Goal: Task Accomplishment & Management: Use online tool/utility

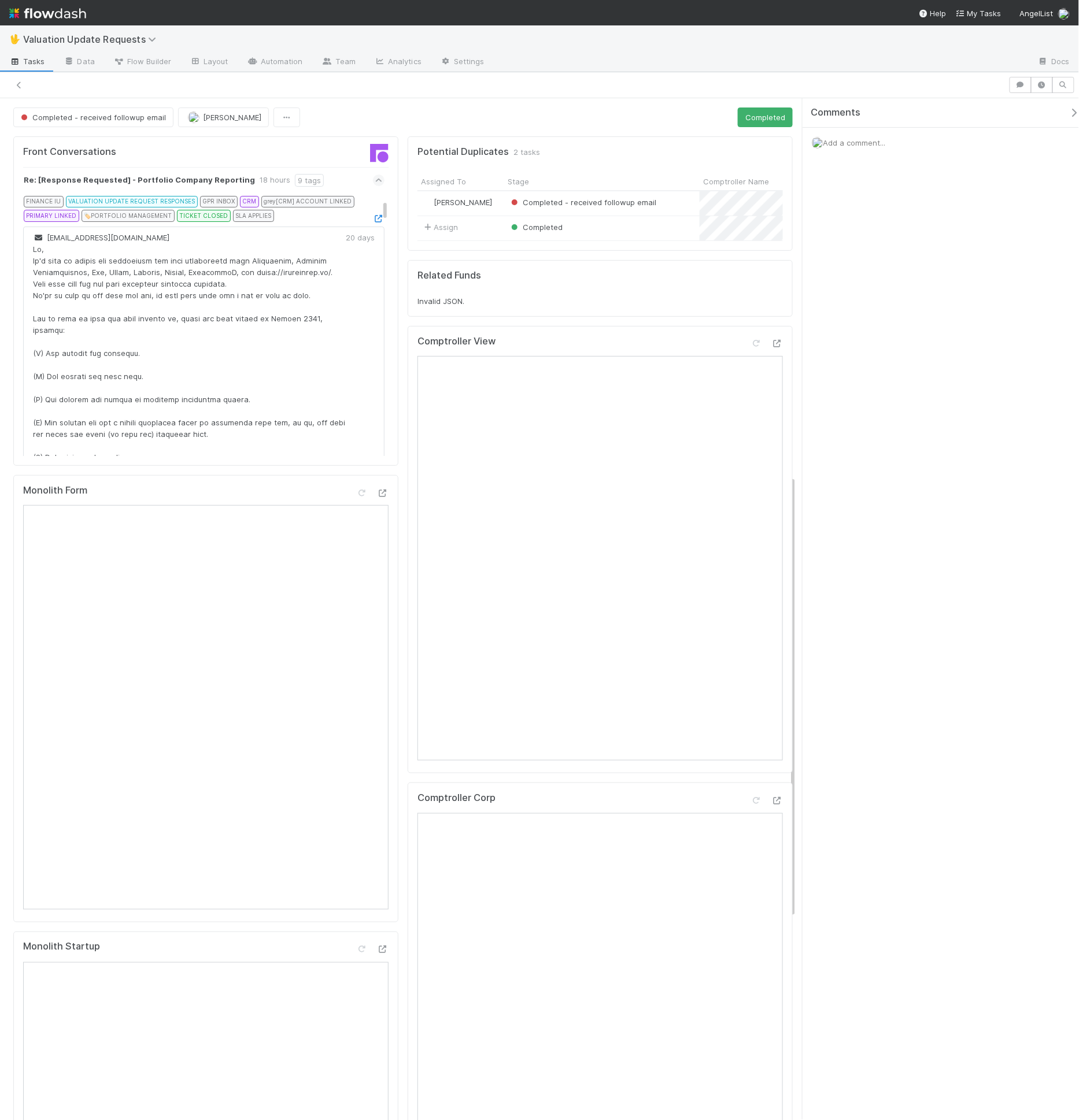
scroll to position [773, 0]
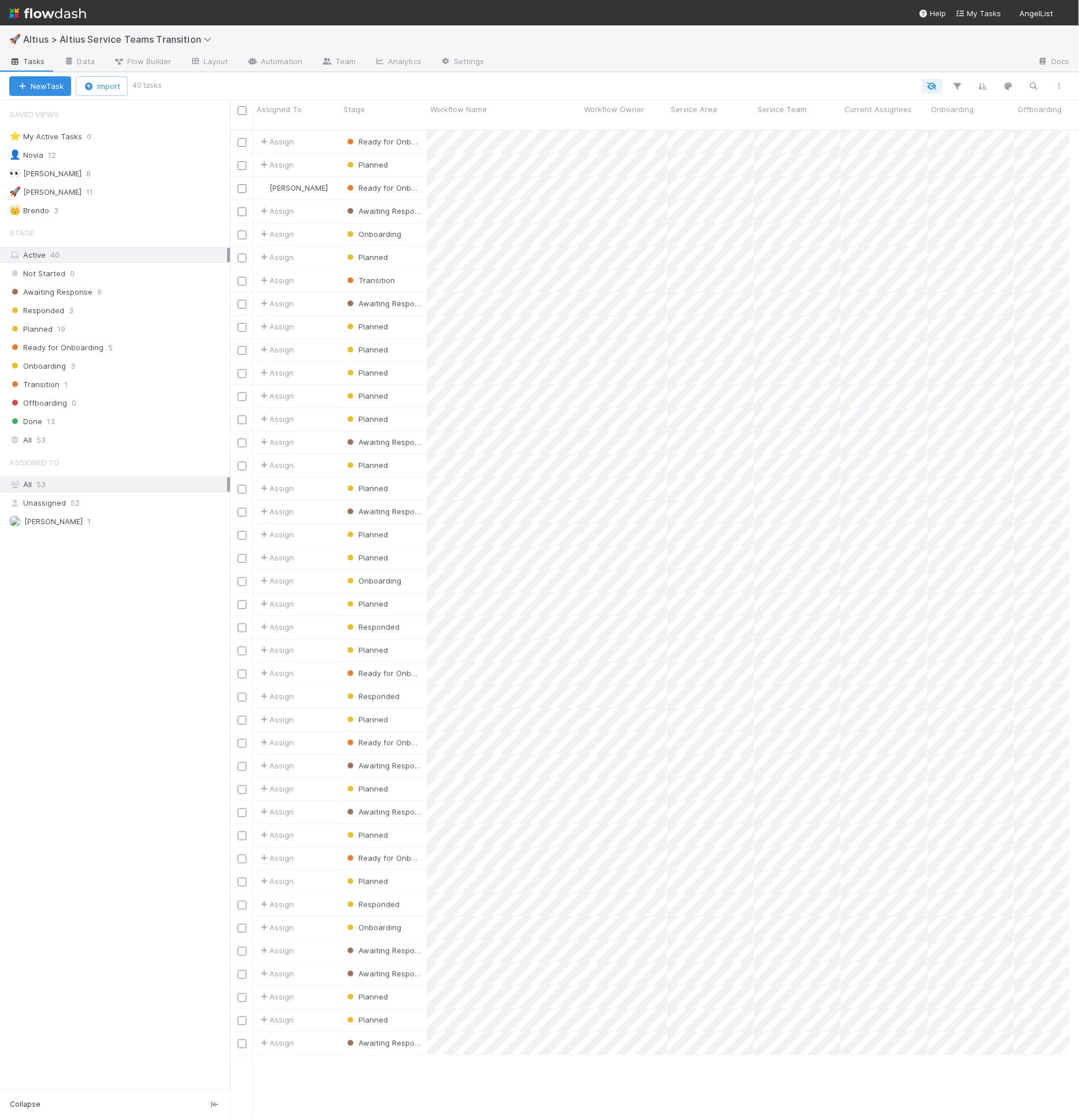
scroll to position [10, 10]
click at [84, 432] on div "All 53" at bounding box center [118, 439] width 218 height 14
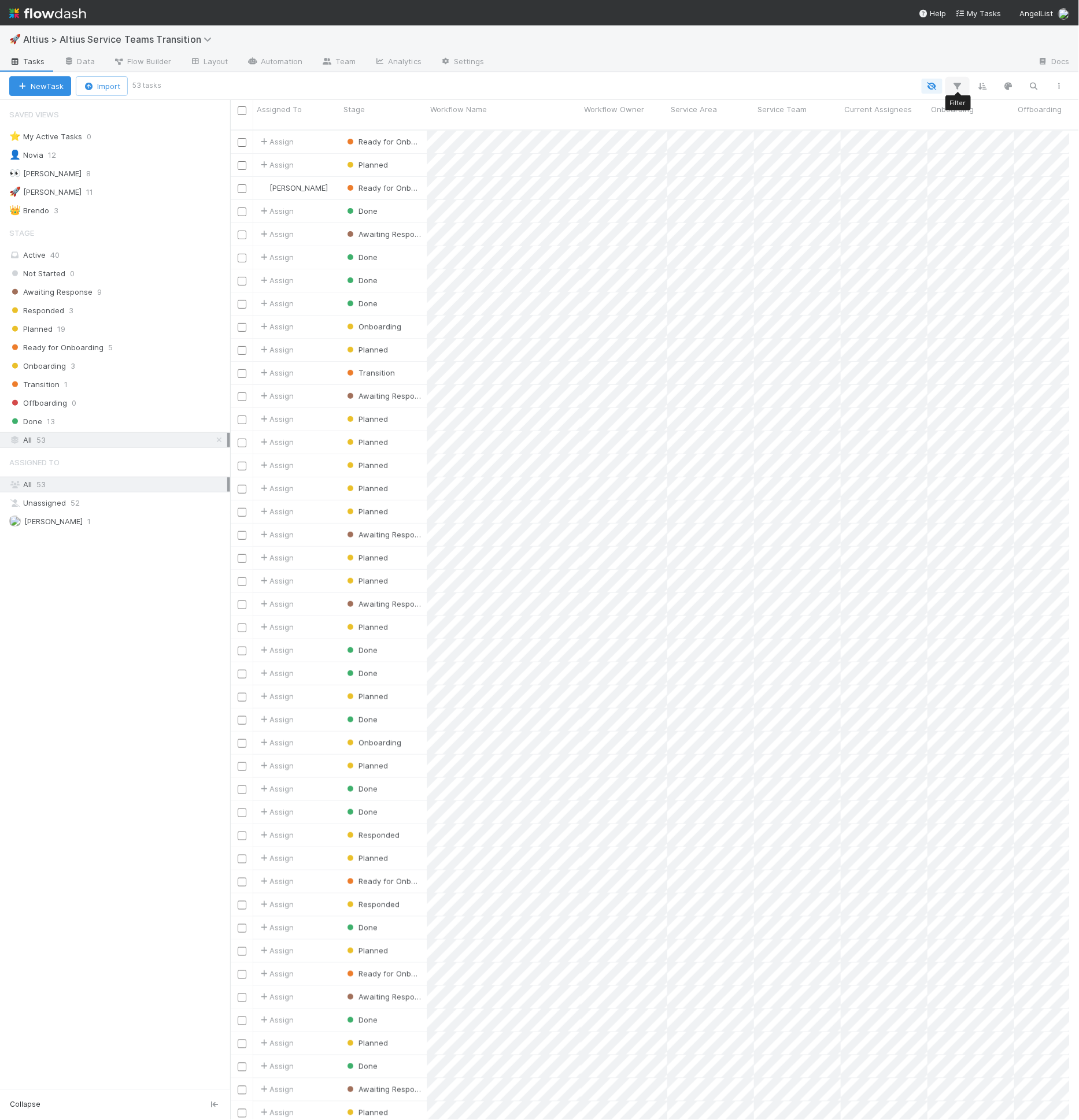
click at [954, 81] on icon "button" at bounding box center [957, 86] width 12 height 10
click at [849, 122] on button "Add Filter" at bounding box center [781, 121] width 347 height 17
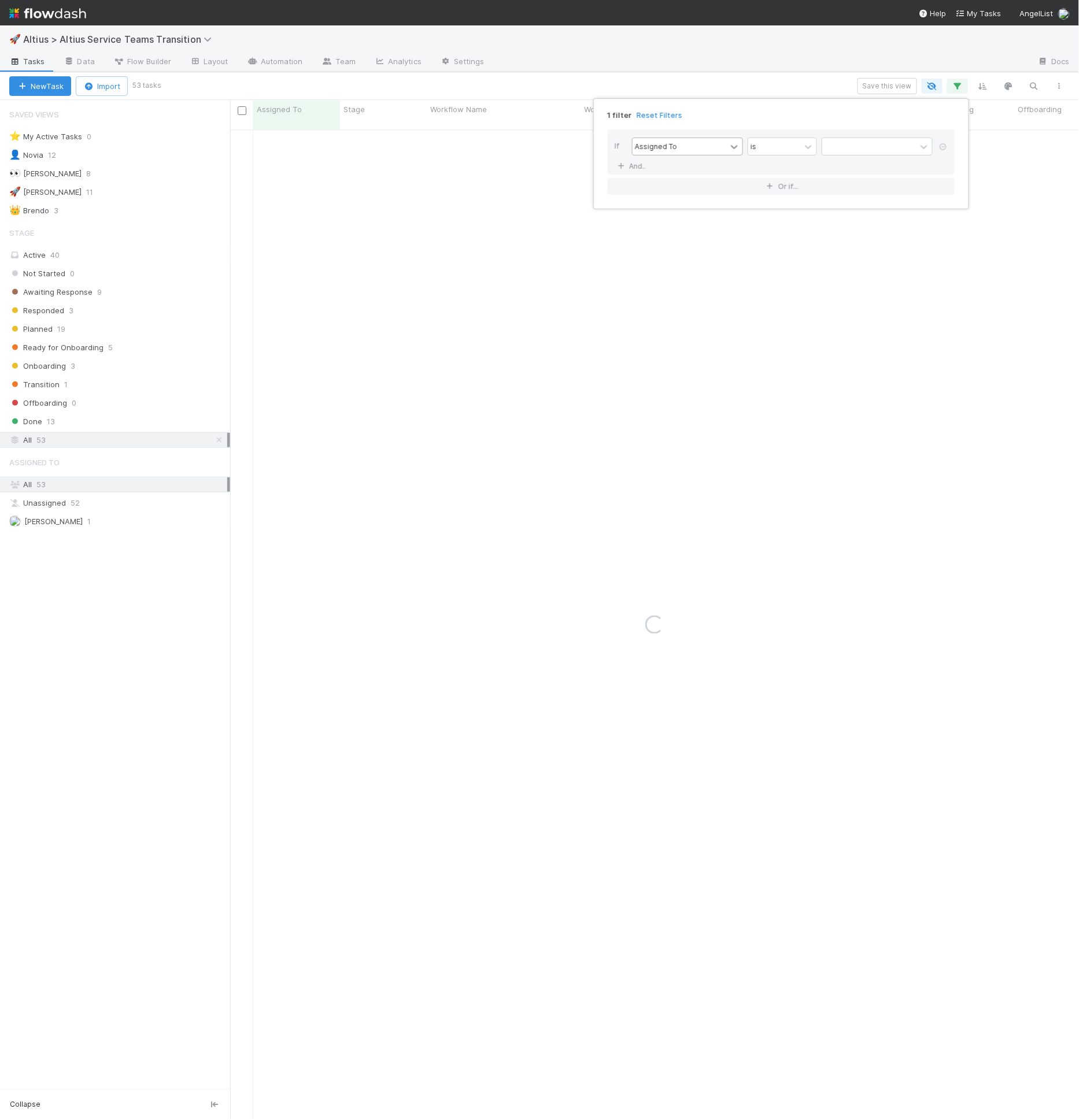
click at [729, 151] on icon at bounding box center [734, 147] width 12 height 12
click at [707, 150] on div "Assigned To" at bounding box center [678, 147] width 94 height 17
type input "servic"
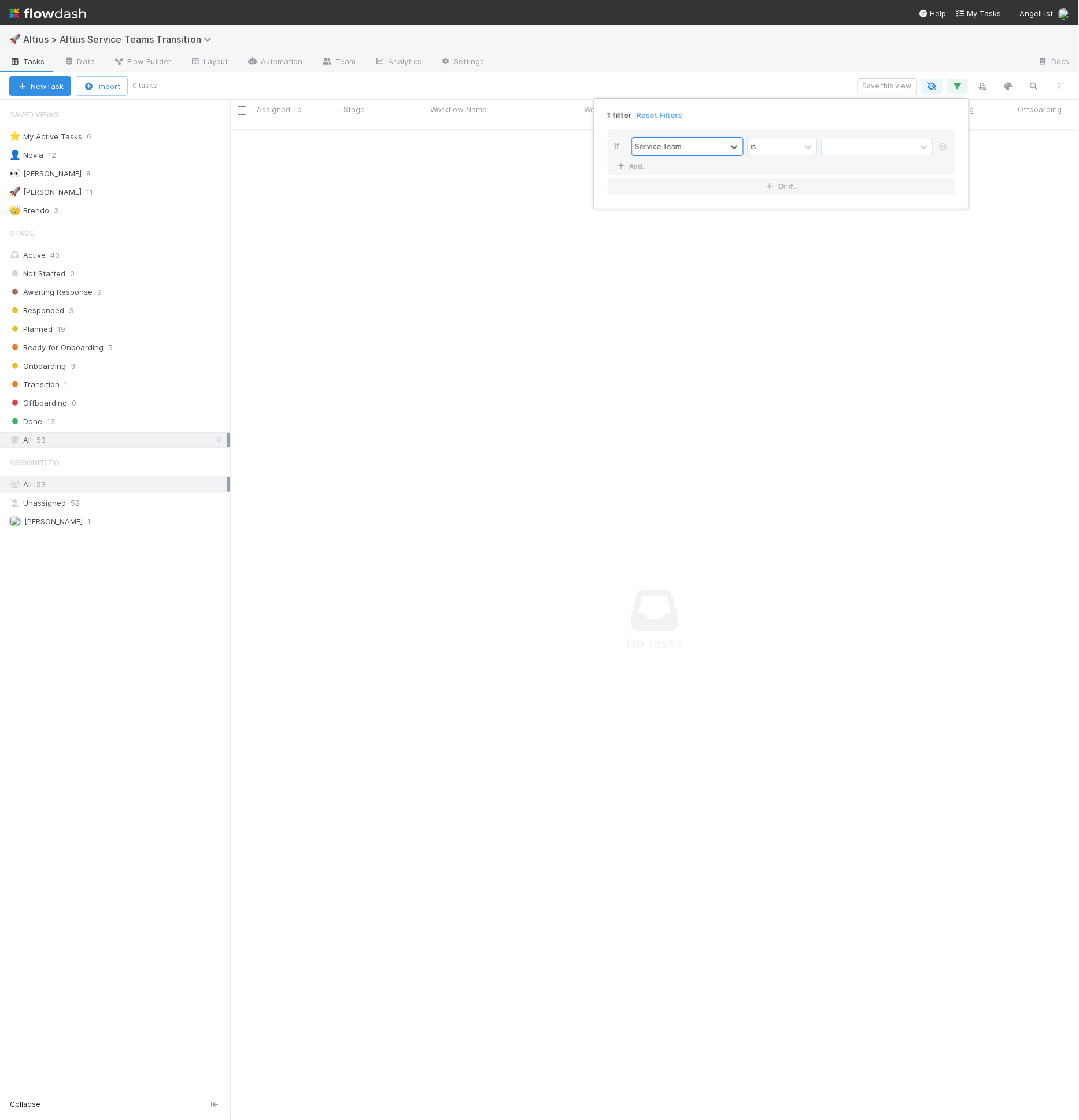
click at [866, 129] on div "If option Service Team, selected. 0 results available. Select is focused ,type …" at bounding box center [781, 151] width 347 height 45
click at [865, 147] on div at bounding box center [869, 147] width 94 height 17
type input "gl"
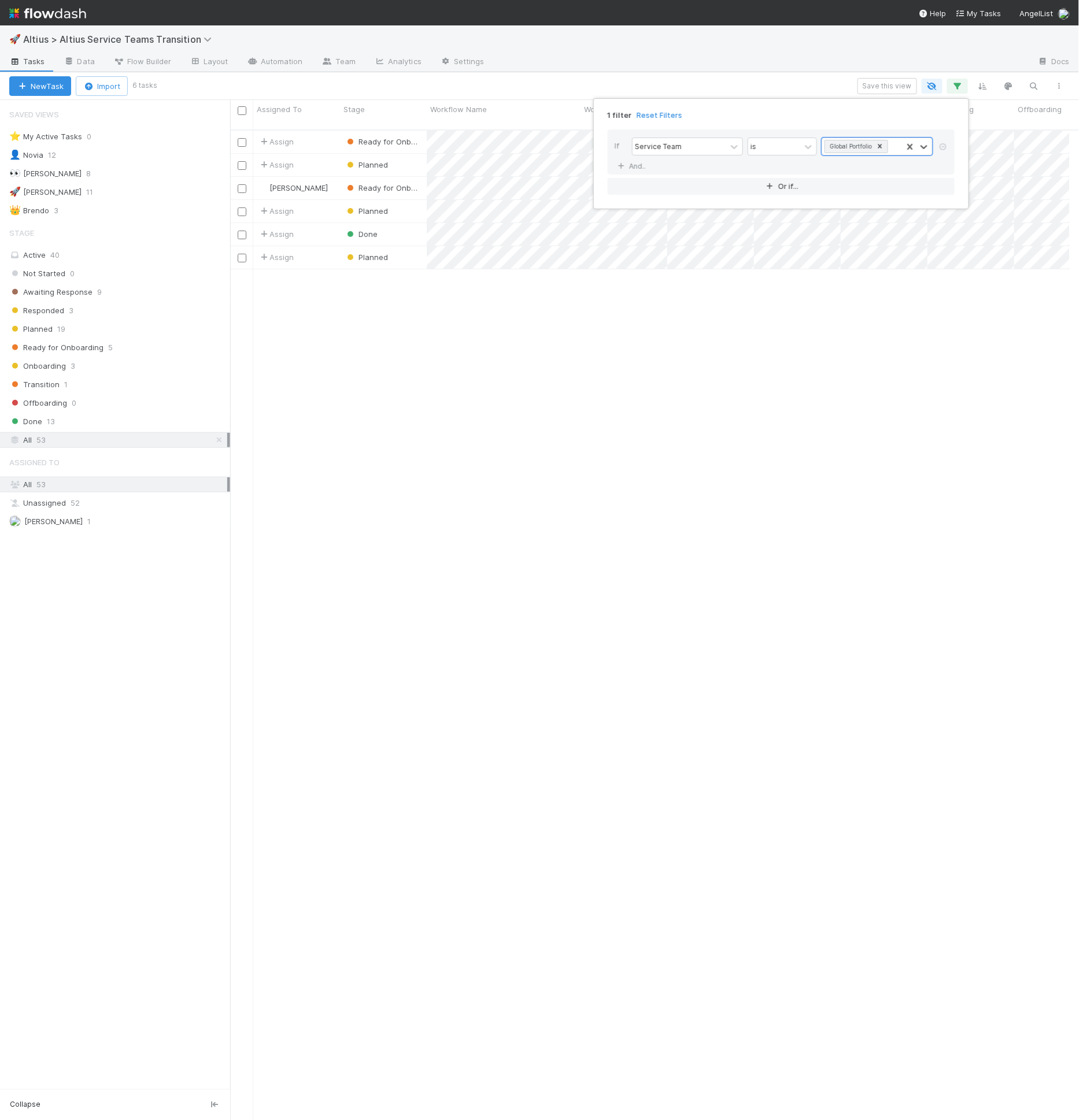
scroll to position [990, 830]
click at [768, 298] on div "1 filter Reset Filters If Service Team is option Global Portfolio, selected. 0 …" at bounding box center [539, 560] width 1079 height 1120
click at [235, 109] on div at bounding box center [242, 109] width 17 height 13
click at [240, 107] on input "checkbox" at bounding box center [242, 111] width 8 height 8
checkbox input "true"
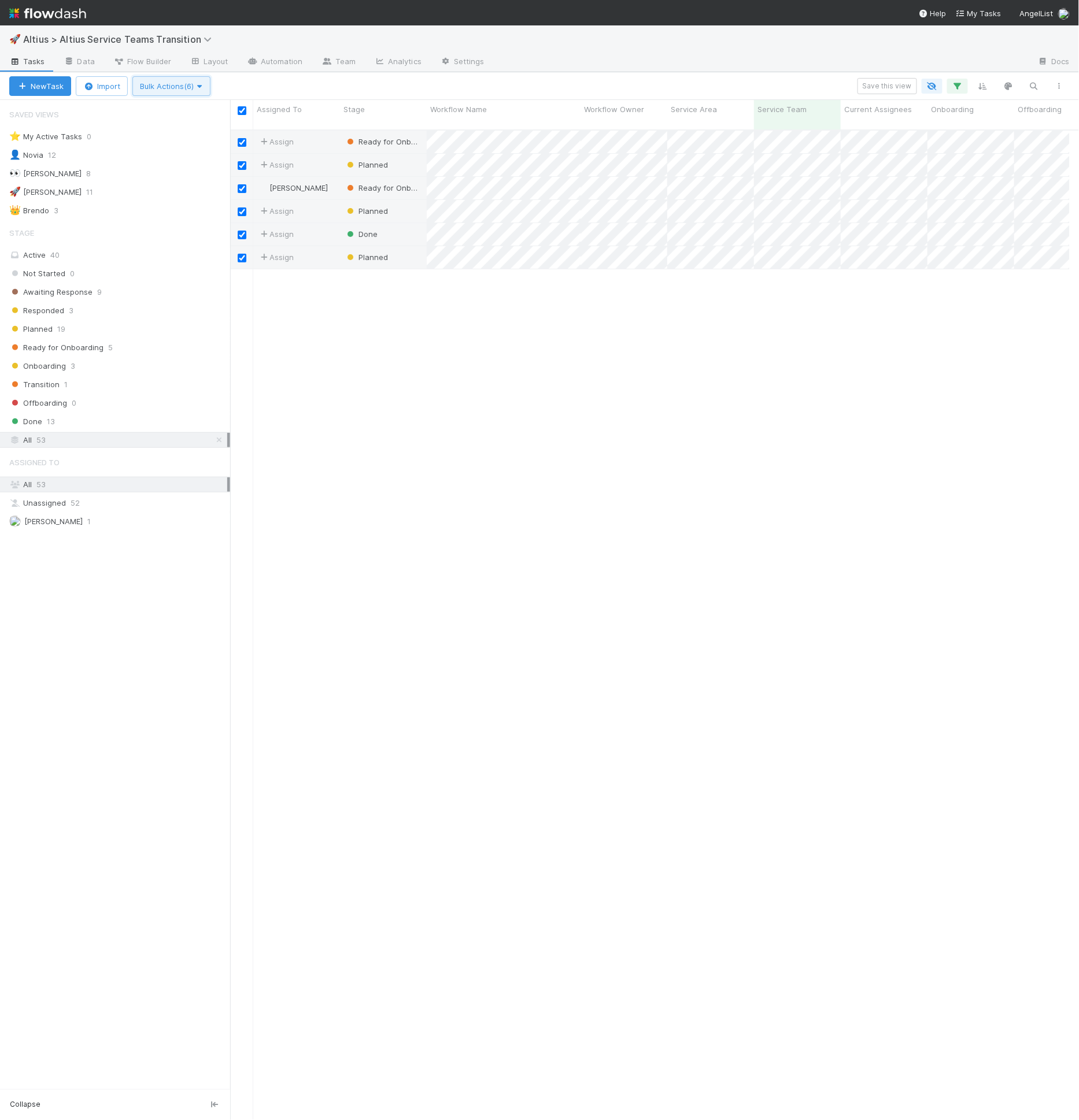
click at [174, 89] on span "Bulk Actions (6)" at bounding box center [172, 85] width 63 height 9
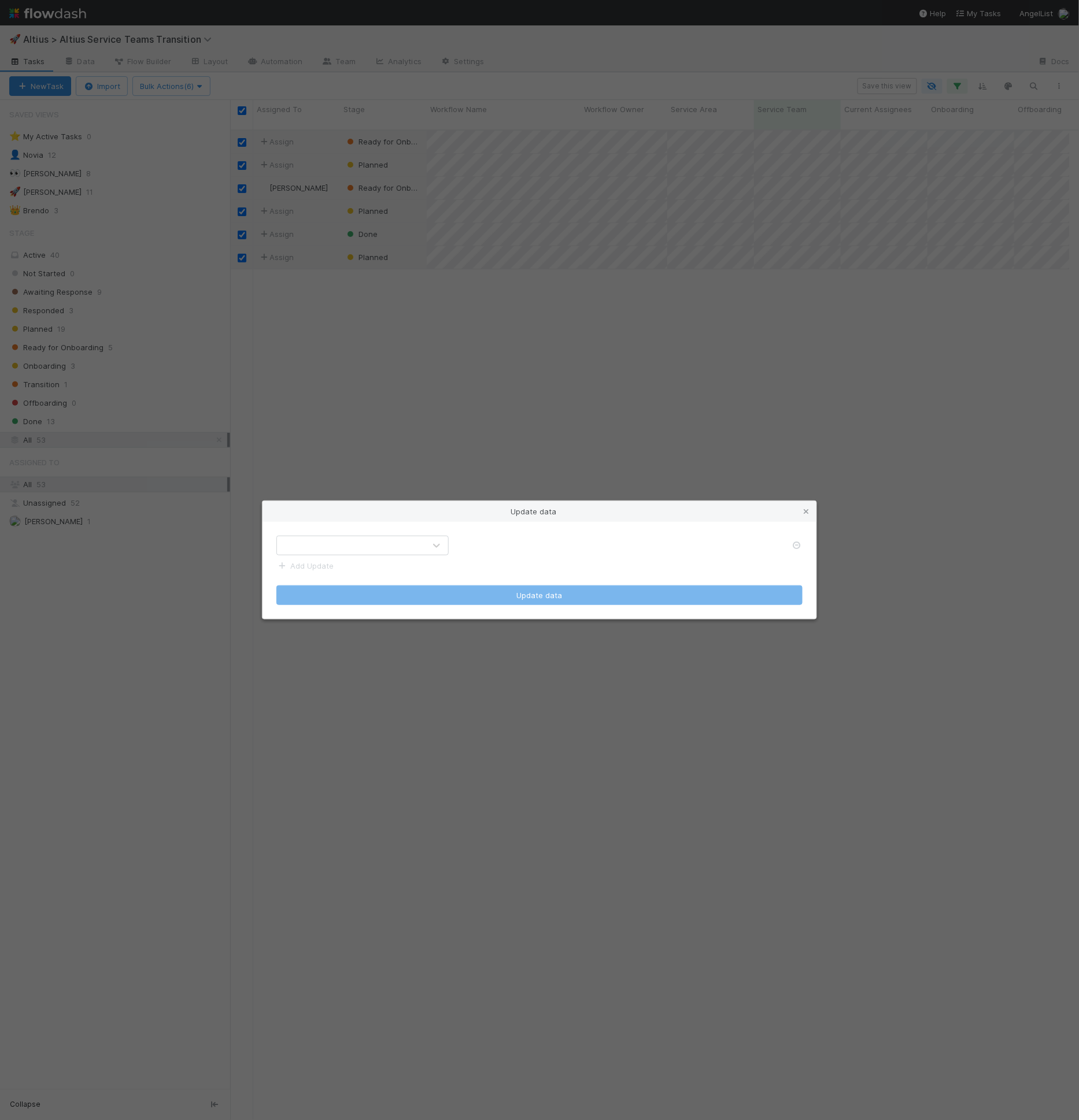
click at [415, 542] on div at bounding box center [351, 546] width 148 height 19
type input "area"
click at [539, 549] on div "Select an option" at bounding box center [608, 546] width 301 height 19
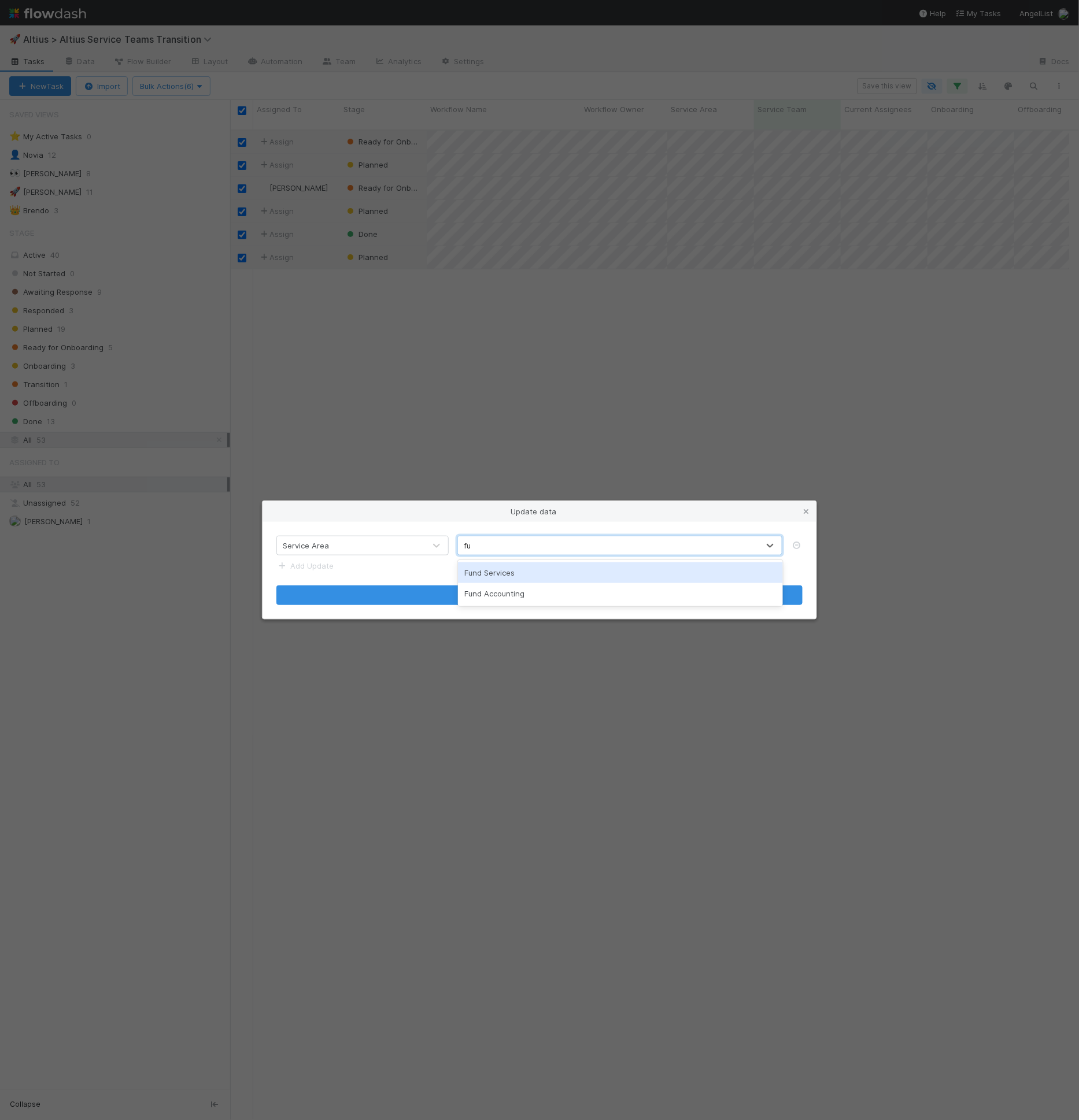
type input "f"
type input "gp"
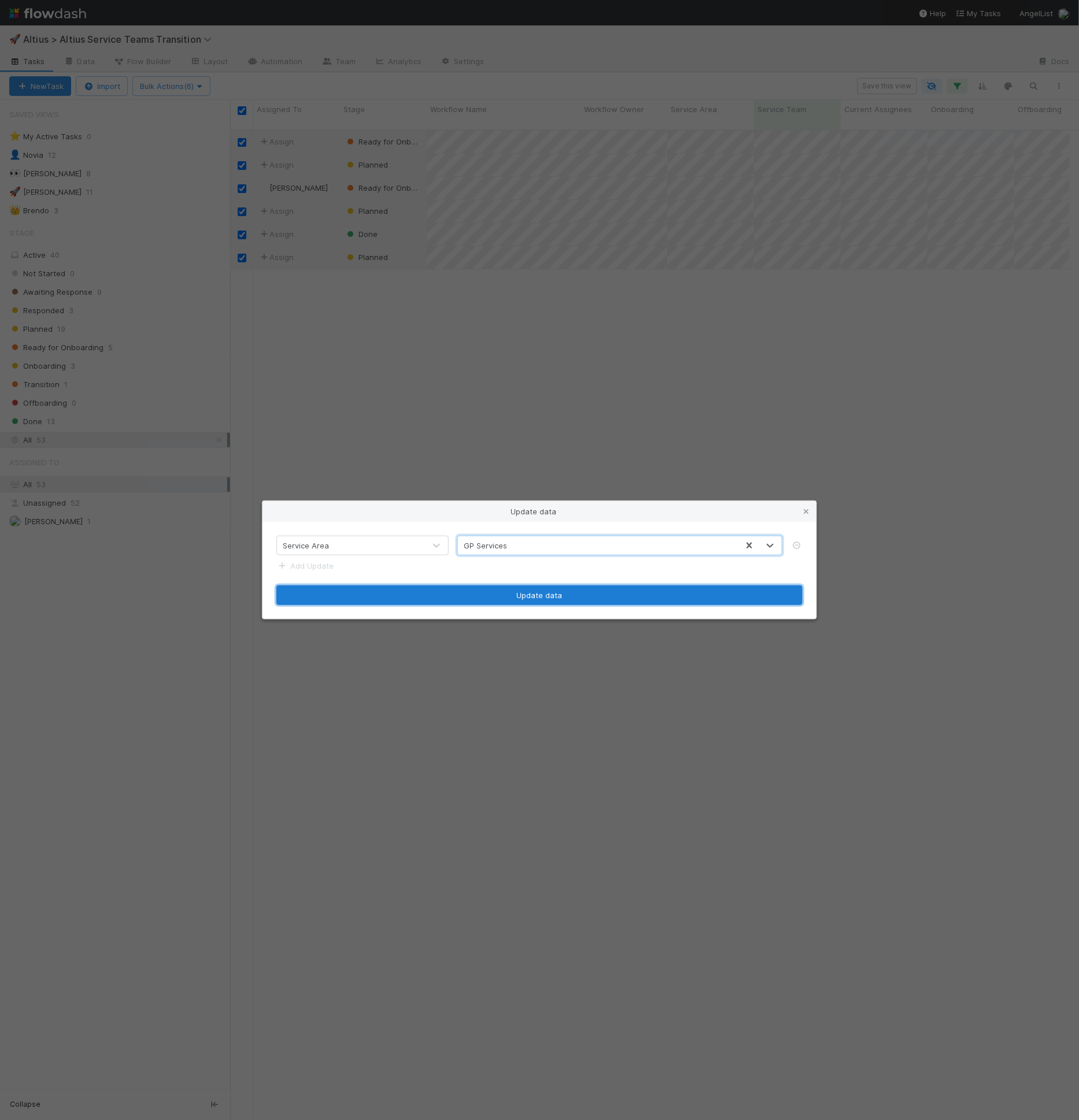
click at [551, 592] on button "Update data" at bounding box center [539, 595] width 526 height 19
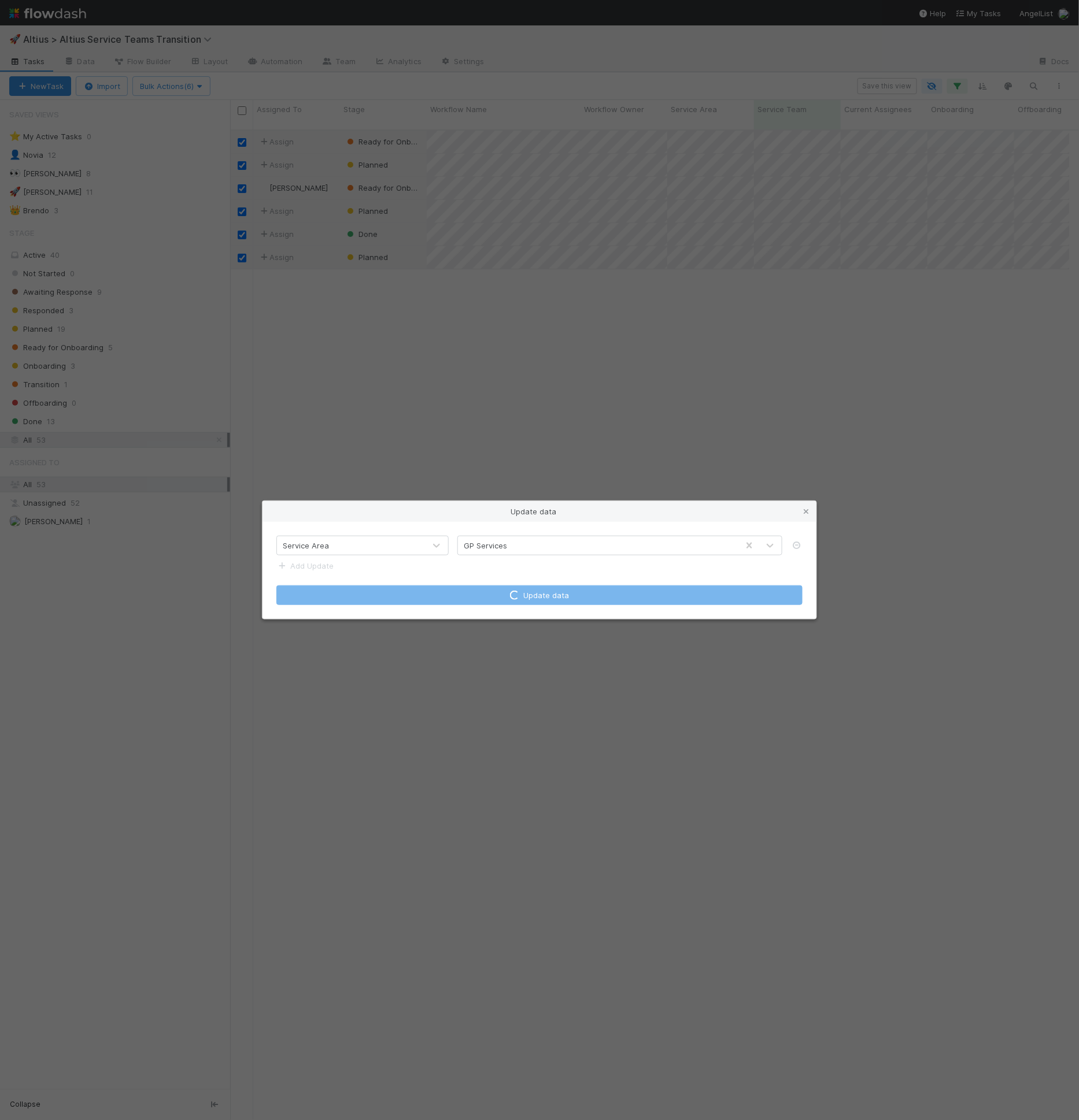
checkbox input "false"
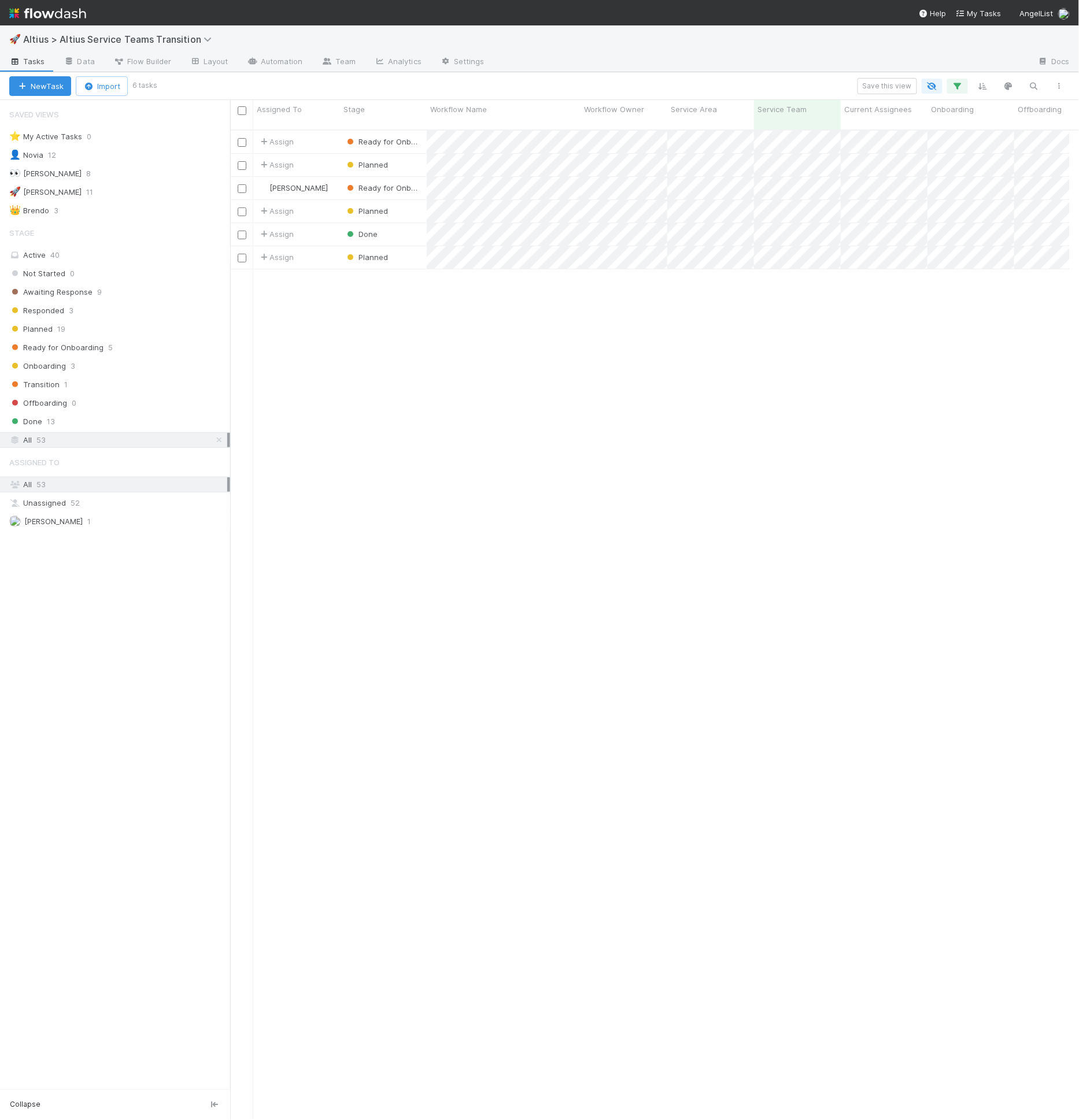
click at [715, 94] on div "New Task Import 6 tasks Save this view" at bounding box center [539, 86] width 1079 height 28
click at [852, 178] on div at bounding box center [539, 560] width 1079 height 1120
click at [722, 367] on div at bounding box center [539, 560] width 1079 height 1120
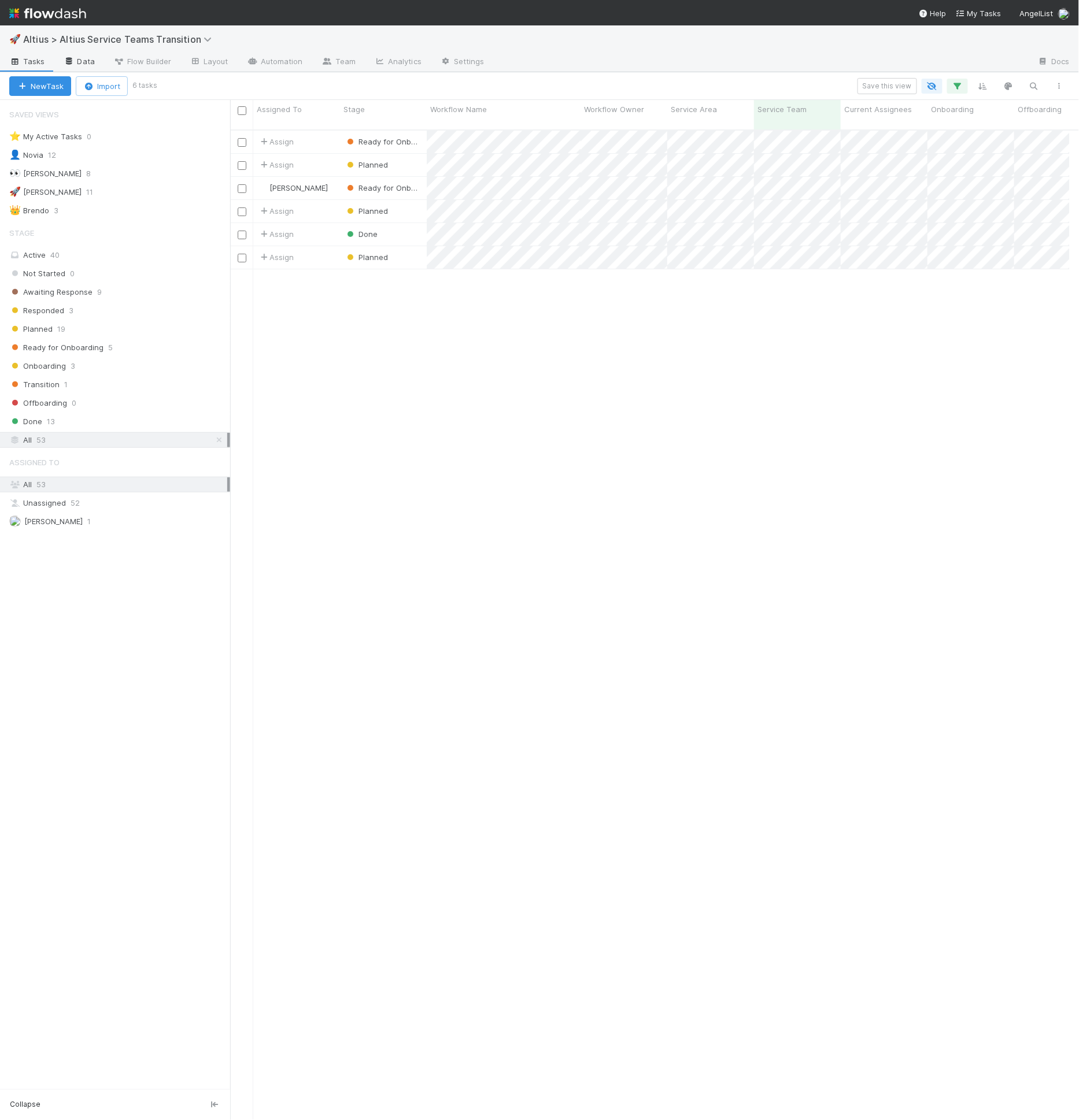
click at [91, 57] on link "Data" at bounding box center [79, 63] width 50 height 19
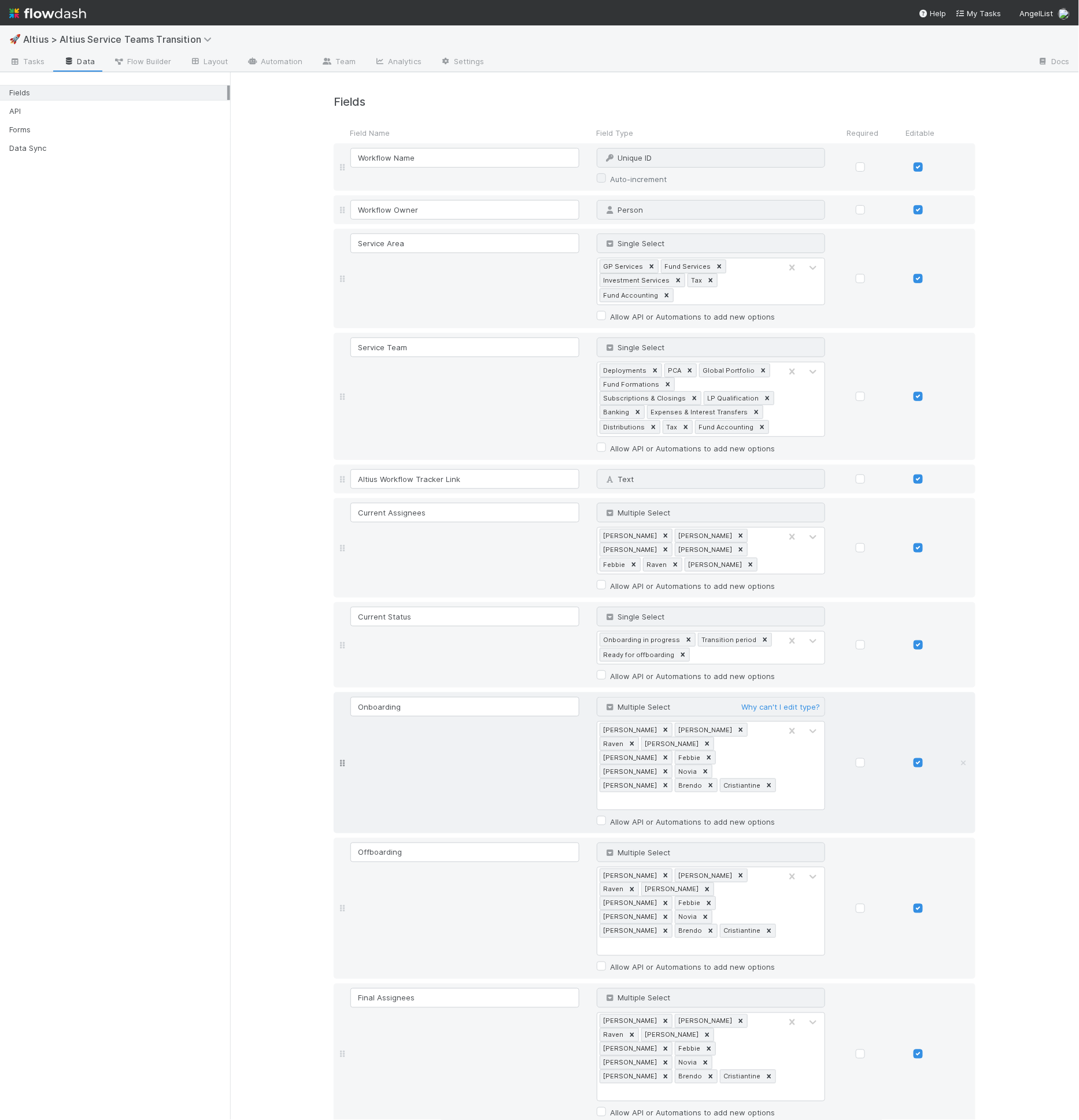
click at [741, 737] on div "Michael Roselyn Raven Karen Loraine Febbie Meg Novia William Brendo Cristiantine" at bounding box center [689, 766] width 184 height 88
type input "Cristan"
click at [742, 867] on div "Michael Roselyn Raven Karen Loraine Febbie Meg Novia William Brendo Cristiantine" at bounding box center [689, 911] width 184 height 88
type input "Cristan"
click at [750, 1013] on div "Michael Roselyn Raven Karen Loraine Febbie Meg Novia William Brendo Cristiantine" at bounding box center [689, 1057] width 184 height 88
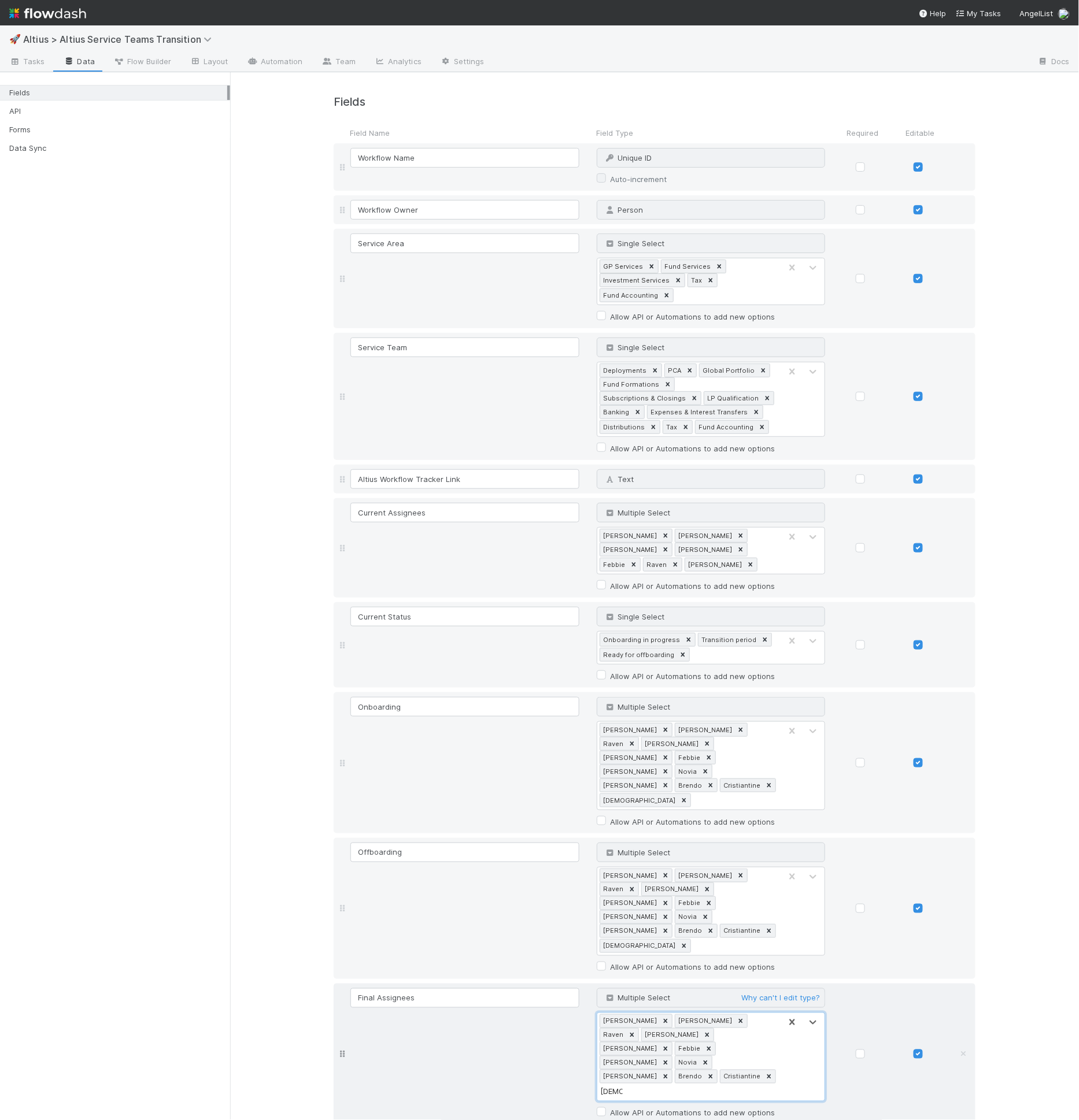
type input "Cristan"
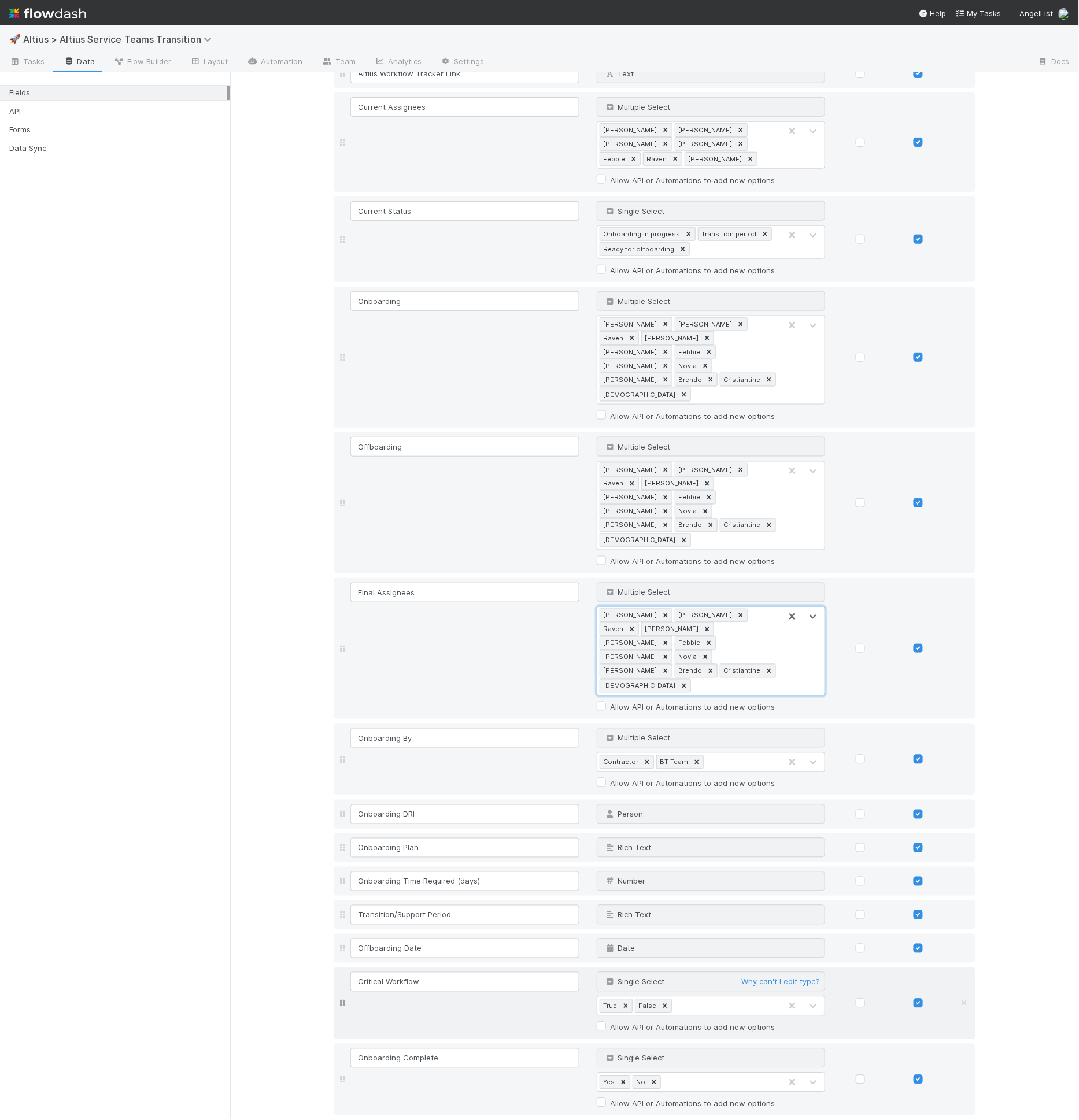
scroll to position [786, 0]
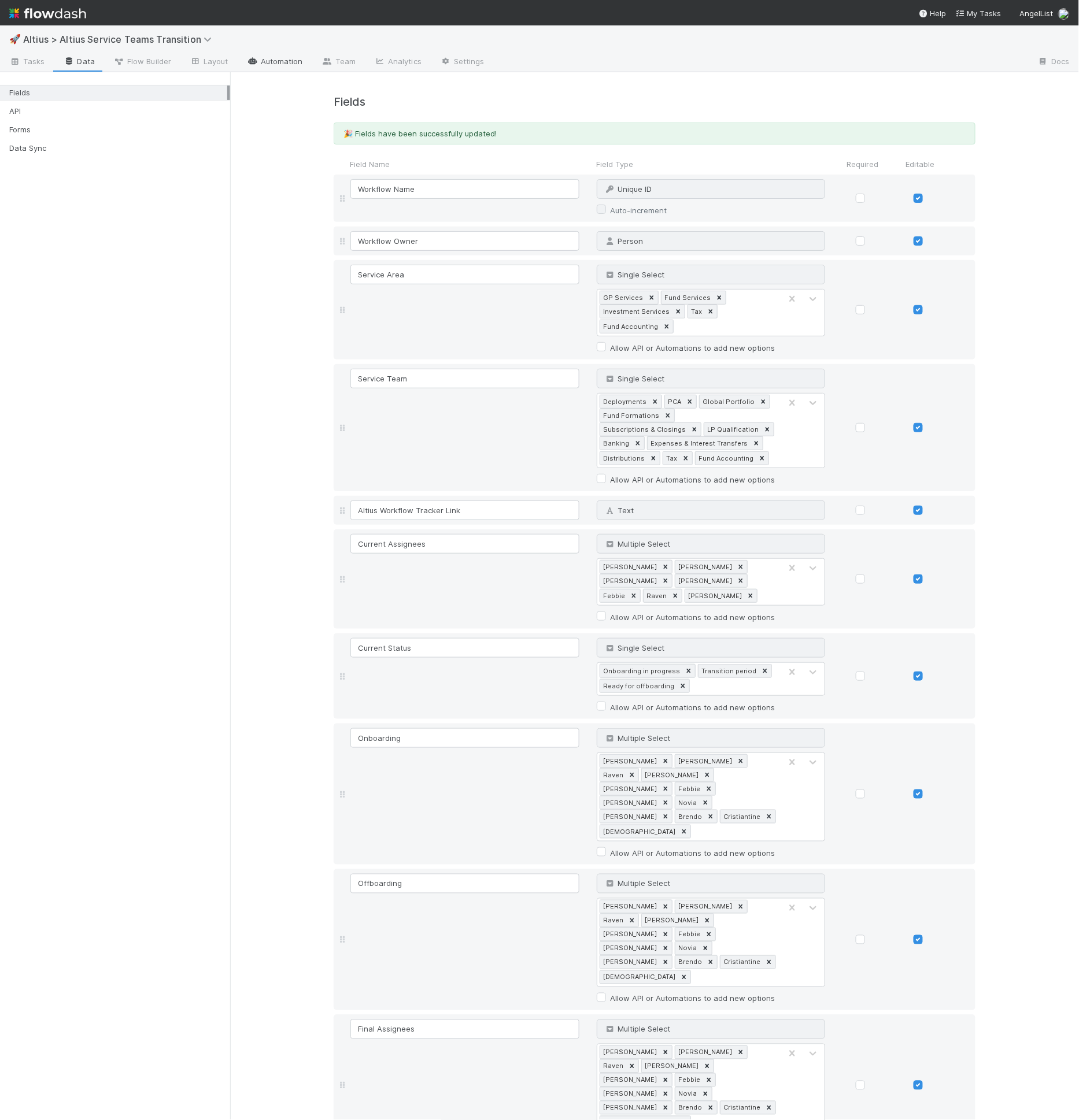
click at [281, 65] on link "Automation" at bounding box center [275, 63] width 74 height 19
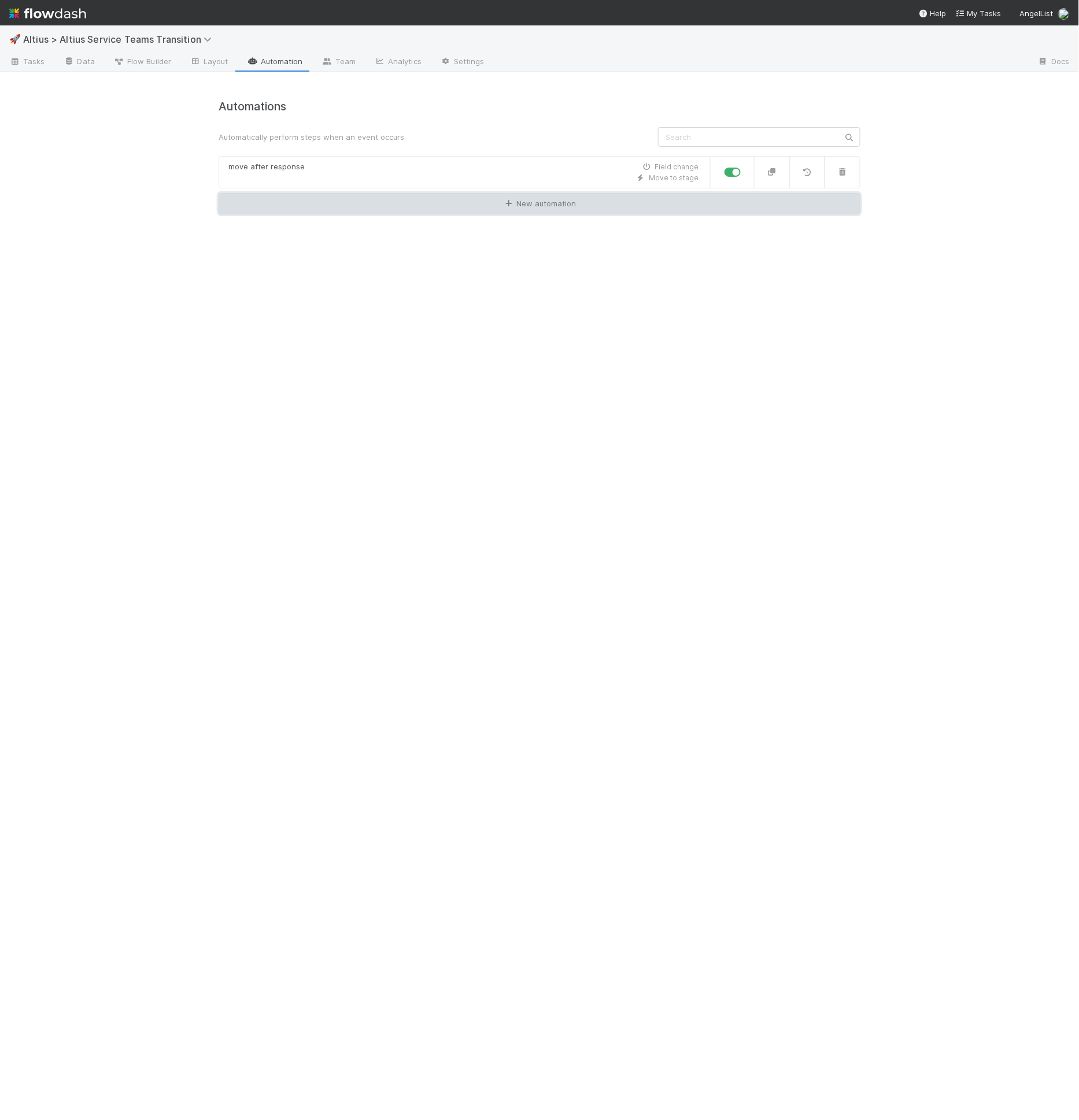
click at [518, 201] on link "New automation" at bounding box center [539, 204] width 641 height 22
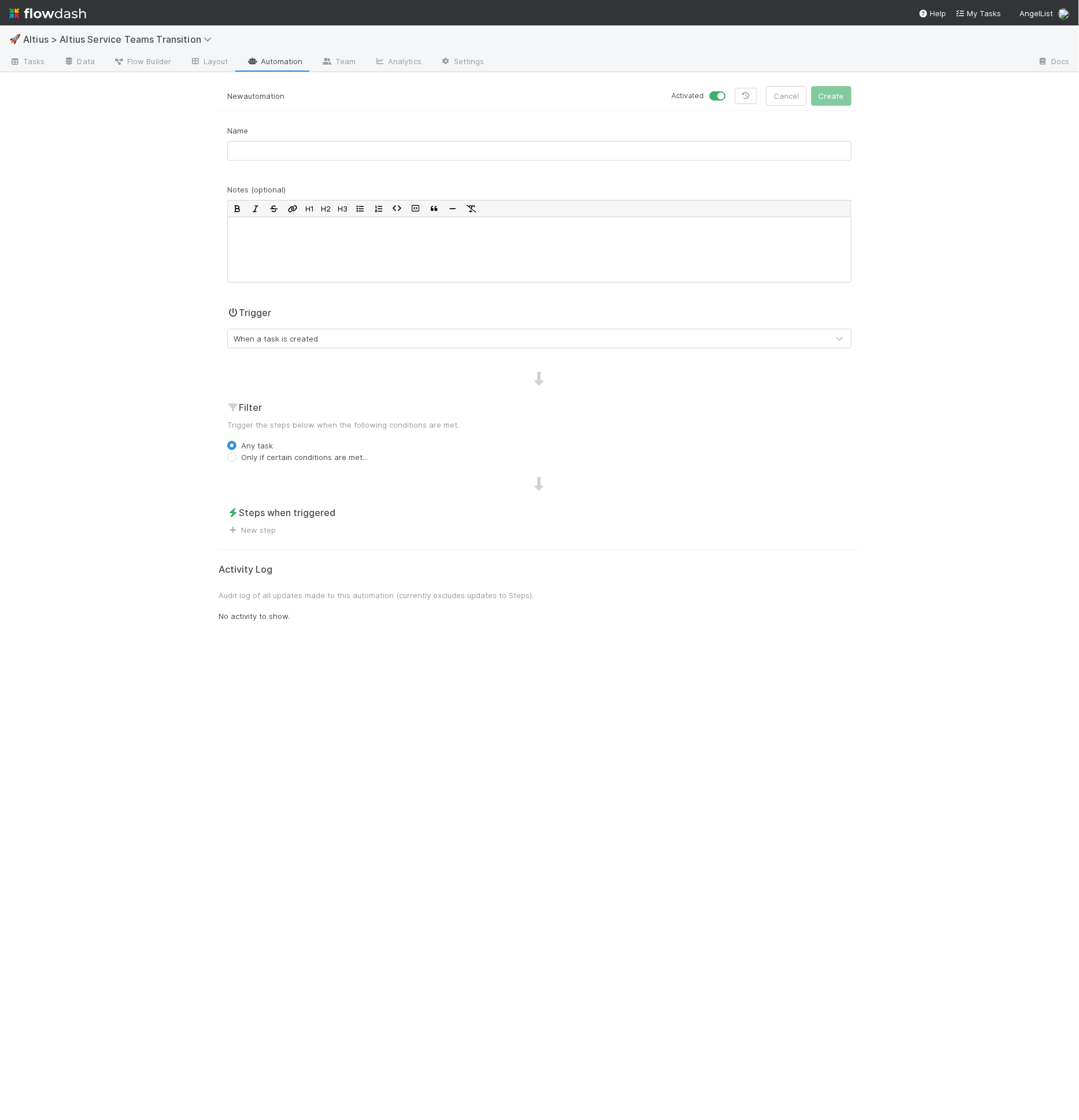
click at [321, 342] on div "When a task is created" at bounding box center [528, 339] width 600 height 19
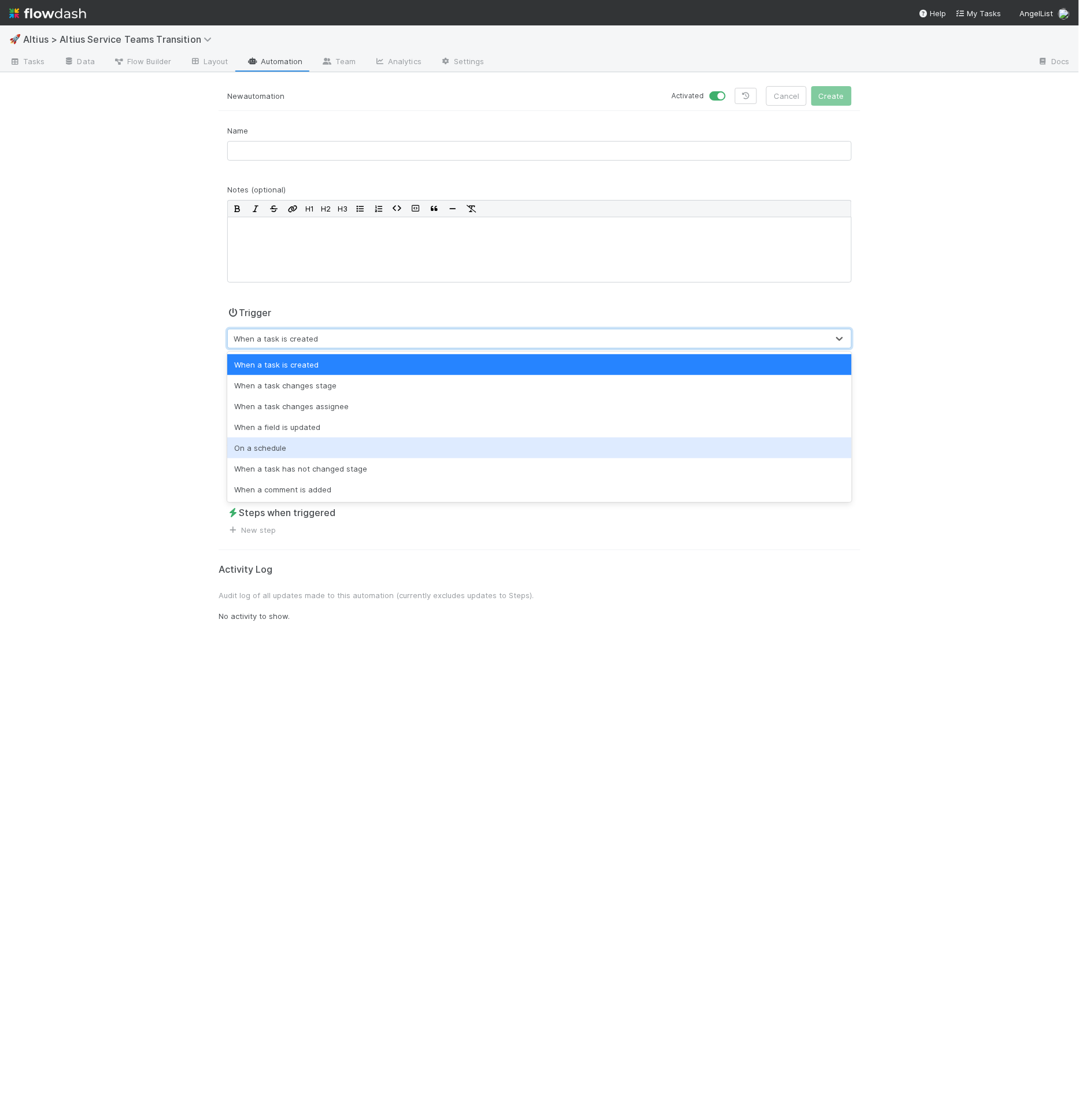
click at [316, 442] on div "On a schedule" at bounding box center [539, 448] width 624 height 21
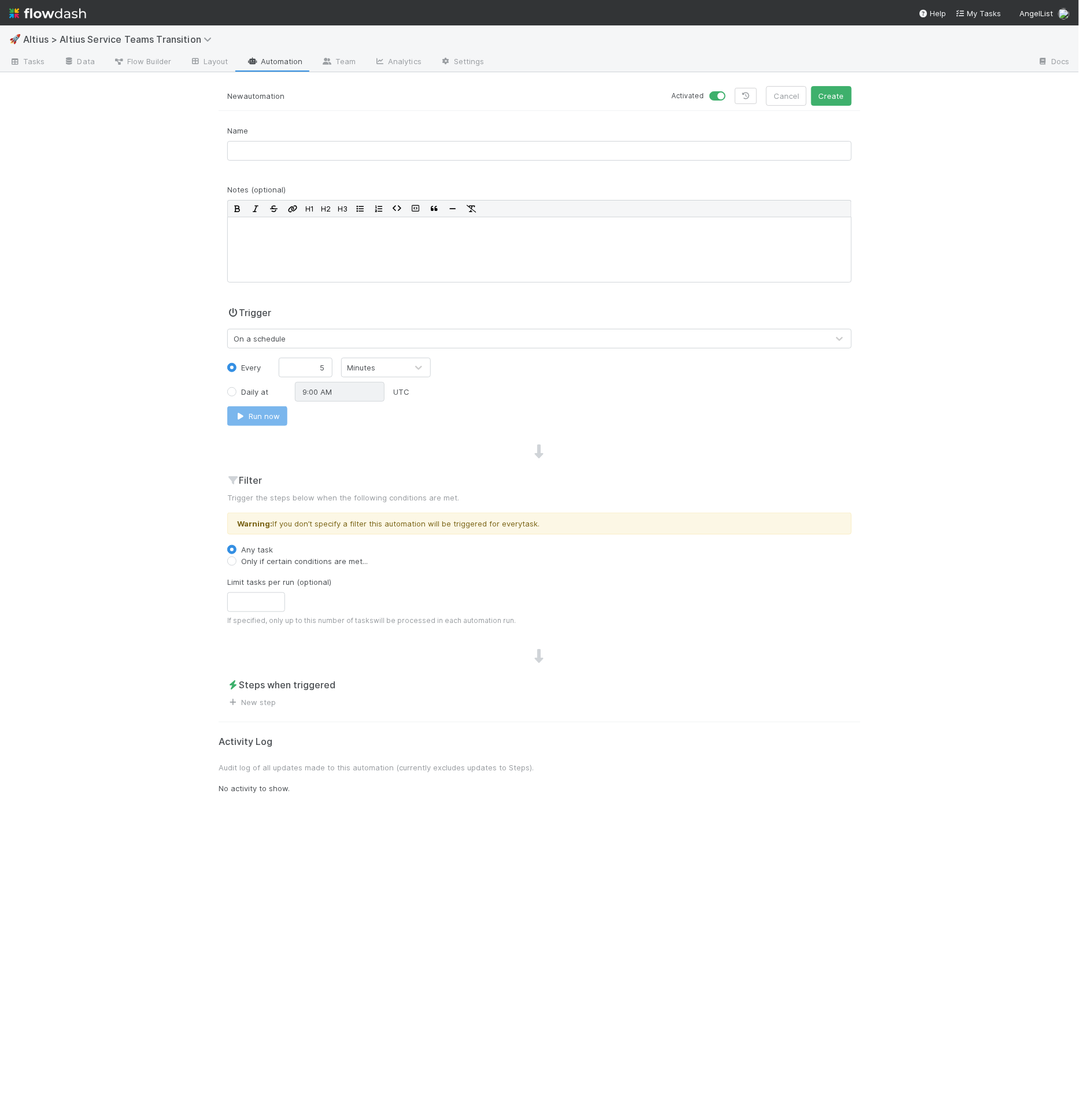
click at [351, 160] on div "Name" at bounding box center [539, 147] width 641 height 45
click at [351, 158] on input "text" at bounding box center [539, 150] width 624 height 19
type input "update cristan"
click at [261, 705] on span "New step" at bounding box center [251, 702] width 48 height 12
click at [263, 704] on link "New step" at bounding box center [251, 702] width 48 height 9
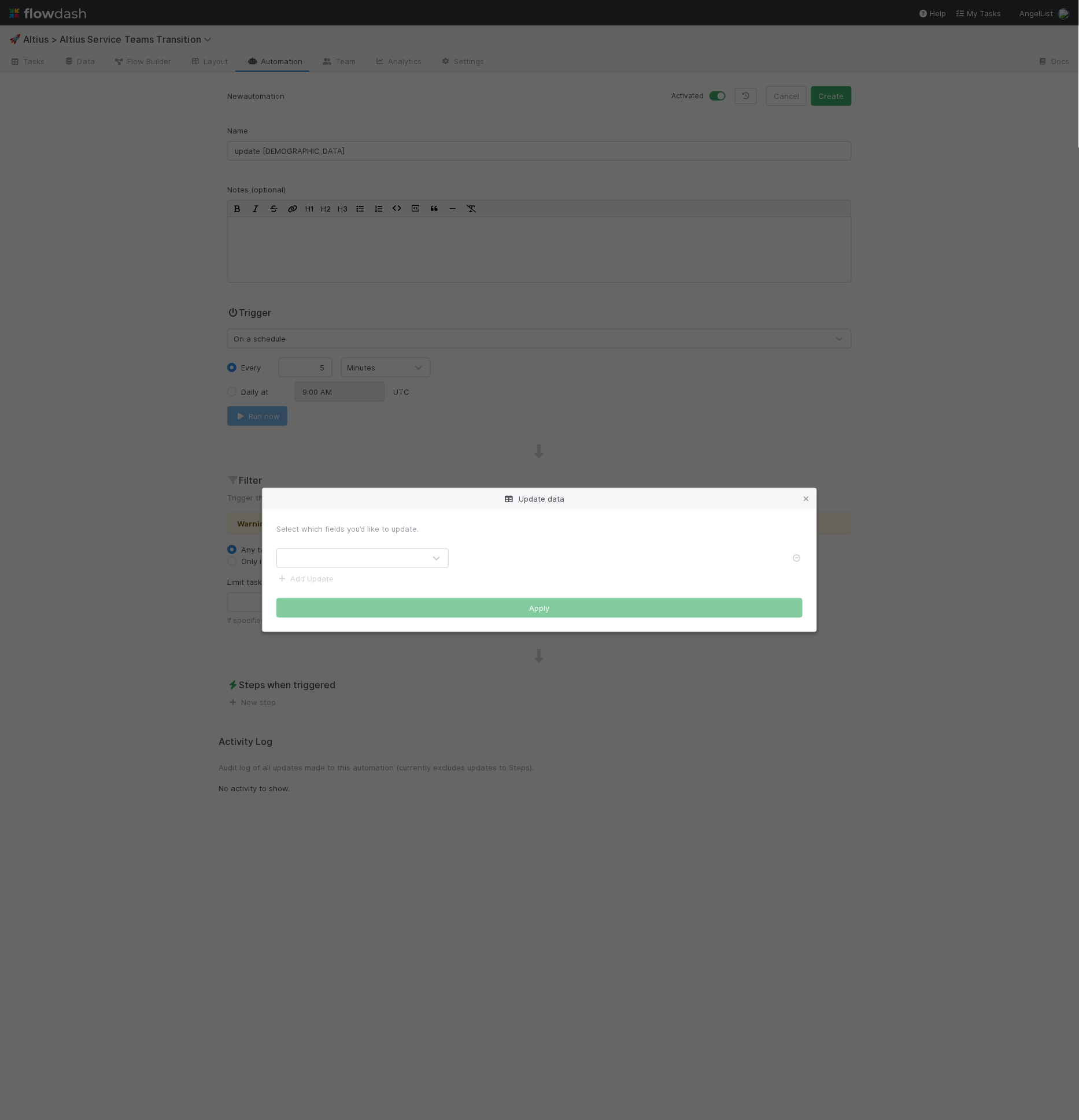
click at [401, 552] on div at bounding box center [351, 558] width 148 height 19
type input "assi"
click at [334, 589] on form "Select which fields you’d like to update. Current Assignees Set Select all that…" at bounding box center [539, 570] width 526 height 95
click at [331, 579] on link "Add Update" at bounding box center [305, 578] width 57 height 9
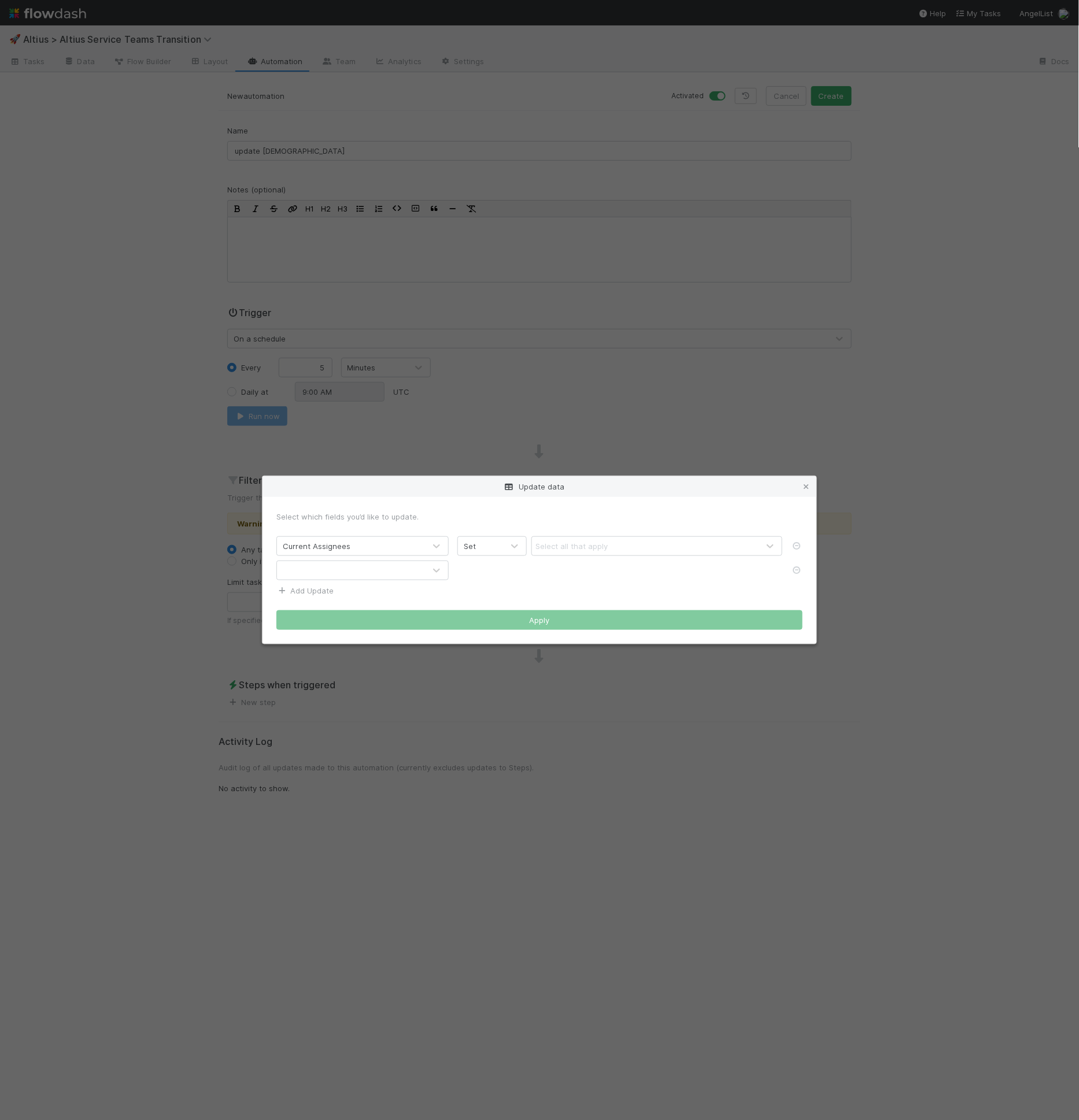
click at [331, 579] on div at bounding box center [351, 570] width 148 height 19
type input "final"
click at [319, 599] on form "Select which fields you’d like to update. Current Assignees Set Select all that…" at bounding box center [539, 570] width 526 height 119
click at [319, 588] on link "Add Update" at bounding box center [305, 590] width 57 height 9
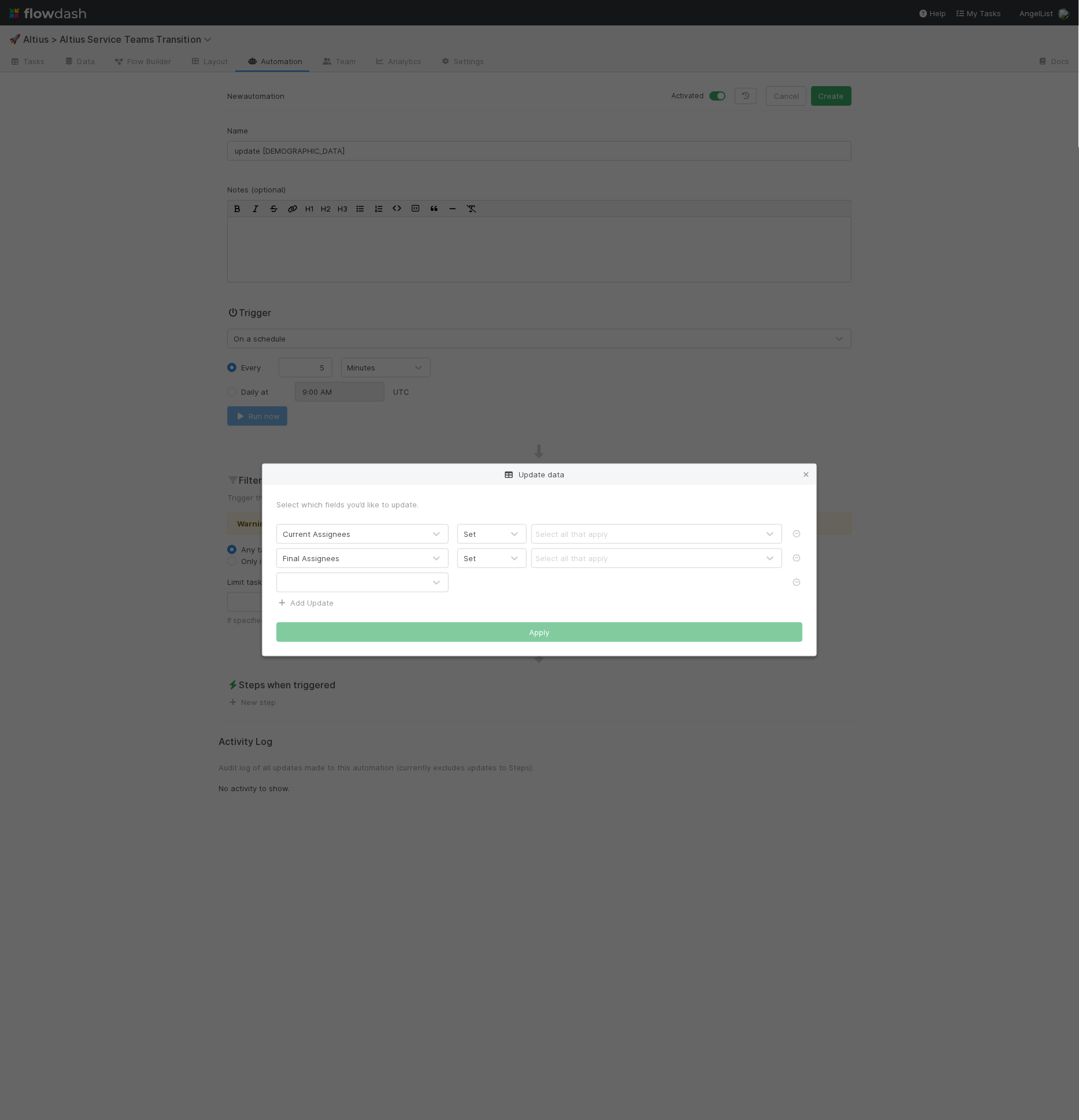
click at [319, 588] on div at bounding box center [351, 583] width 148 height 19
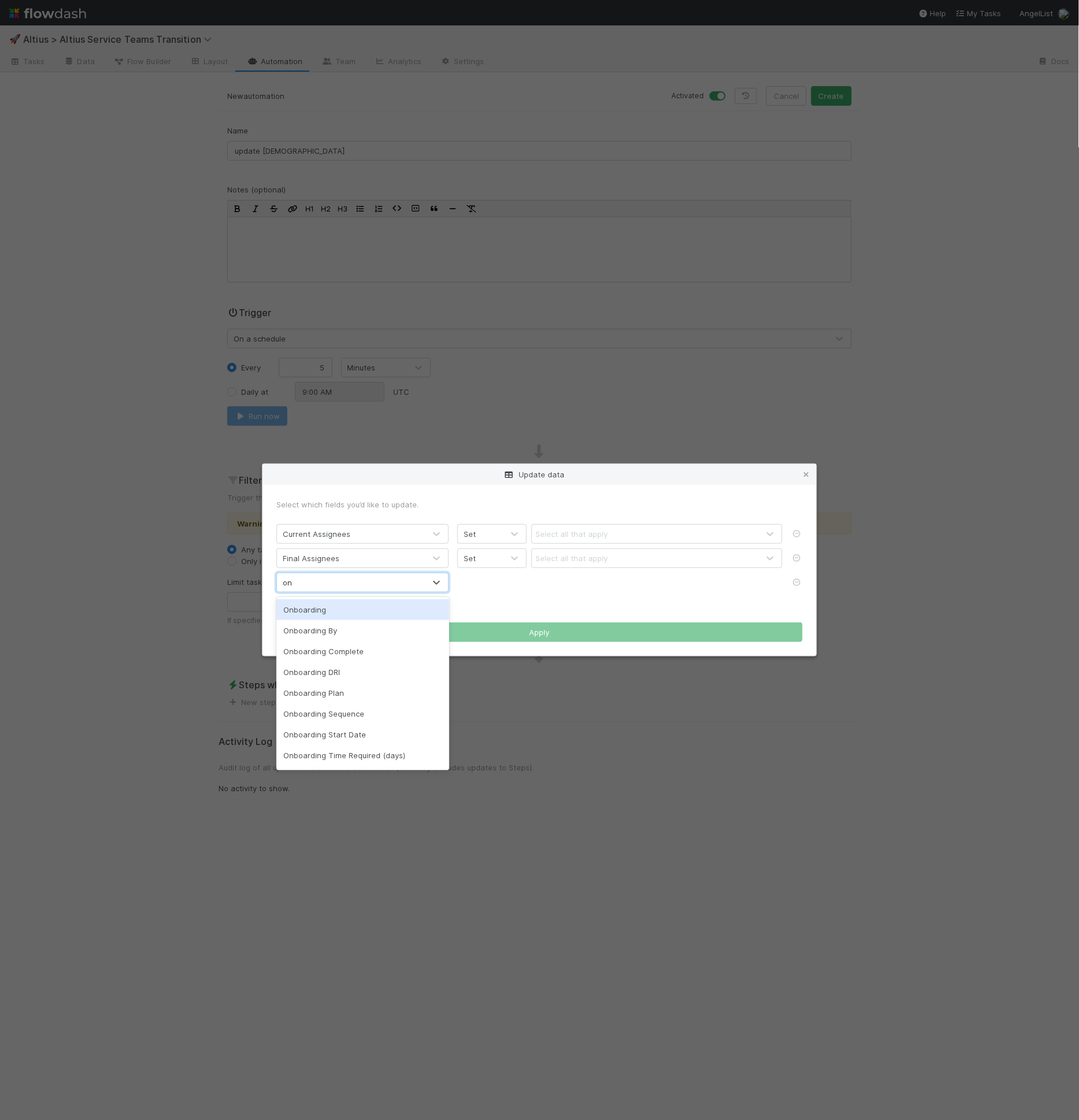
type input "onb"
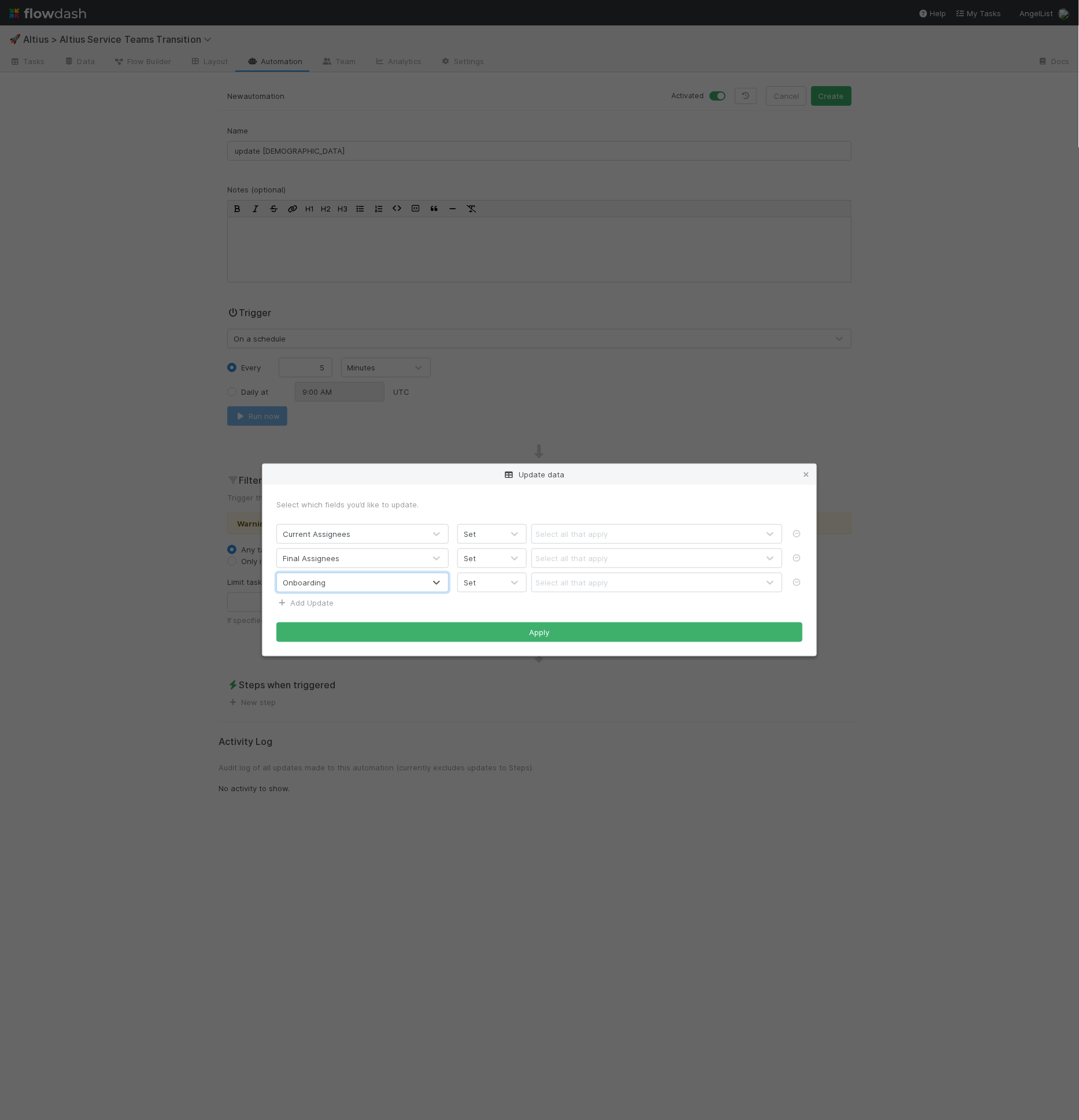
click at [318, 604] on link "Add Update" at bounding box center [305, 602] width 57 height 9
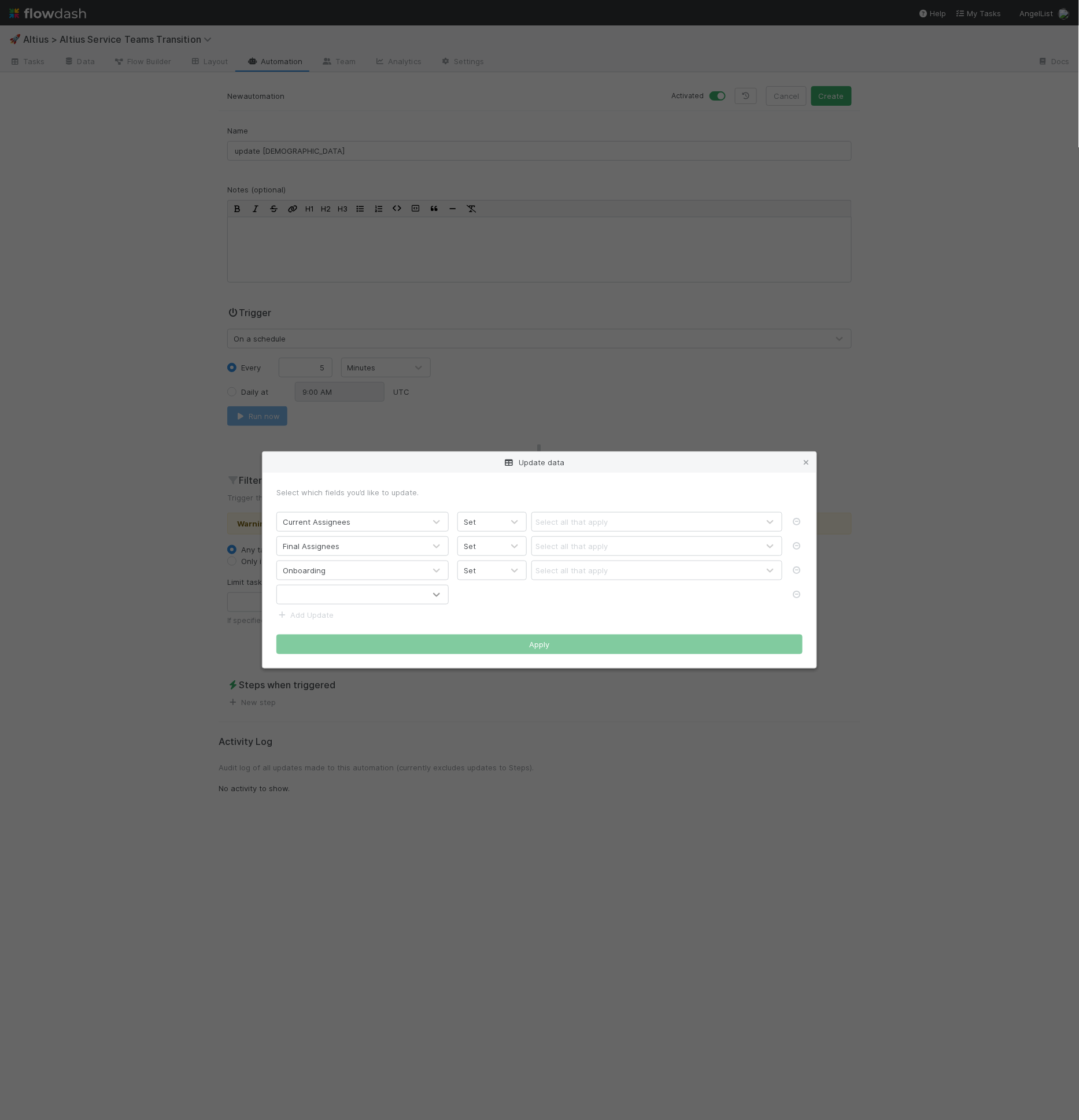
click at [439, 598] on icon at bounding box center [437, 595] width 12 height 12
click at [806, 592] on div at bounding box center [801, 595] width 20 height 12
click at [797, 592] on icon at bounding box center [797, 594] width 12 height 8
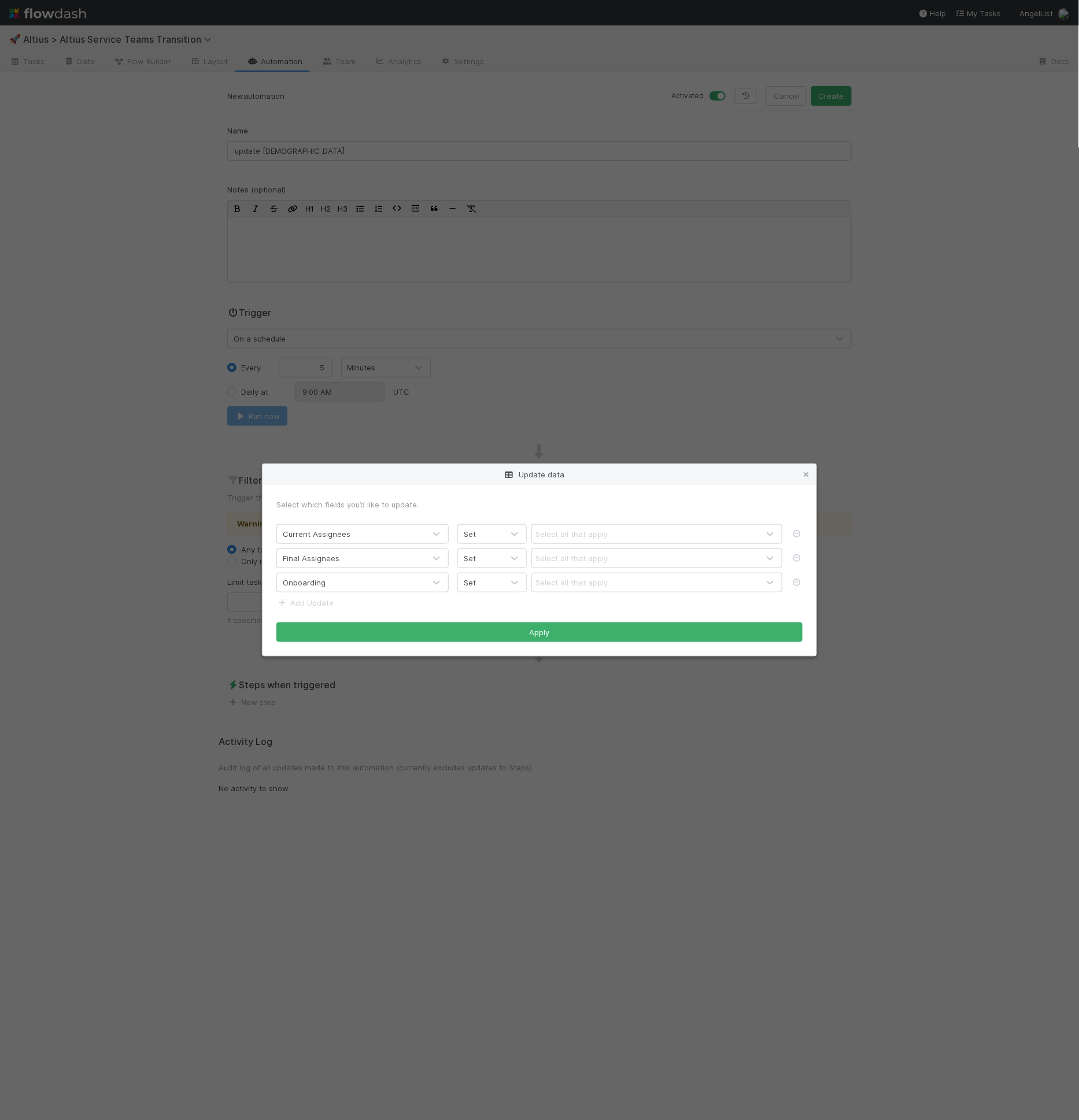
click at [491, 533] on div "Set" at bounding box center [480, 534] width 45 height 19
click at [486, 577] on div "Add" at bounding box center [493, 582] width 69 height 21
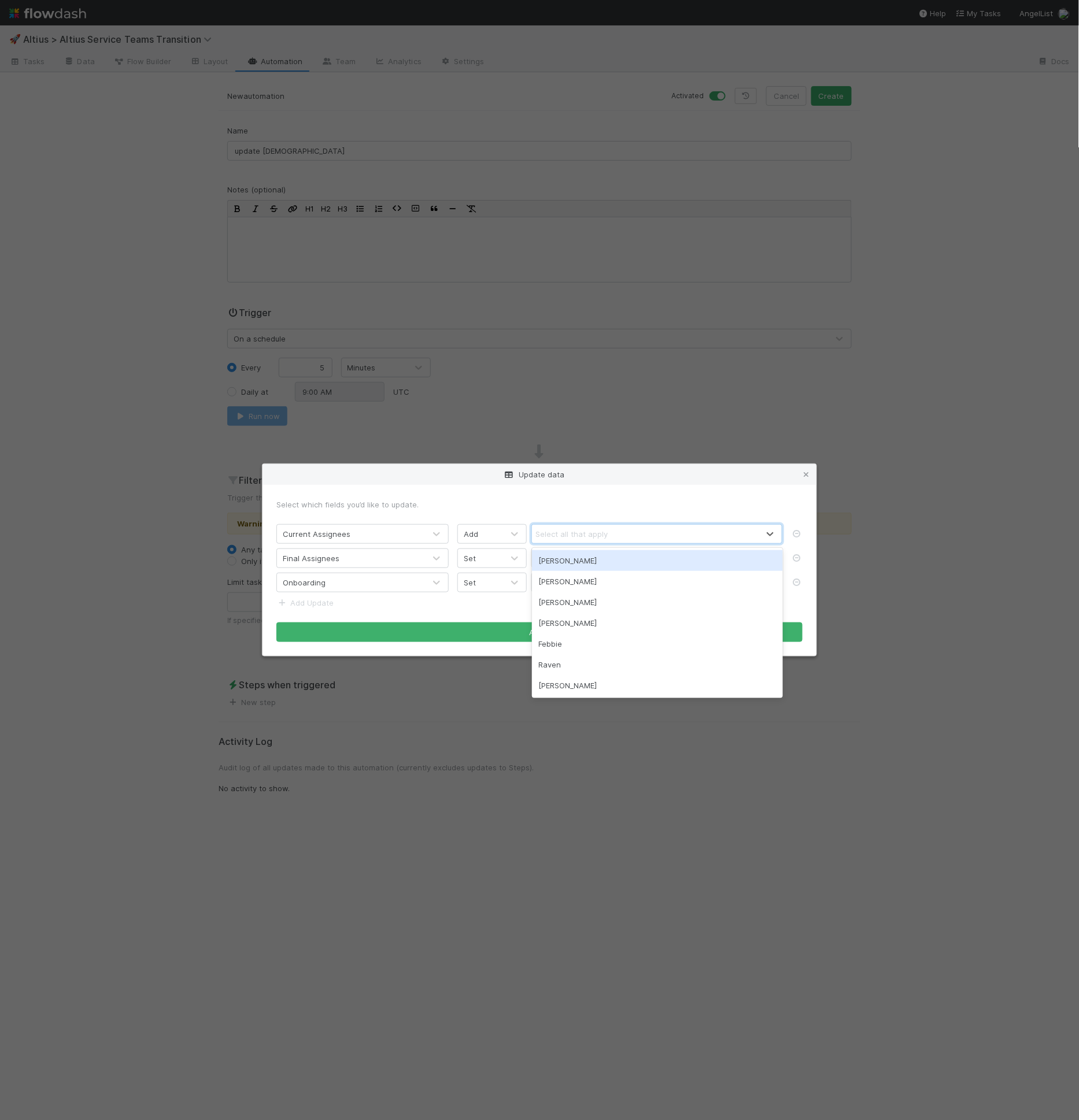
click at [575, 539] on div "Select all that apply" at bounding box center [572, 534] width 73 height 12
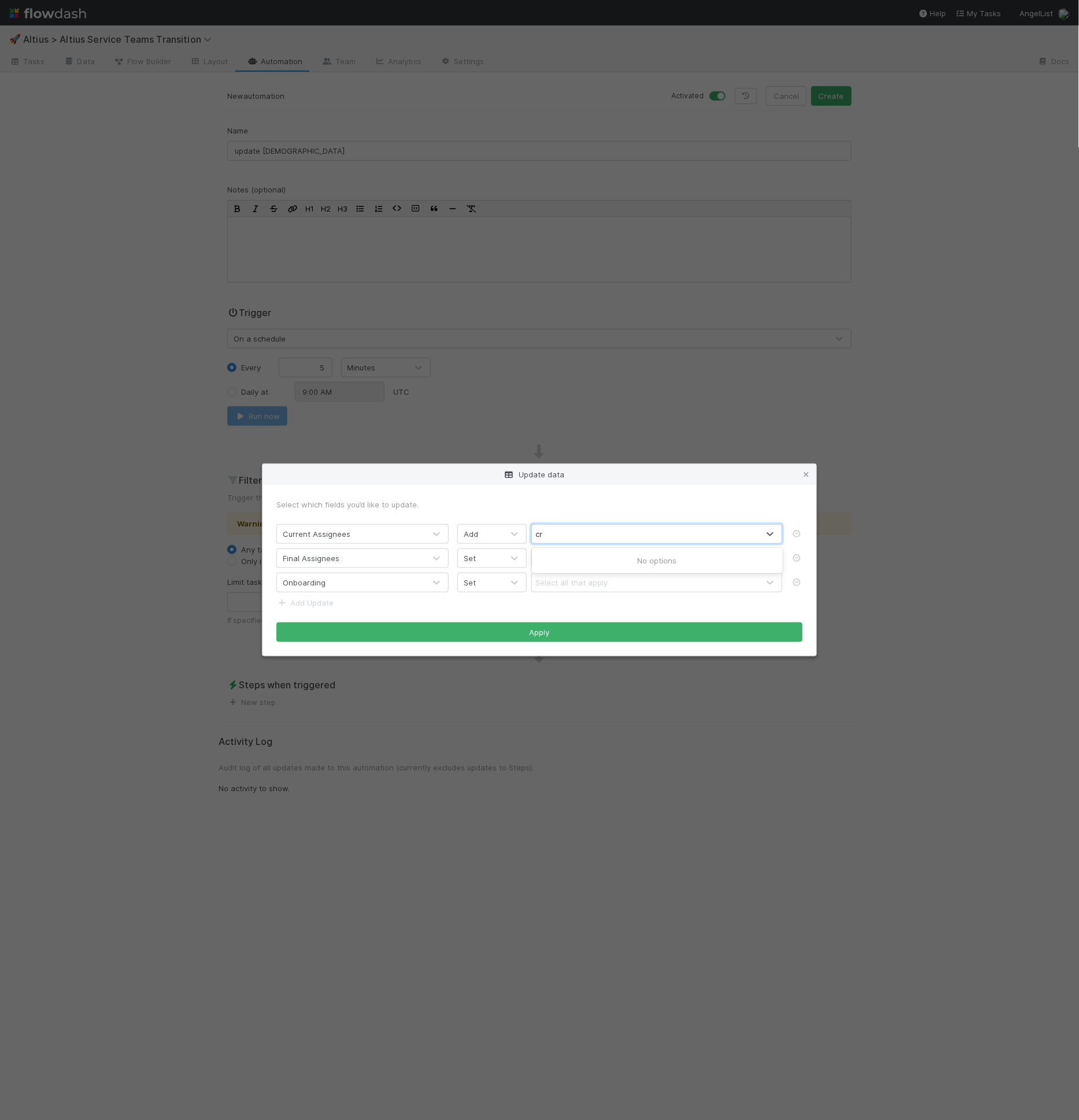
type input "c"
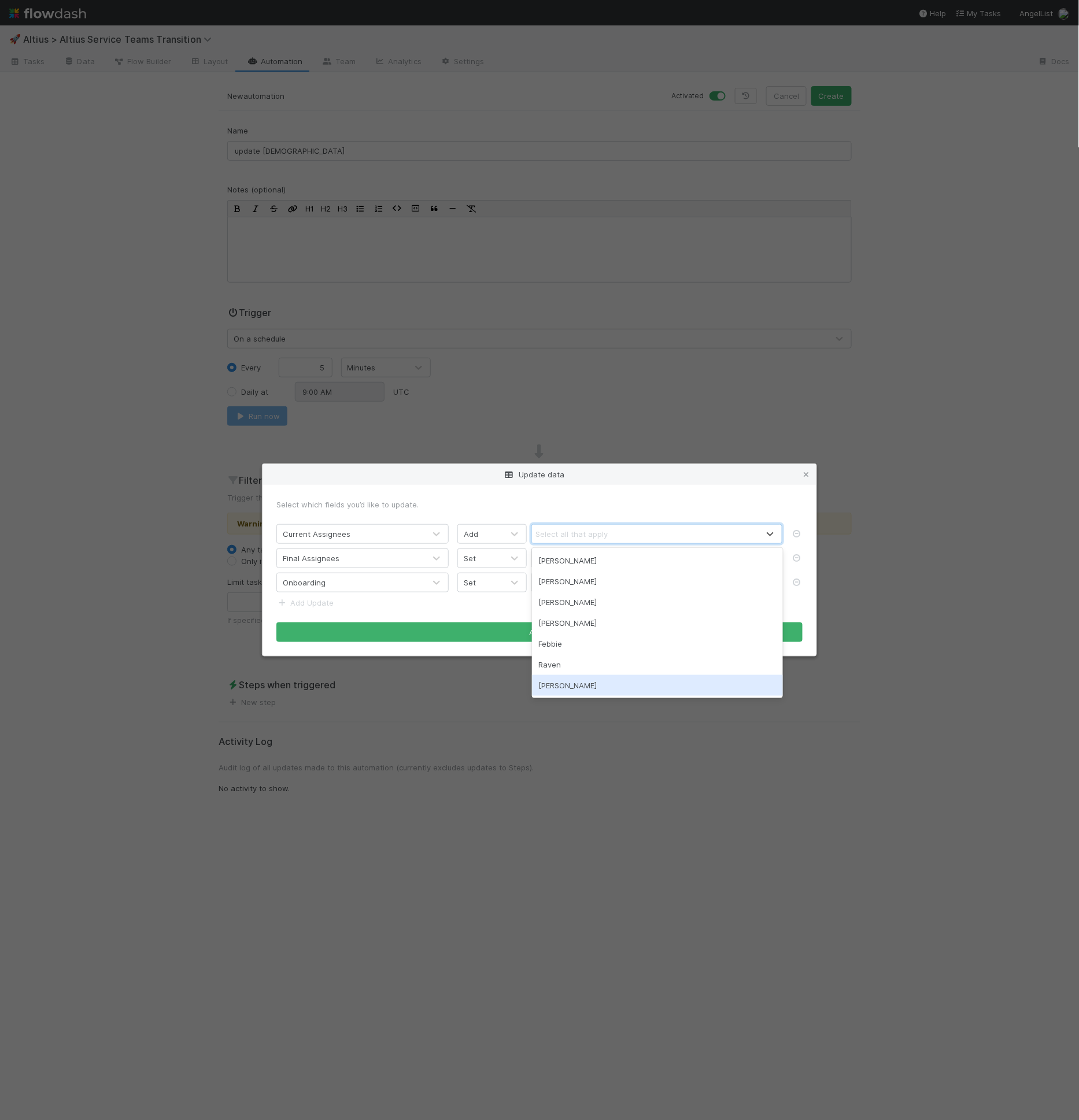
click at [800, 471] on div "Update data" at bounding box center [539, 474] width 553 height 21
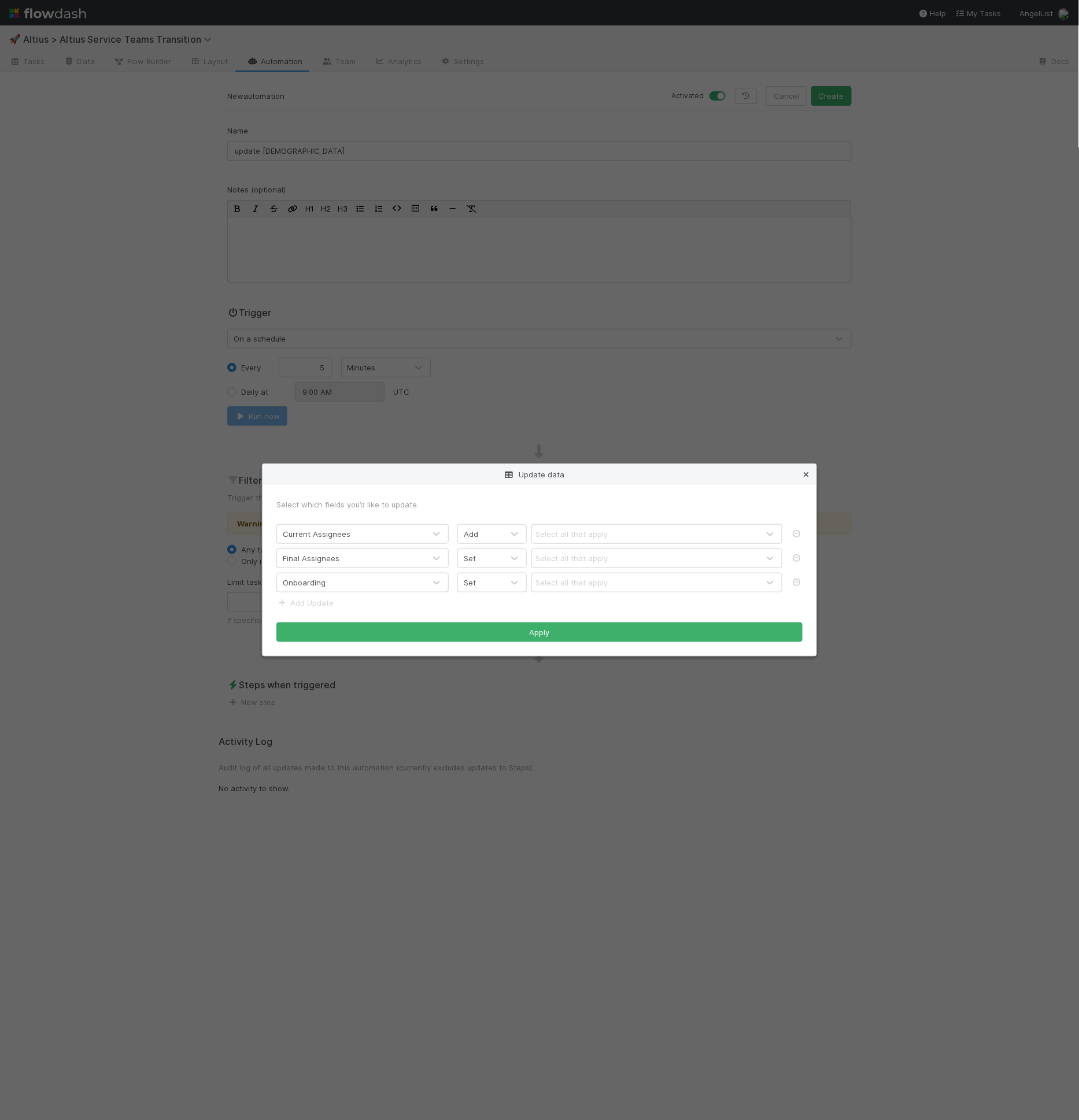
click at [805, 471] on icon at bounding box center [806, 475] width 12 height 8
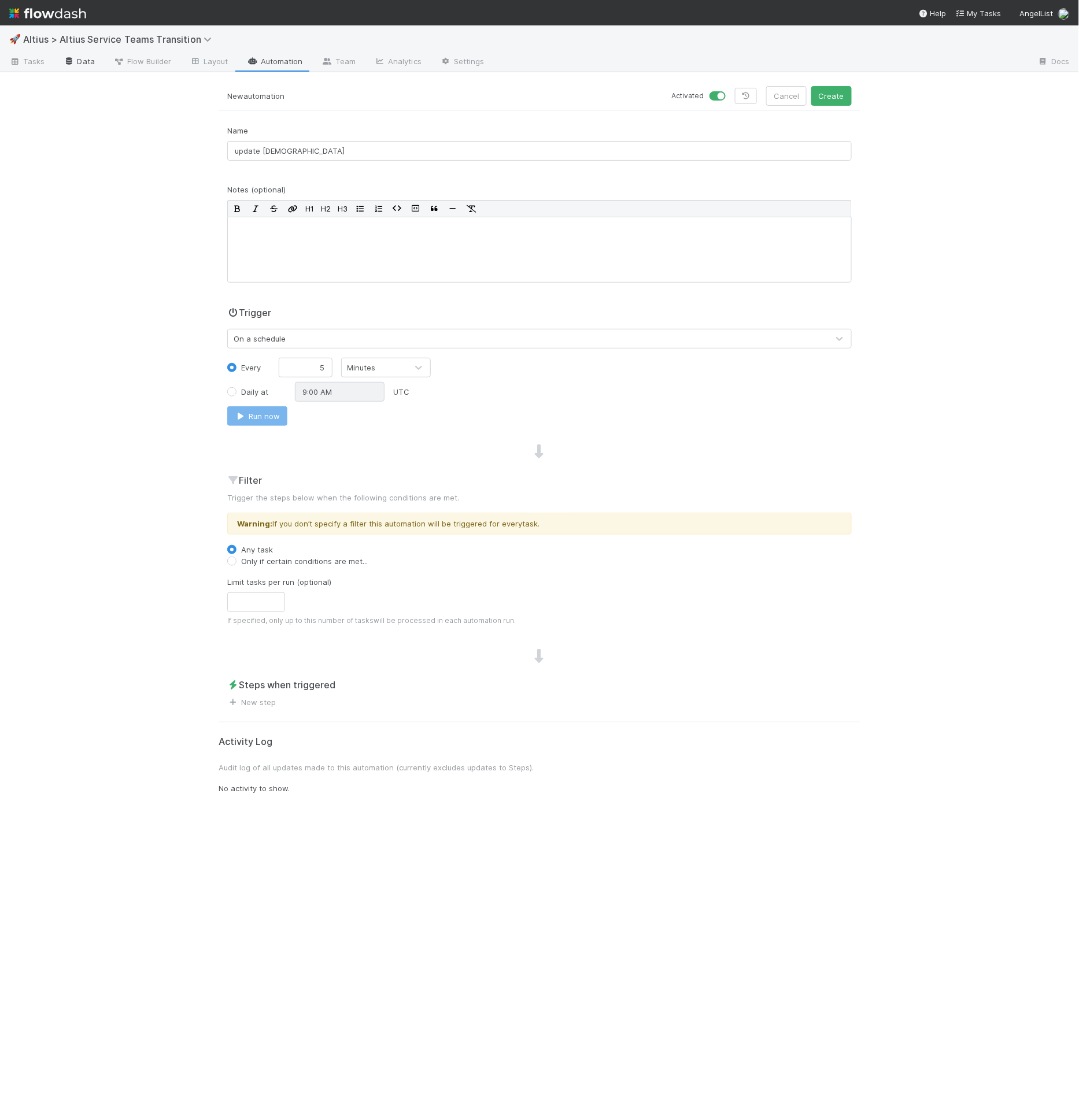
click at [96, 57] on link "Data" at bounding box center [79, 63] width 50 height 19
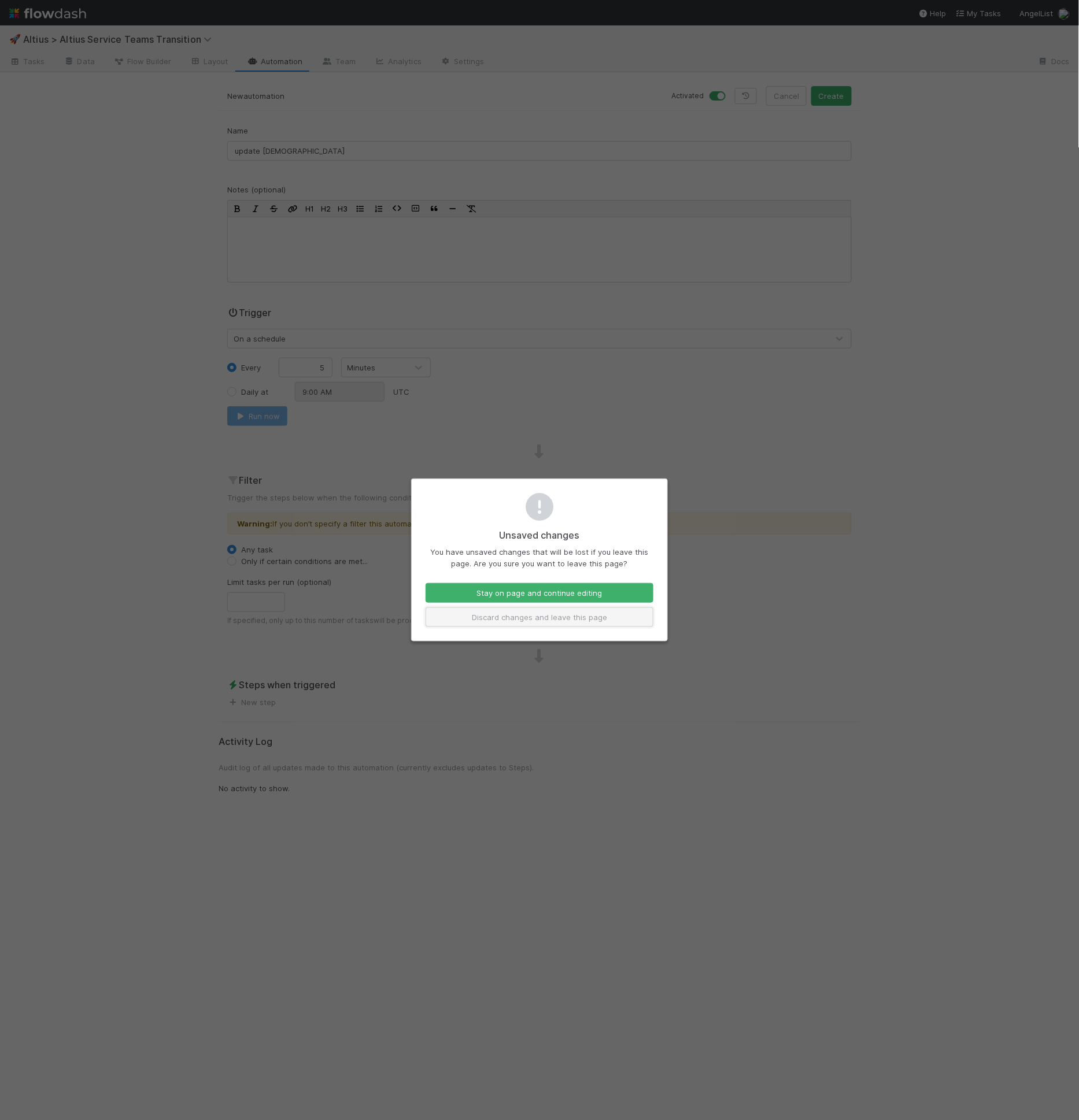
click at [515, 612] on button "Discard changes and leave this page" at bounding box center [540, 617] width 228 height 19
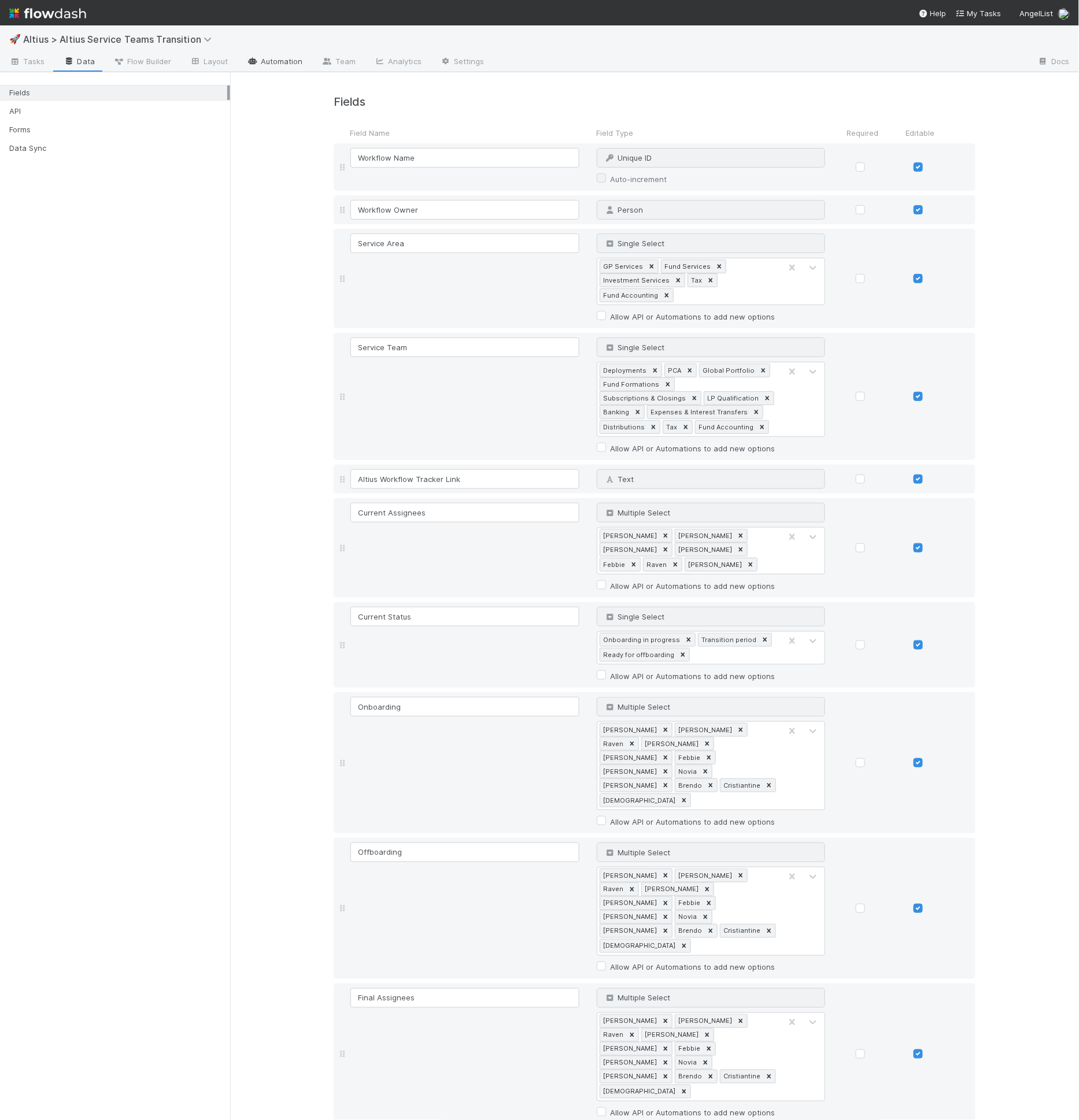
click at [286, 65] on link "Automation" at bounding box center [275, 63] width 74 height 19
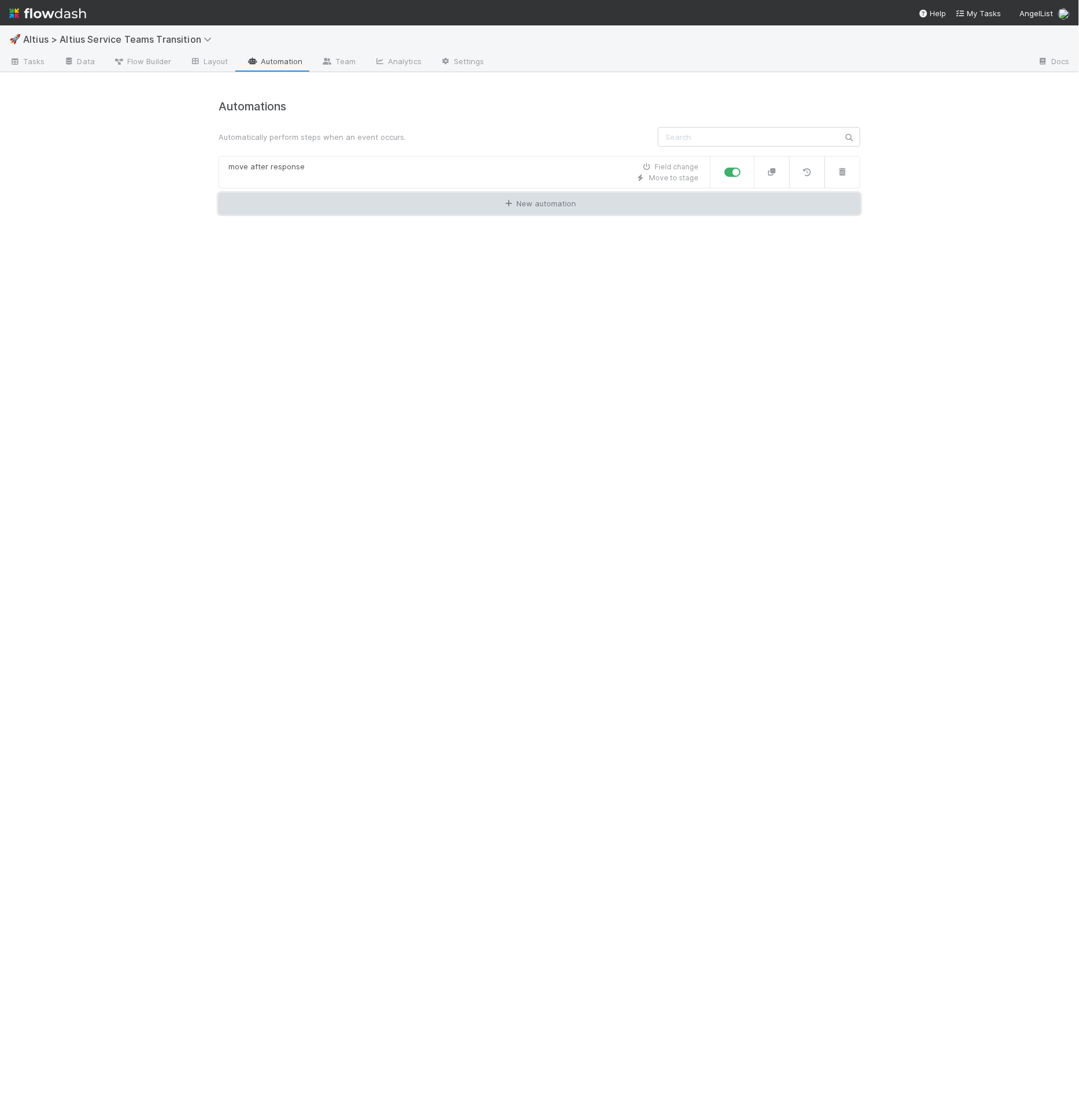
click at [528, 212] on link "New automation" at bounding box center [539, 204] width 641 height 22
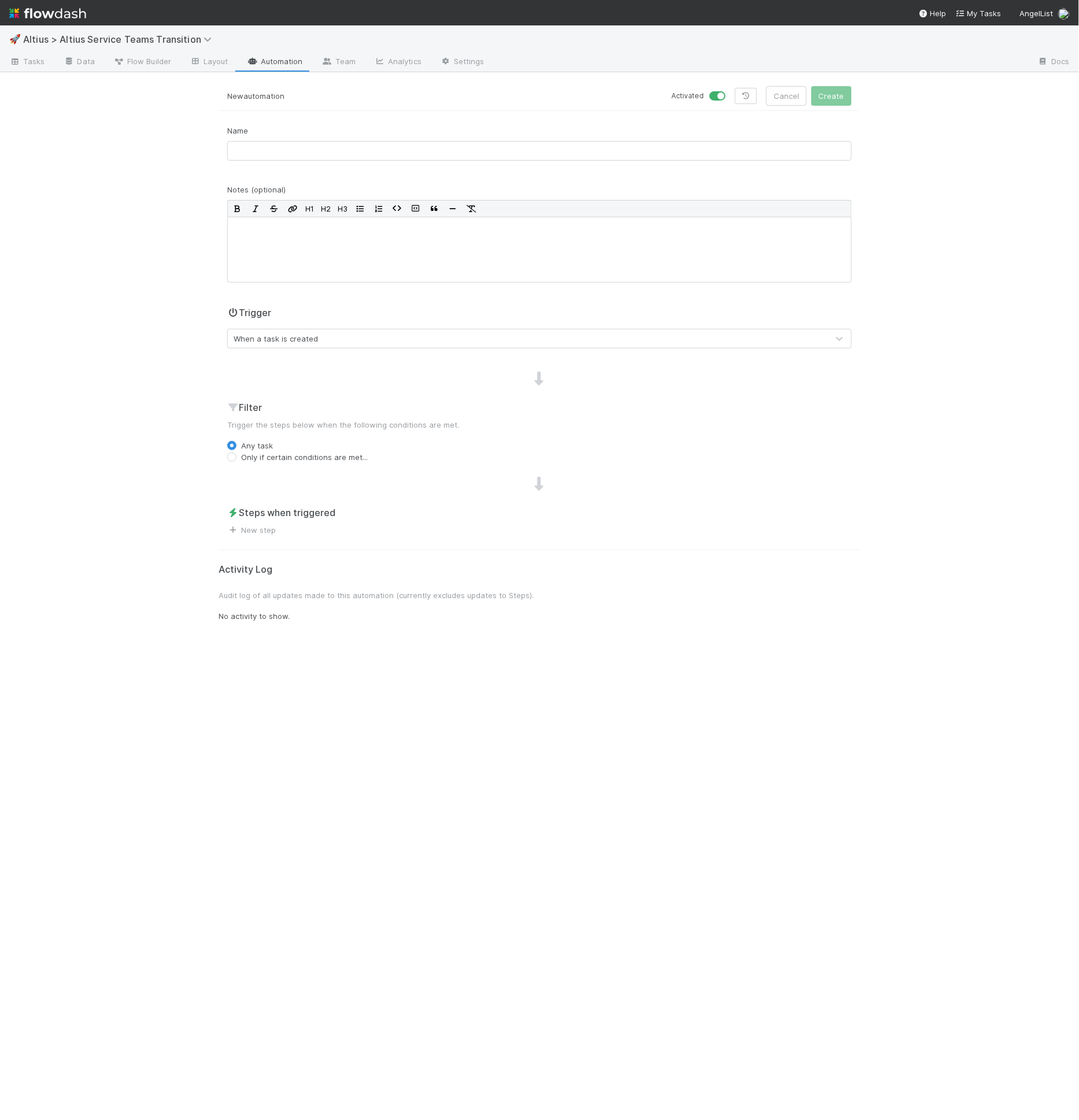
click at [429, 160] on div "Name" at bounding box center [539, 147] width 641 height 45
click at [429, 160] on div "Name" at bounding box center [539, 143] width 624 height 35
click at [432, 153] on input "text" at bounding box center [539, 150] width 624 height 19
click at [445, 146] on input "text" at bounding box center [539, 150] width 624 height 19
type input "Update Cristan"
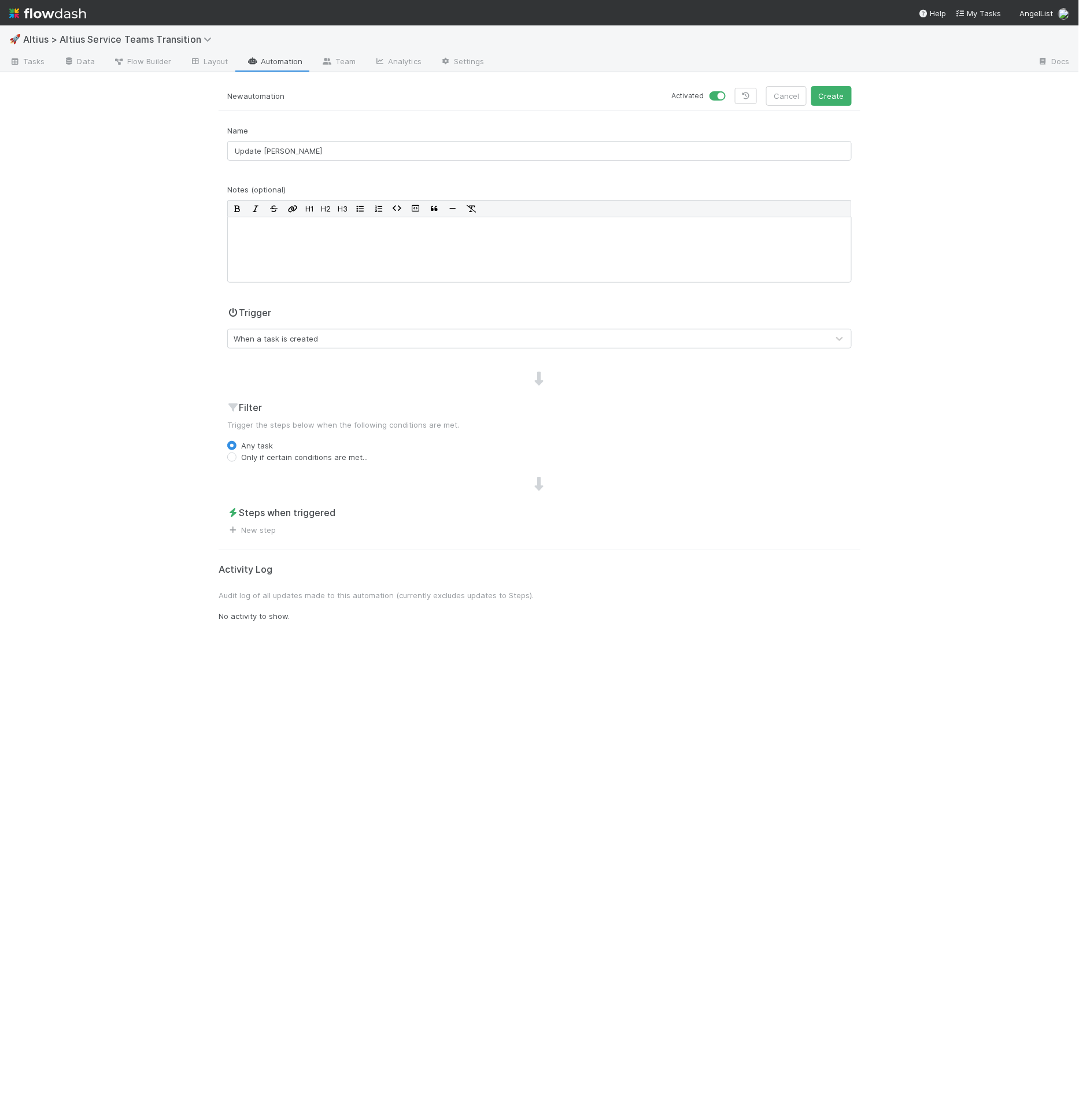
drag, startPoint x: 301, startPoint y: 316, endPoint x: 304, endPoint y: 338, distance: 22.2
click at [301, 320] on div "Trigger When a task is created" at bounding box center [539, 327] width 624 height 43
click at [304, 339] on div "When a task is created" at bounding box center [275, 339] width 84 height 12
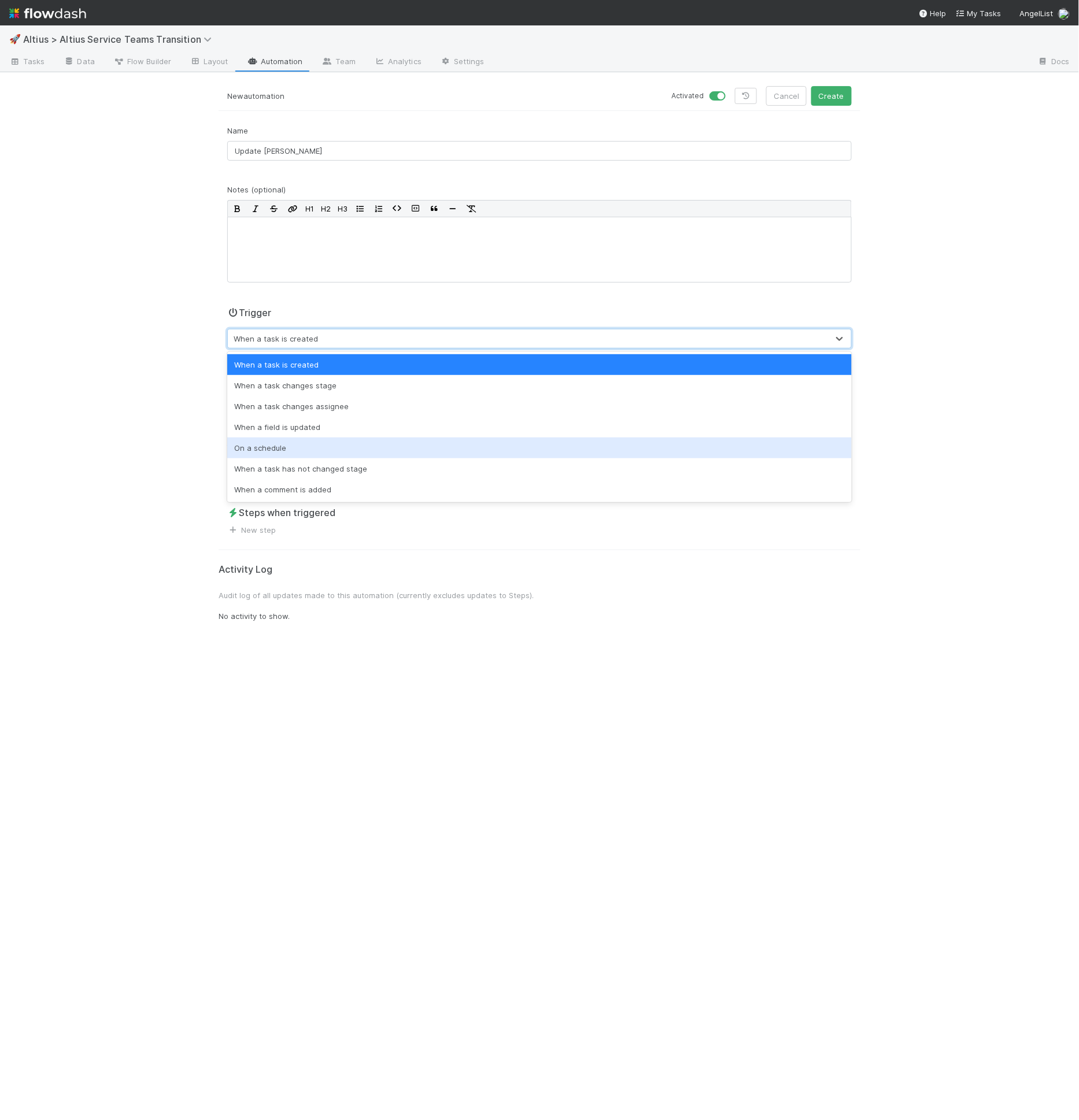
click at [365, 438] on div "On a schedule" at bounding box center [539, 448] width 624 height 21
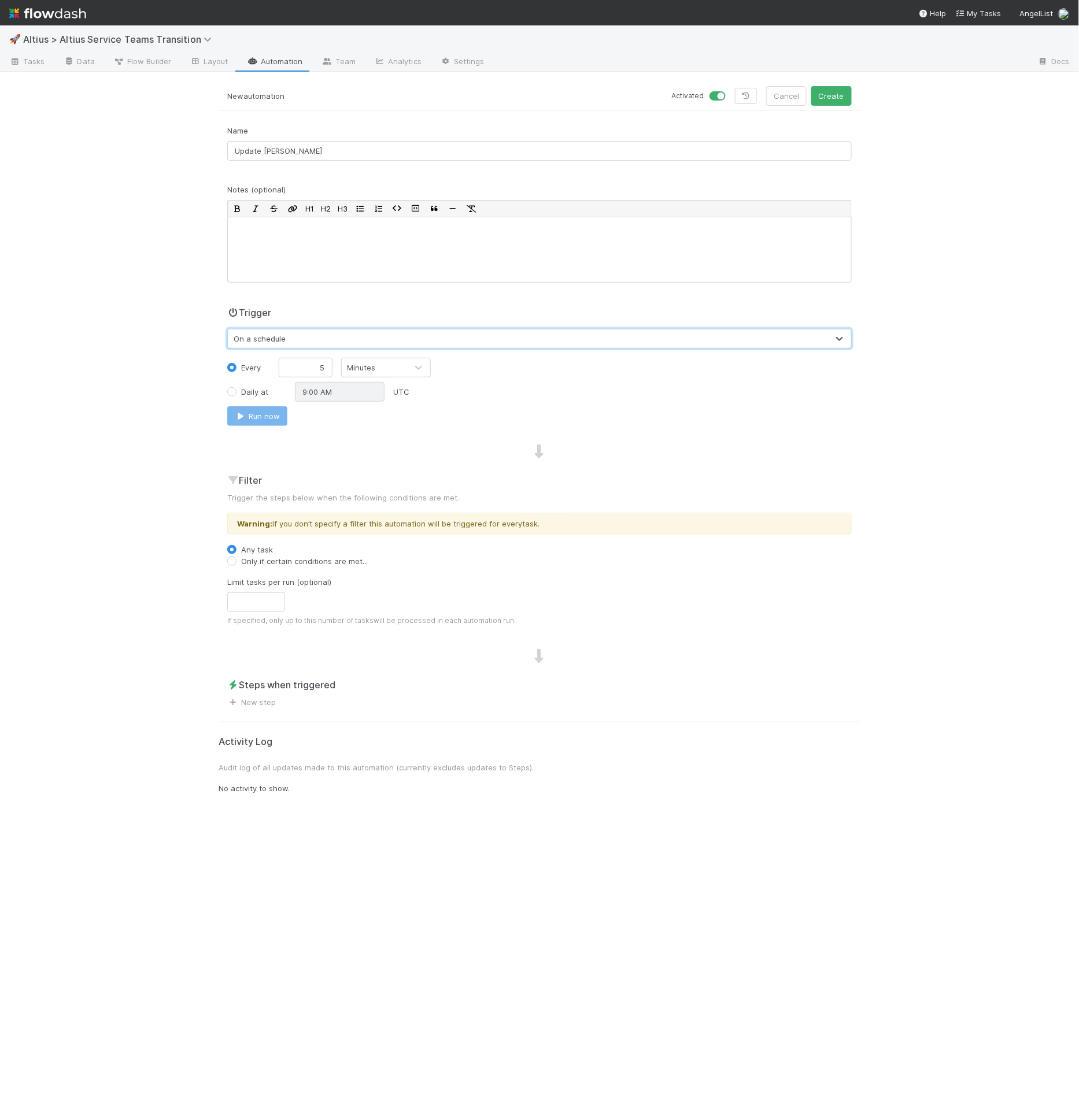
drag, startPoint x: 320, startPoint y: 557, endPoint x: 338, endPoint y: 568, distance: 21.1
click at [320, 557] on label "Only if certain conditions are met..." at bounding box center [304, 561] width 127 height 12
click at [237, 557] on input "Only if certain conditions are met..." at bounding box center [232, 560] width 9 height 10
radio input "true"
drag, startPoint x: 340, startPoint y: 568, endPoint x: 360, endPoint y: 584, distance: 25.6
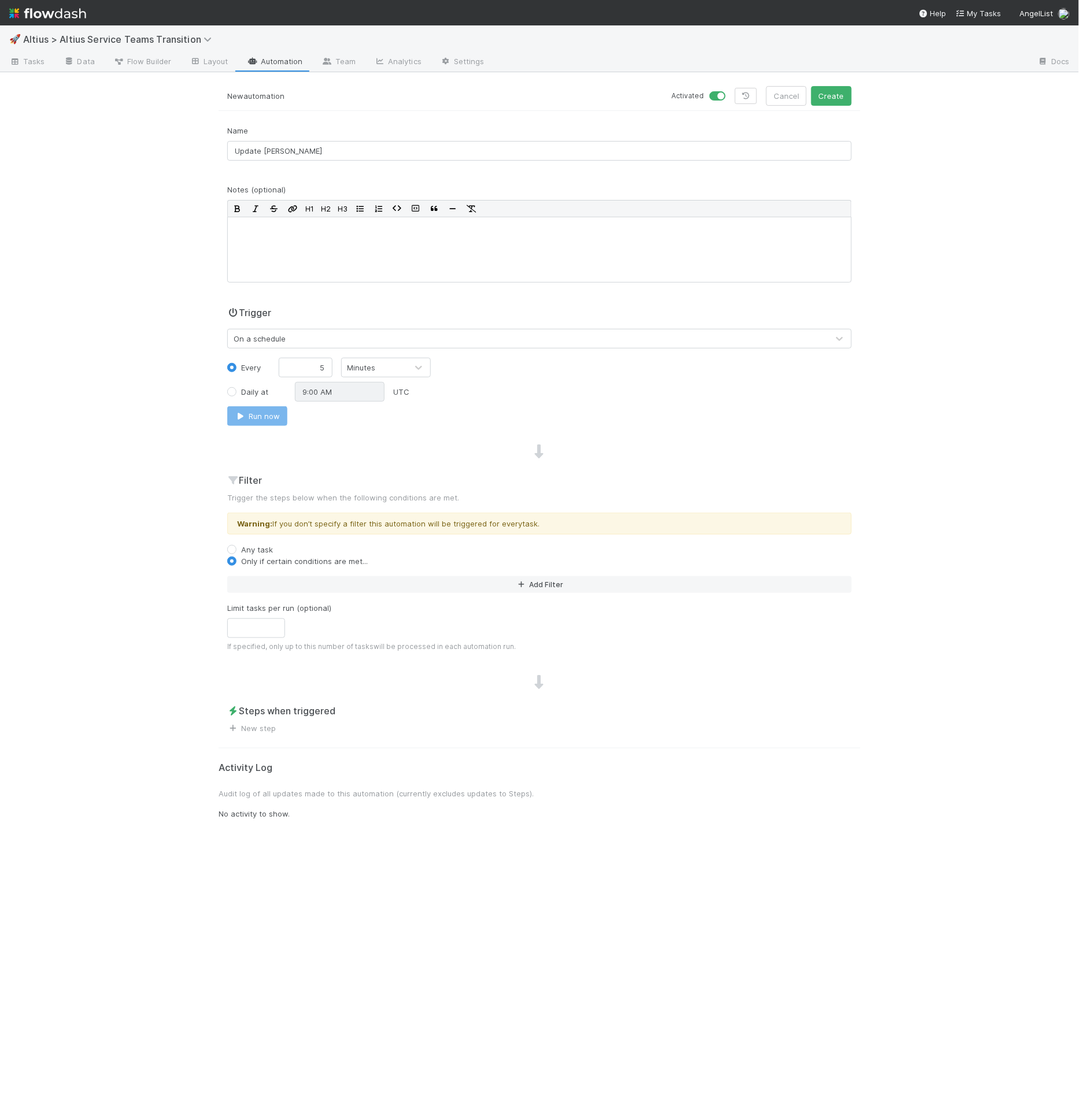
click at [340, 569] on div "Filter Trigger the steps below when the following conditions are met. Warning: …" at bounding box center [539, 567] width 641 height 188
click at [360, 585] on button "Add Filter" at bounding box center [539, 584] width 624 height 17
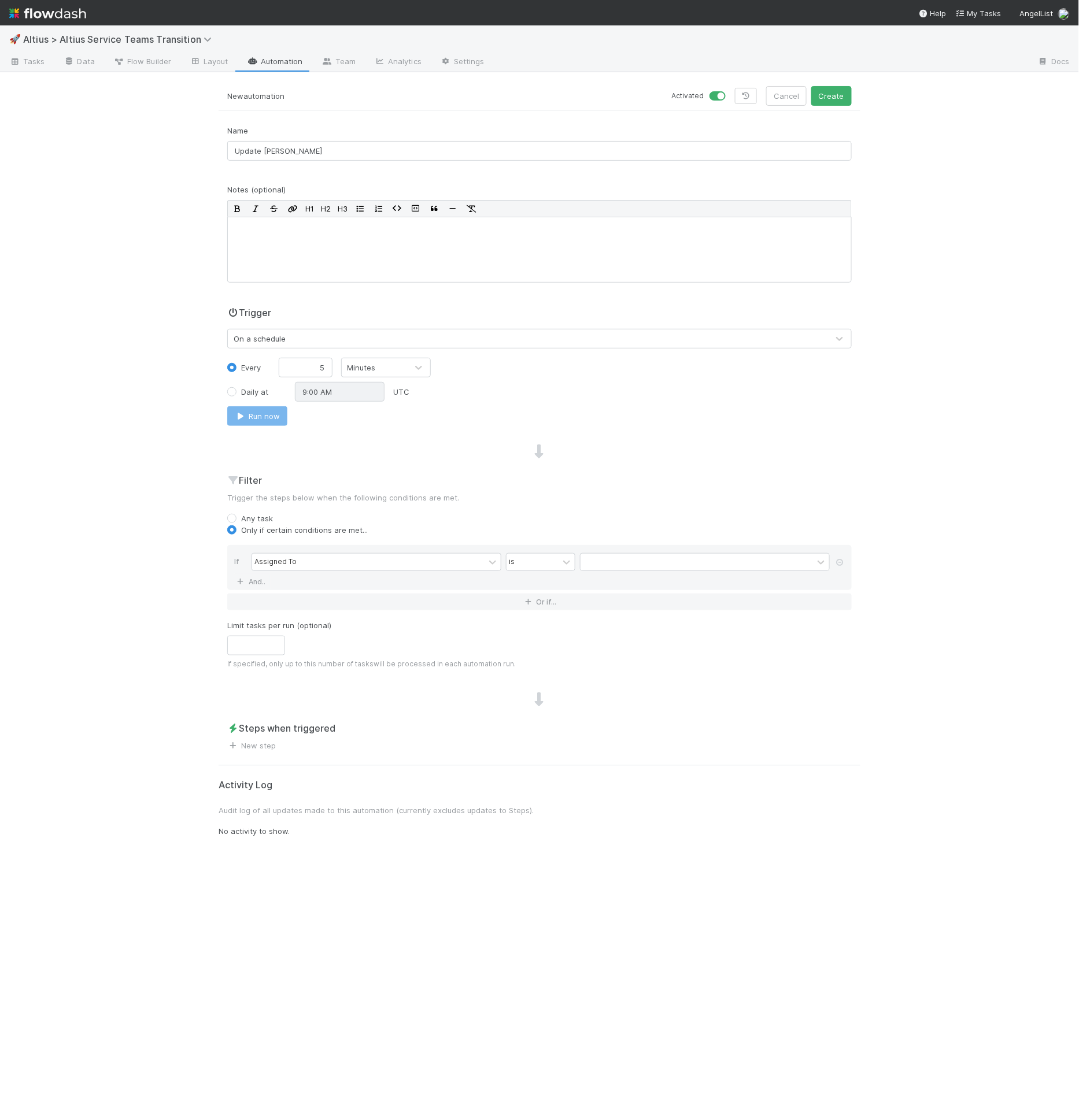
drag, startPoint x: 373, startPoint y: 587, endPoint x: 377, endPoint y: 582, distance: 6.4
click at [373, 587] on div "If Assigned To is And.." at bounding box center [539, 567] width 624 height 45
click at [386, 563] on div "Assigned To" at bounding box center [368, 562] width 232 height 17
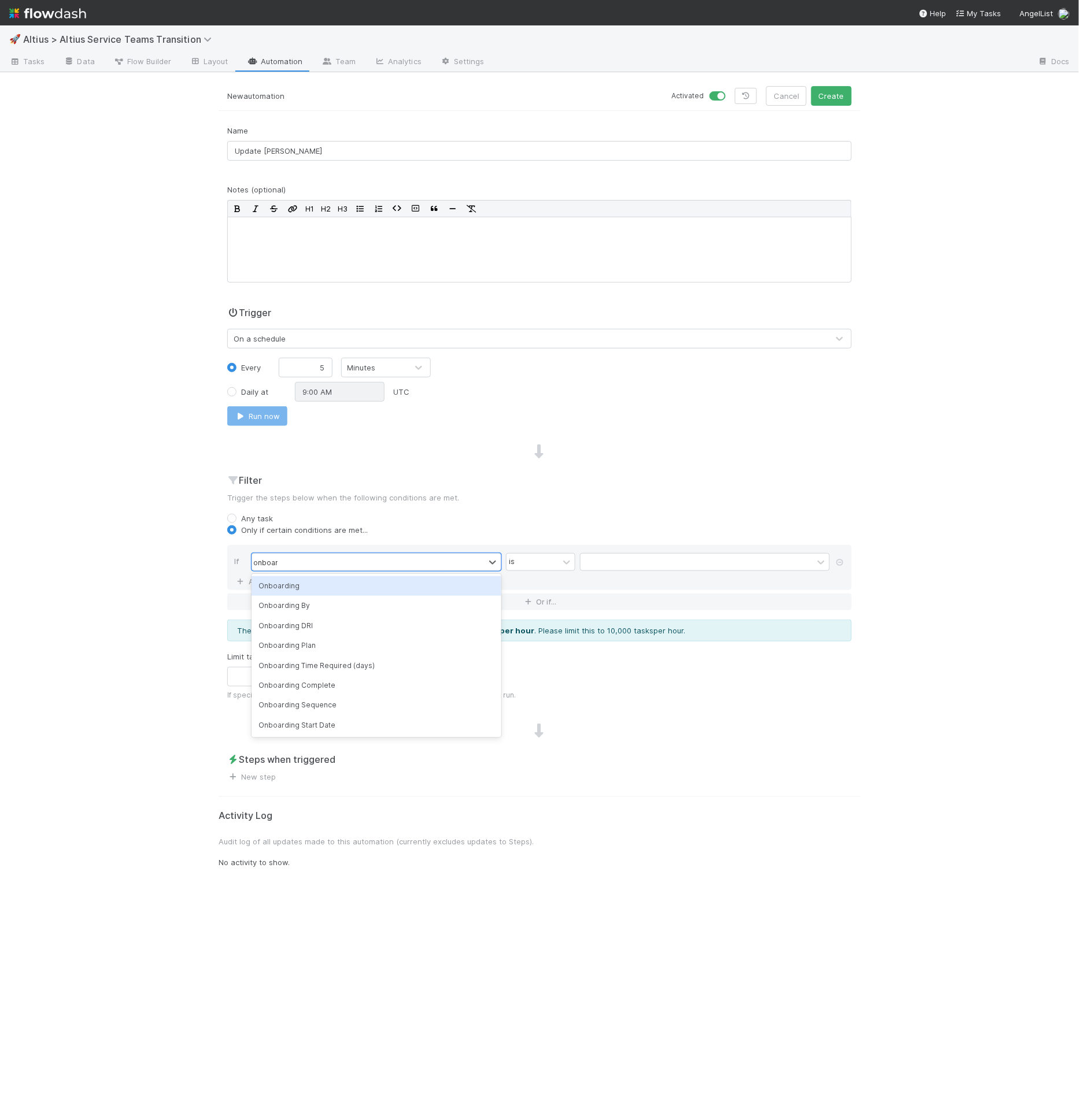
type input "onboard"
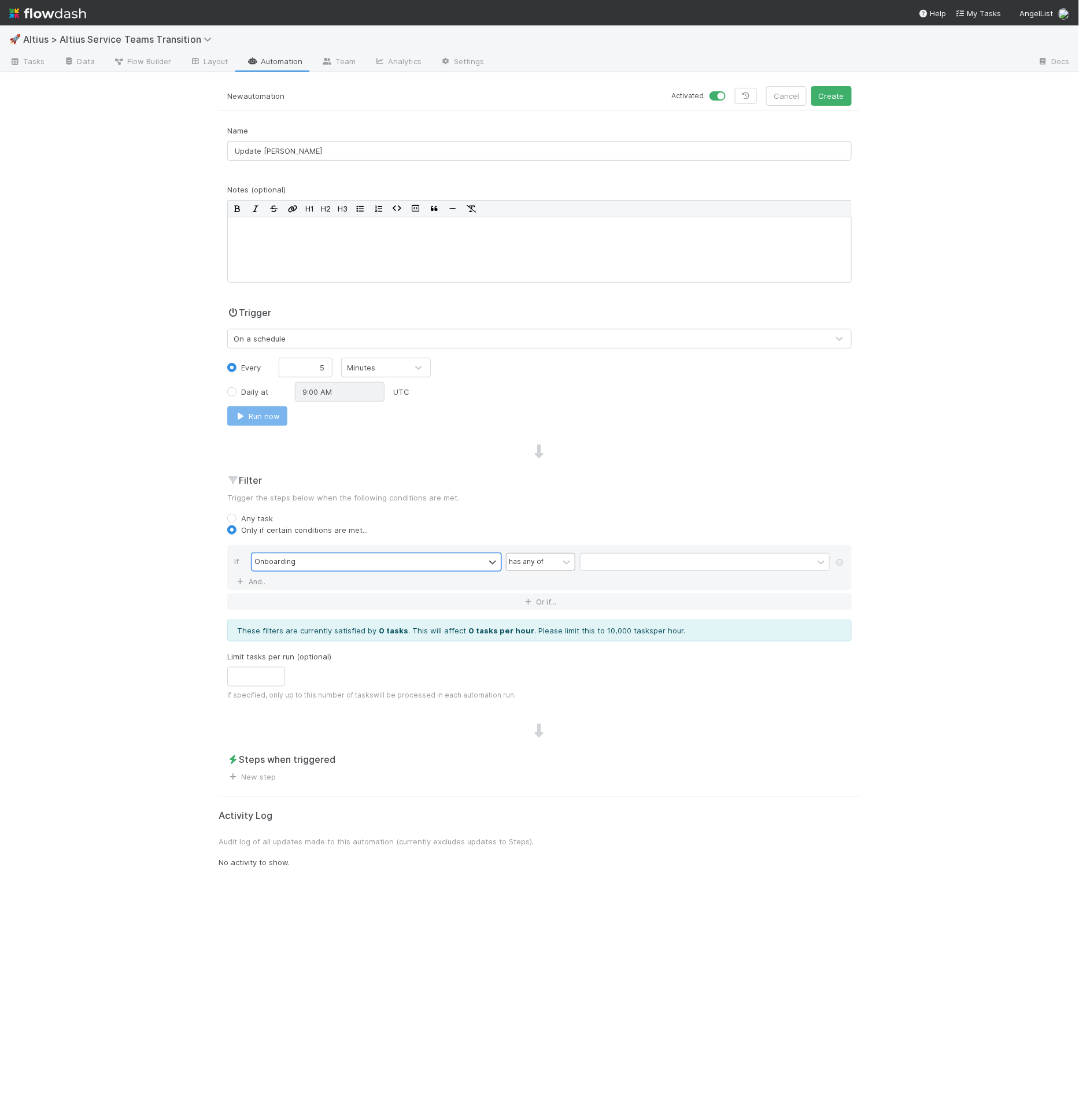
click at [531, 566] on div "has any of" at bounding box center [532, 562] width 52 height 17
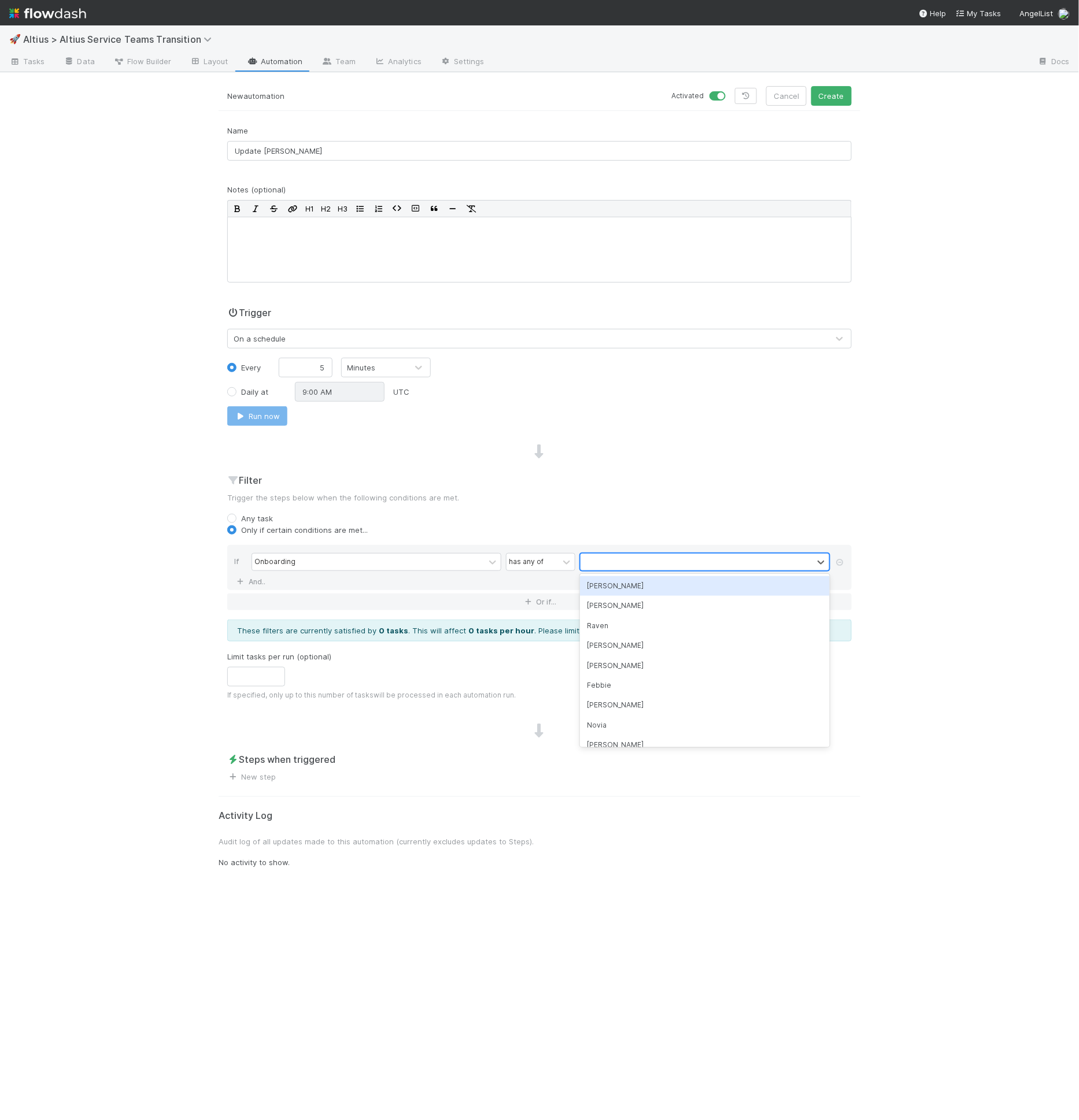
click at [602, 555] on div at bounding box center [696, 562] width 232 height 17
type input "cr"
click at [622, 587] on div "Cristiantine" at bounding box center [705, 585] width 250 height 19
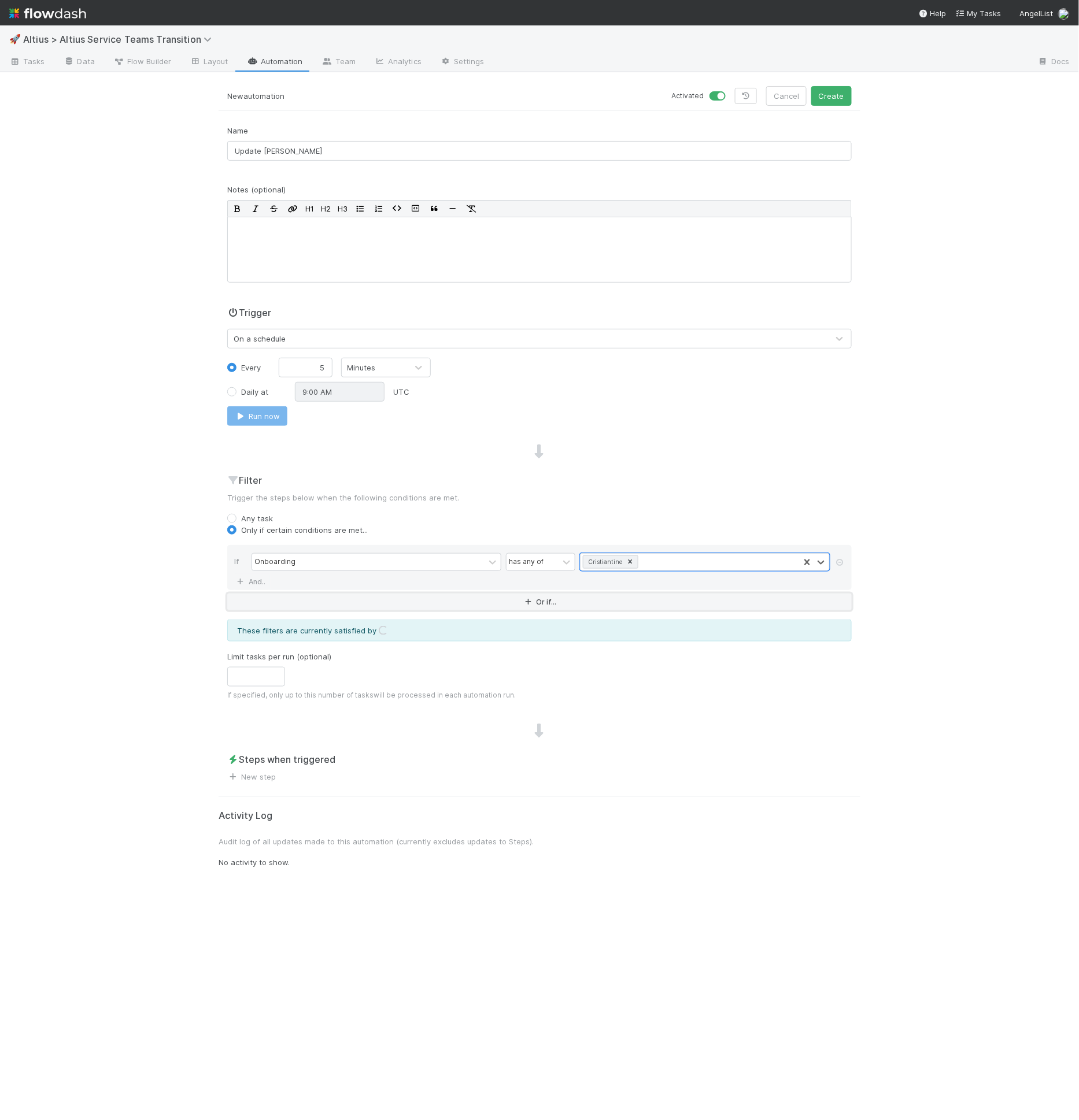
click at [254, 594] on button "Or if..." at bounding box center [539, 602] width 624 height 17
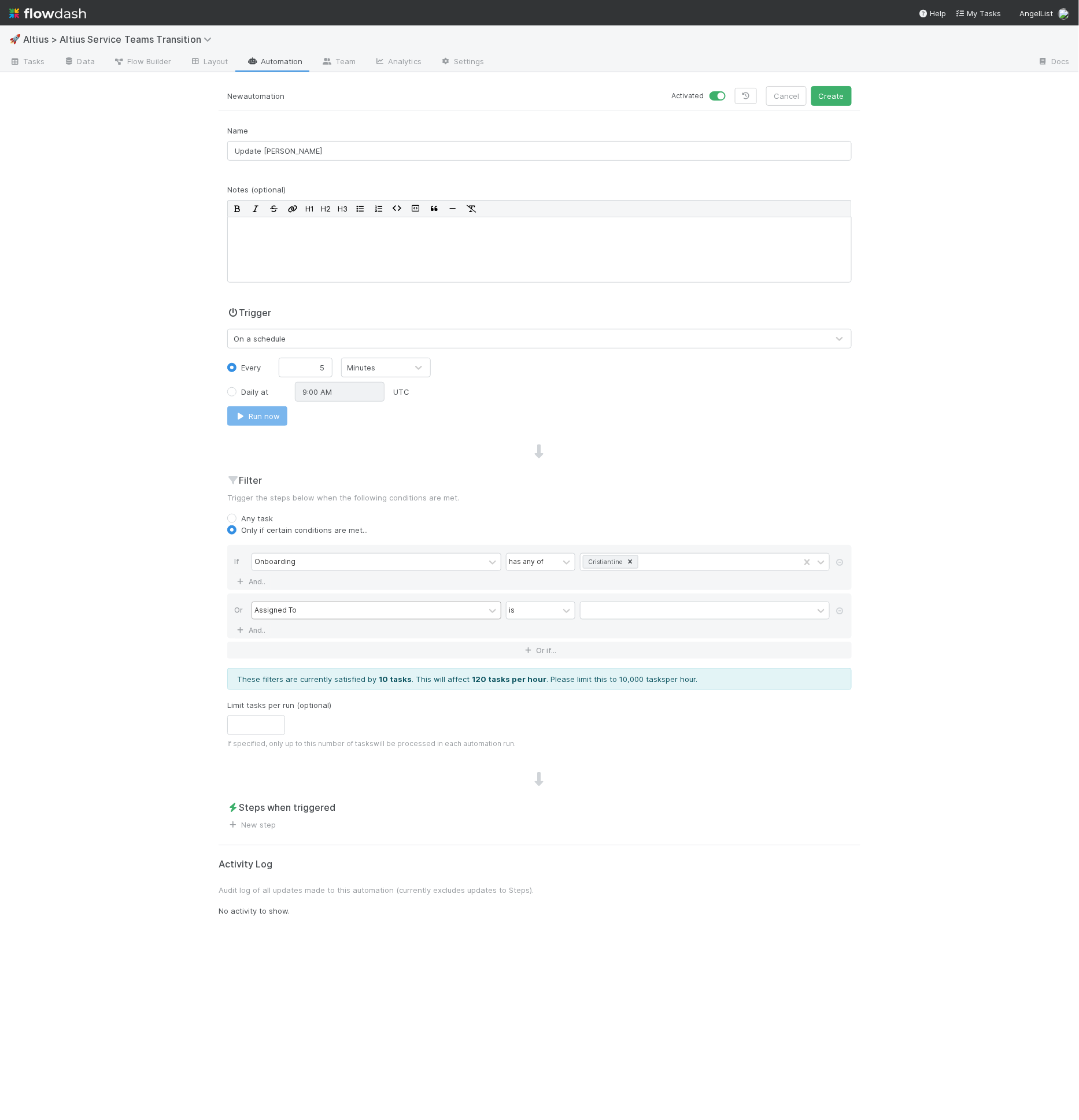
drag, startPoint x: 263, startPoint y: 599, endPoint x: 279, endPoint y: 610, distance: 19.4
click at [263, 599] on div "Or Assigned To is And.." at bounding box center [539, 616] width 624 height 45
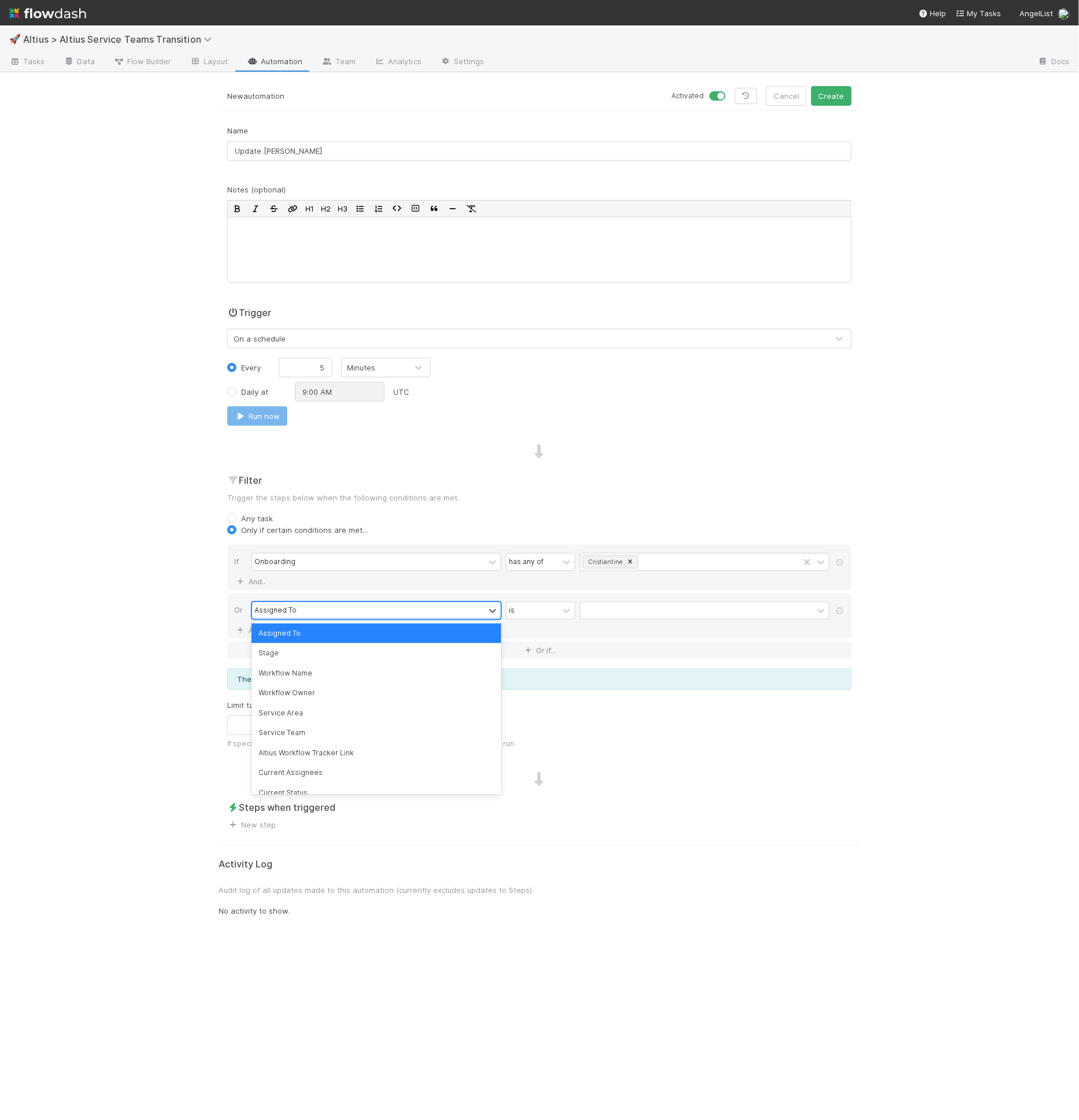
click at [279, 610] on div "Assigned To" at bounding box center [275, 610] width 42 height 10
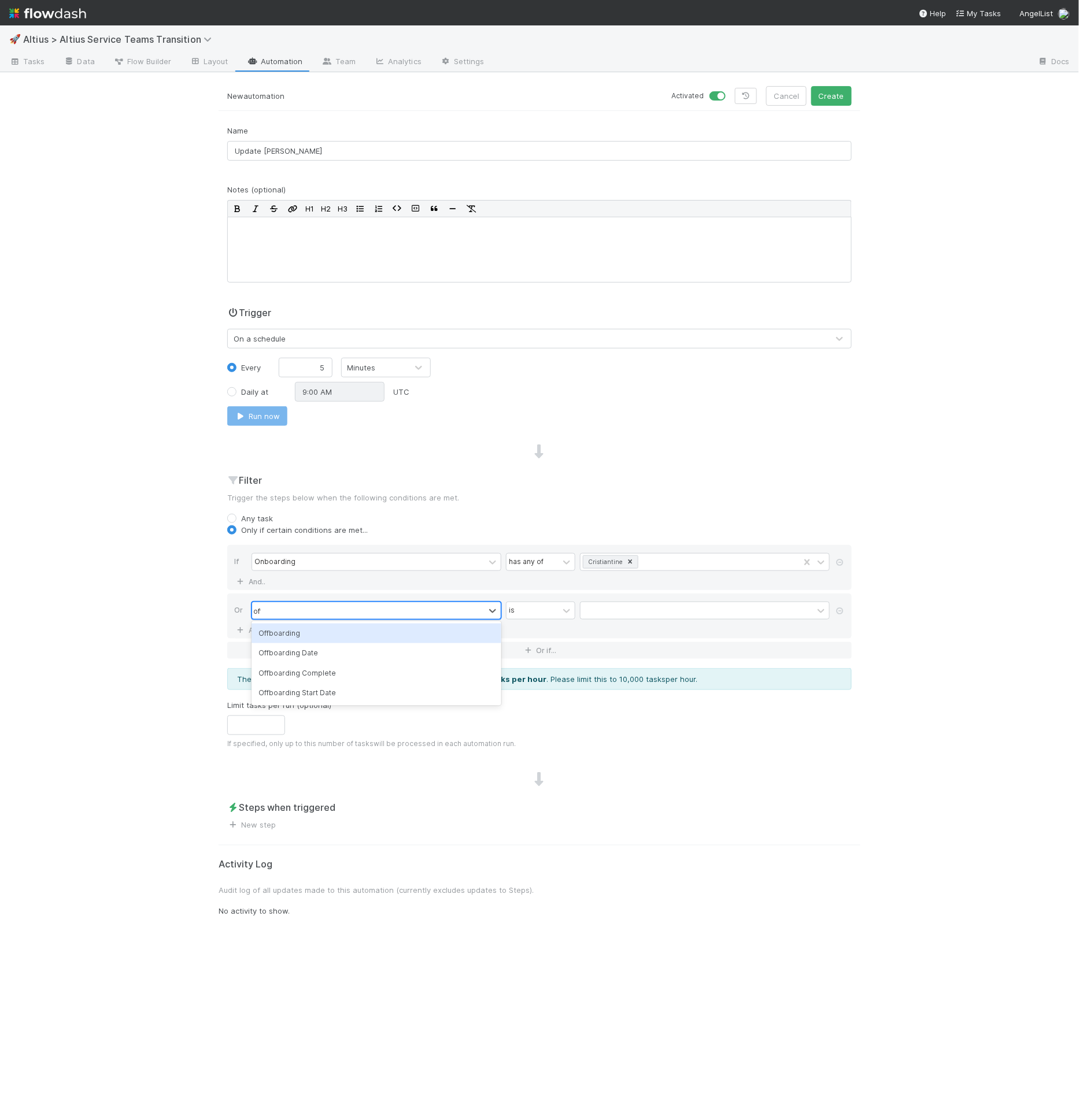
type input "offb"
click at [608, 616] on div "option Offboarding, selected. 0 results available. Select is focused ,type to r…" at bounding box center [543, 612] width 583 height 20
click at [612, 608] on div at bounding box center [696, 611] width 232 height 17
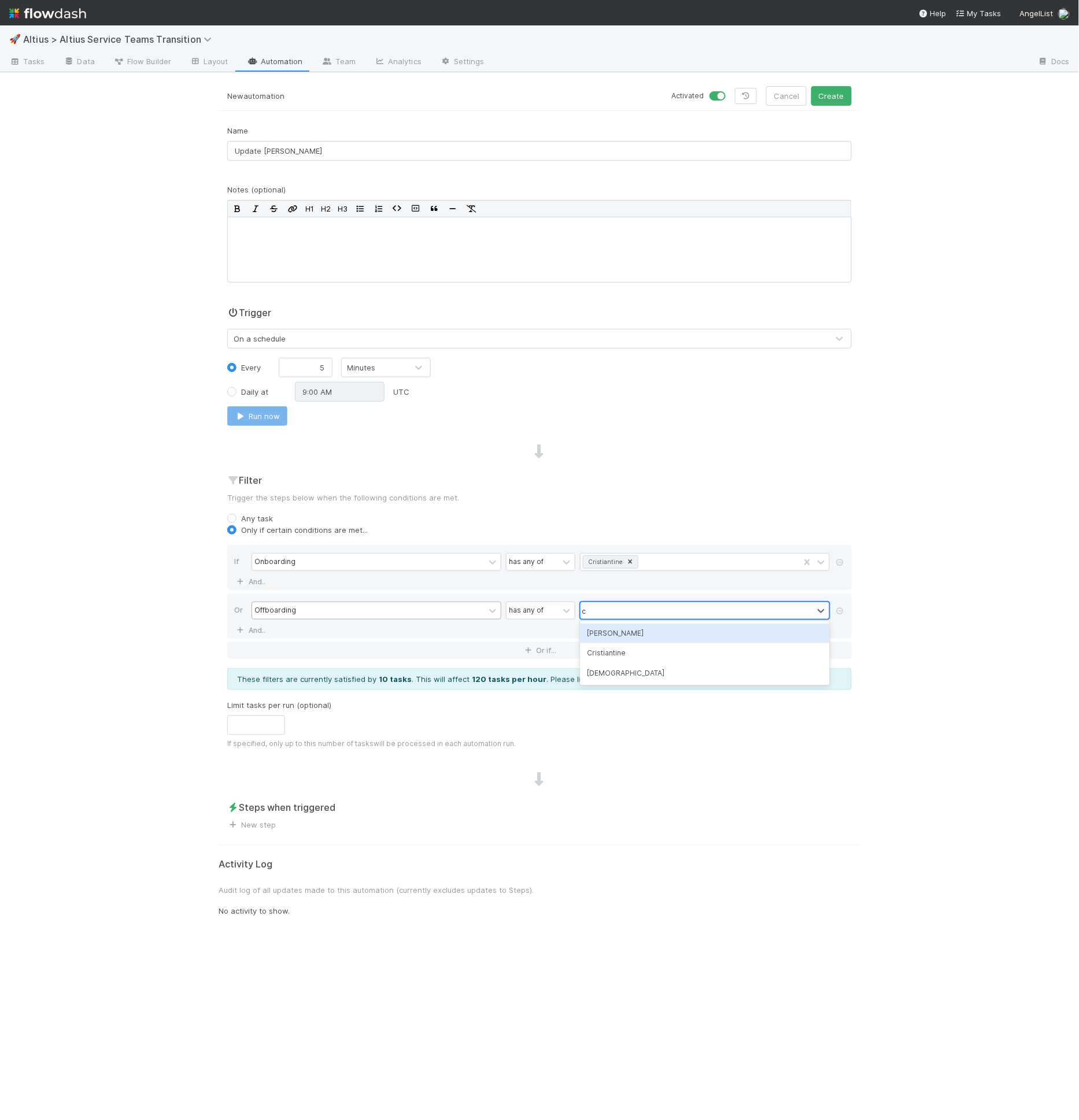
type input "cr"
click at [607, 628] on div "Cristiantine" at bounding box center [705, 633] width 250 height 19
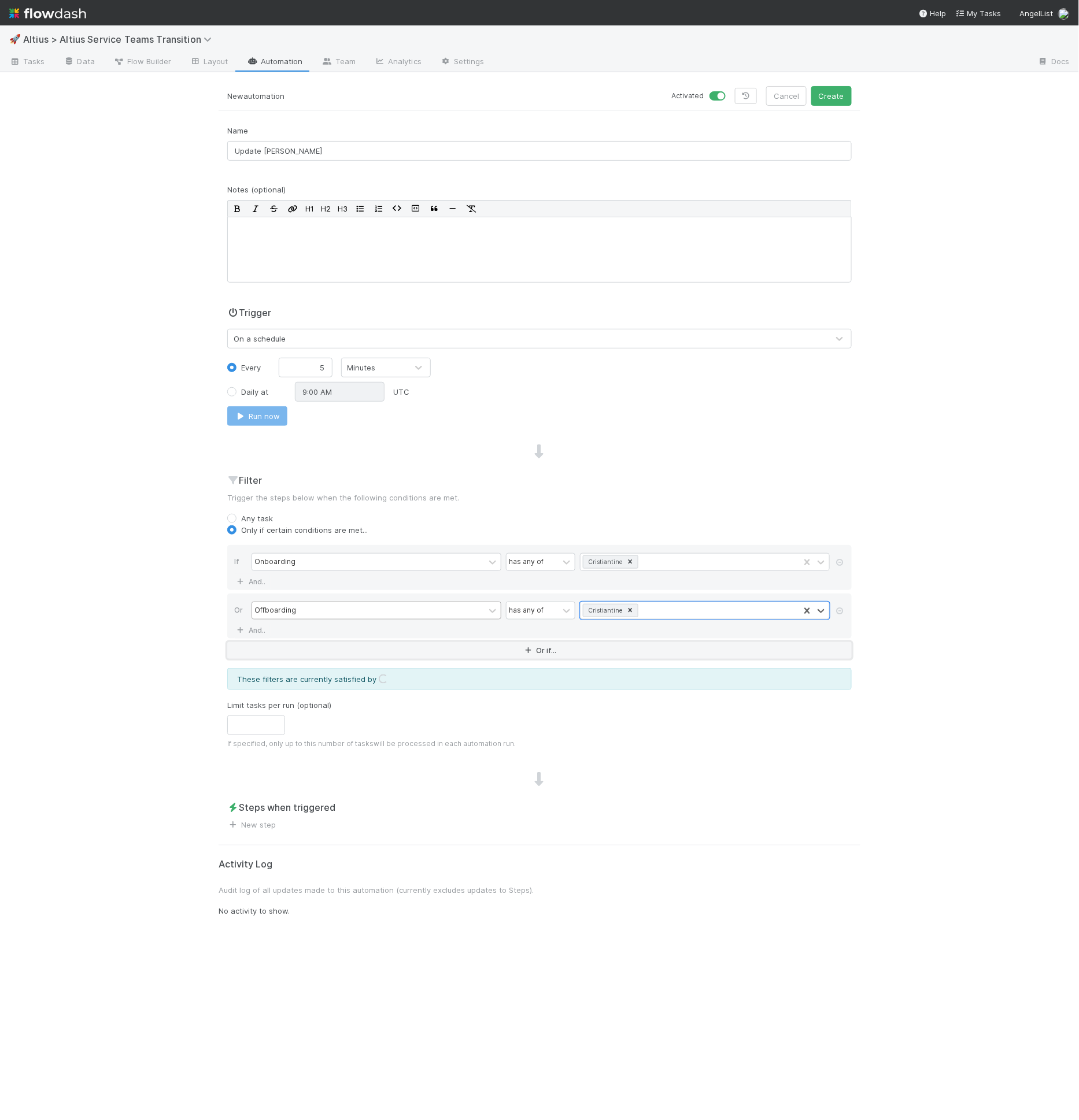
click at [258, 642] on button "Or if..." at bounding box center [539, 650] width 624 height 17
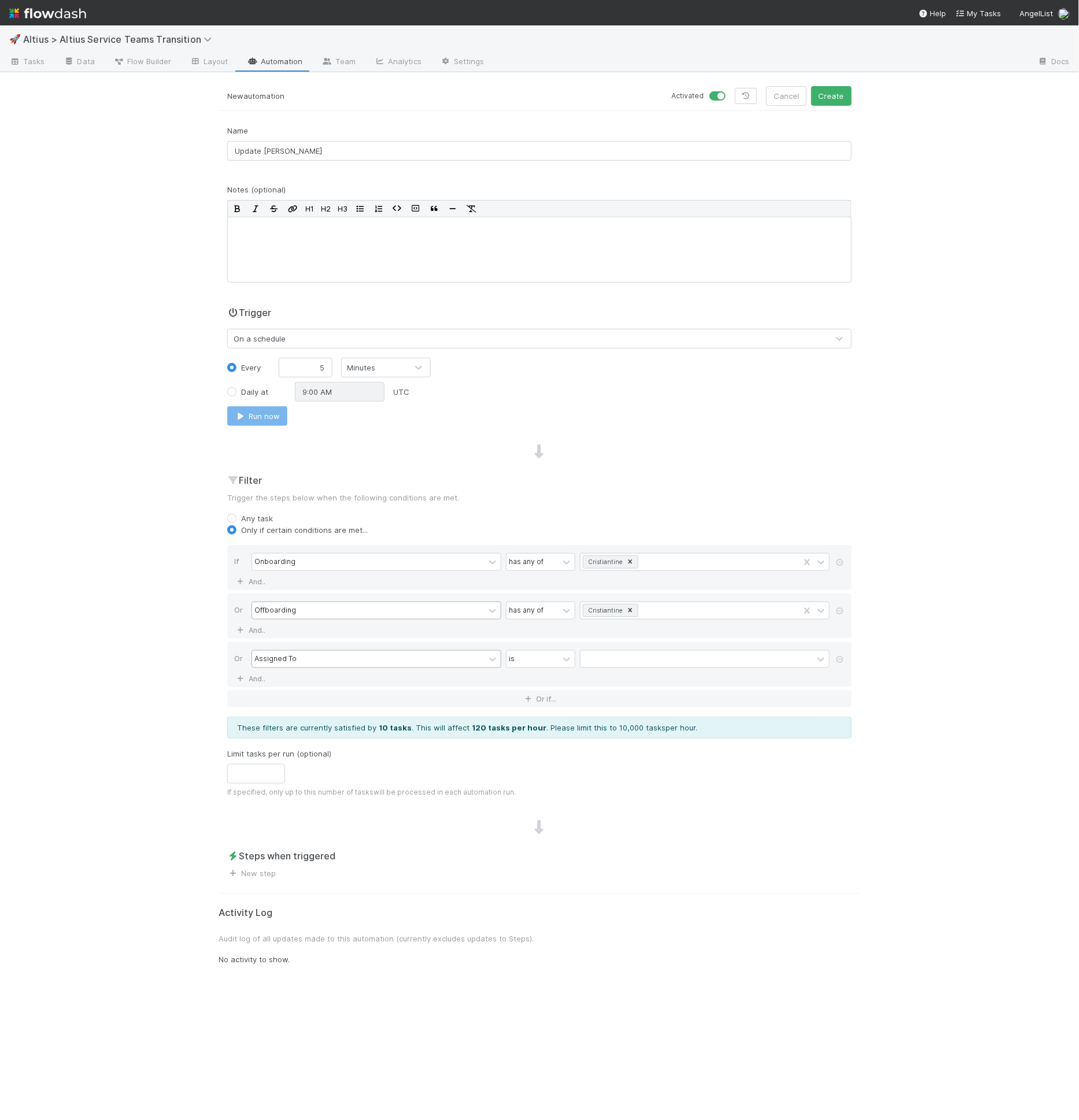
click at [278, 661] on div "Assigned To" at bounding box center [368, 659] width 232 height 17
type input "curr"
click at [637, 661] on div at bounding box center [696, 659] width 232 height 17
type input "c"
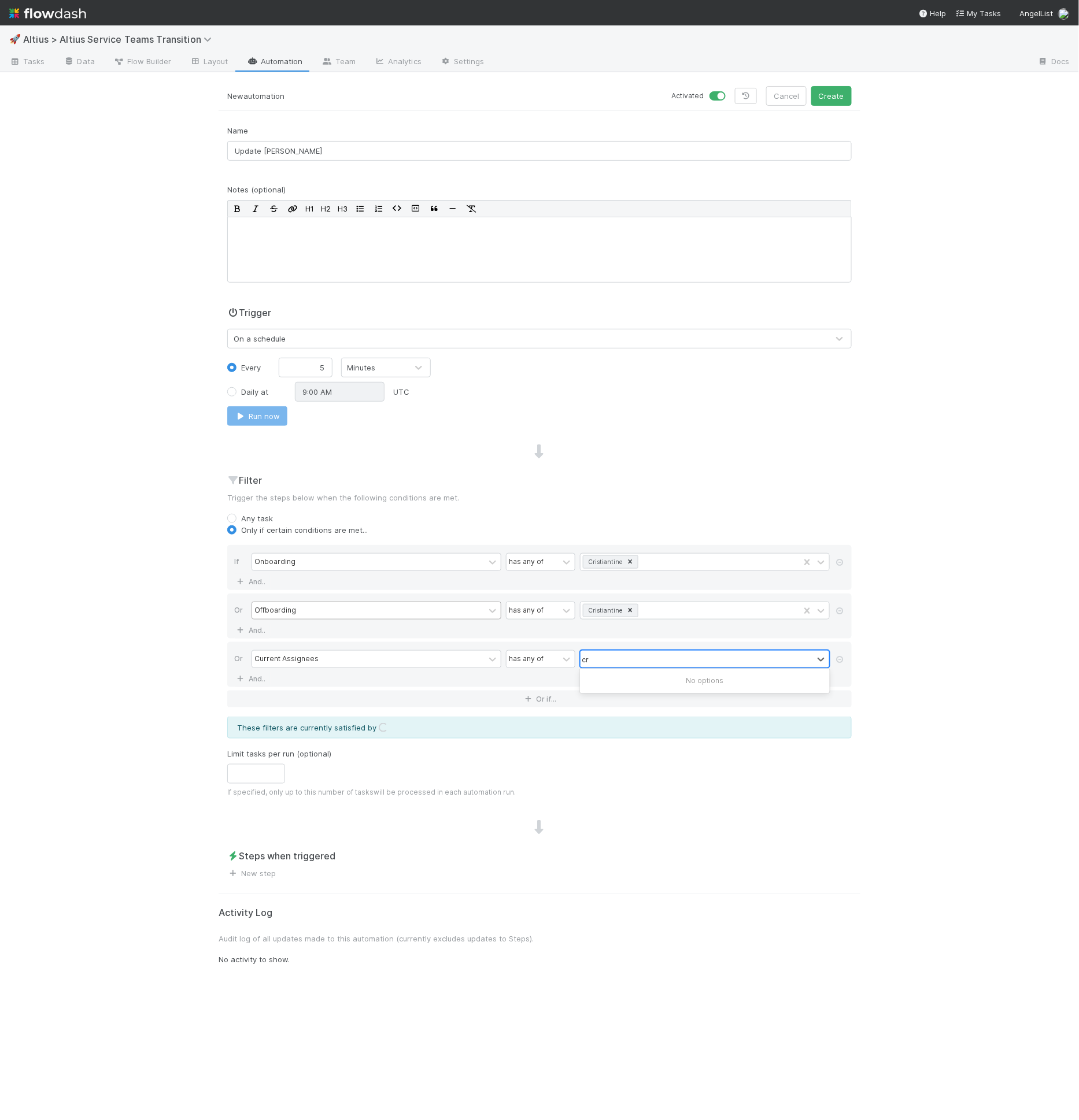
type input "c"
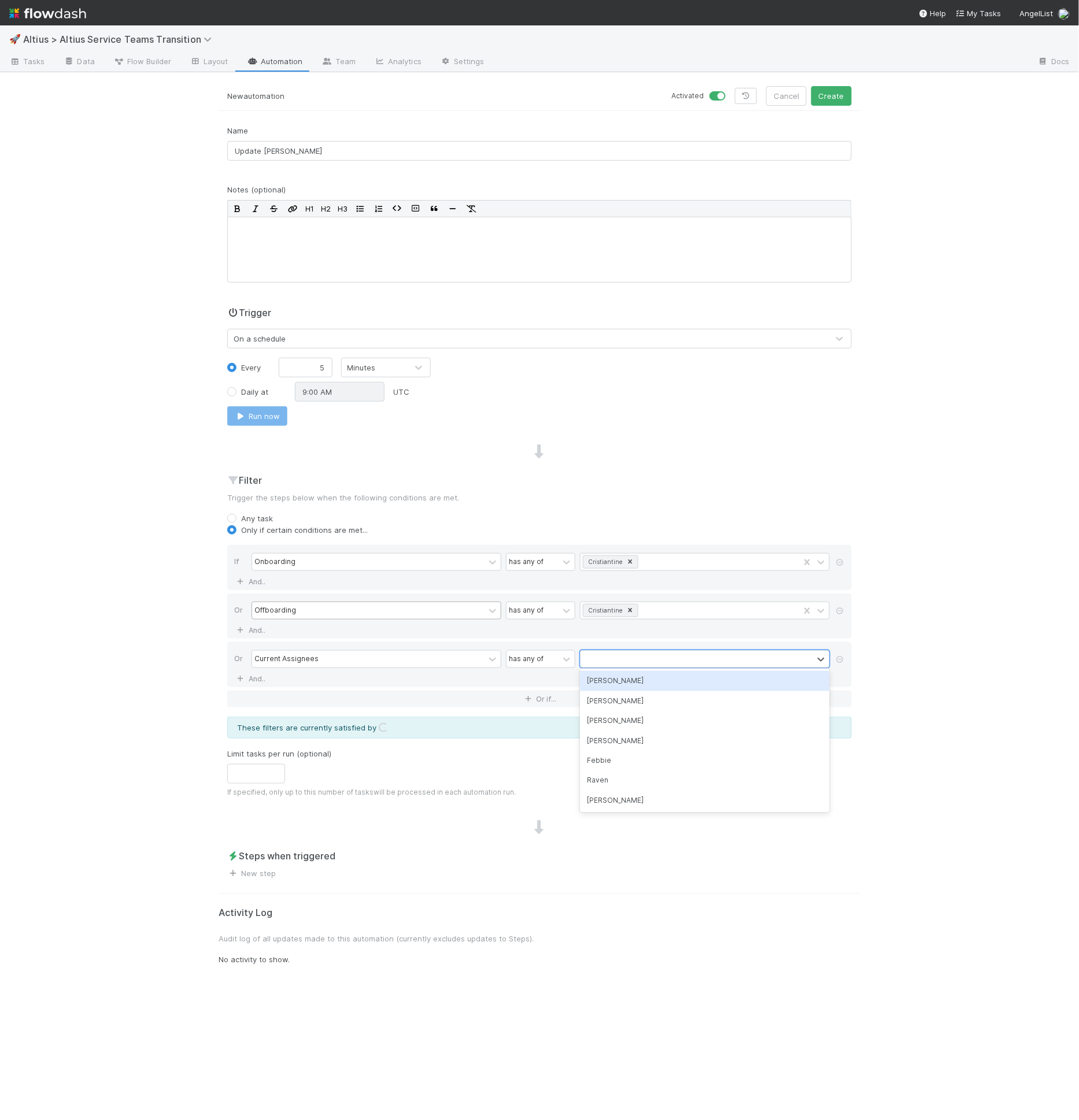
click at [471, 664] on div "Current Assignees has any of option Karen focused, 1 of 7. 7 results available.…" at bounding box center [543, 661] width 583 height 20
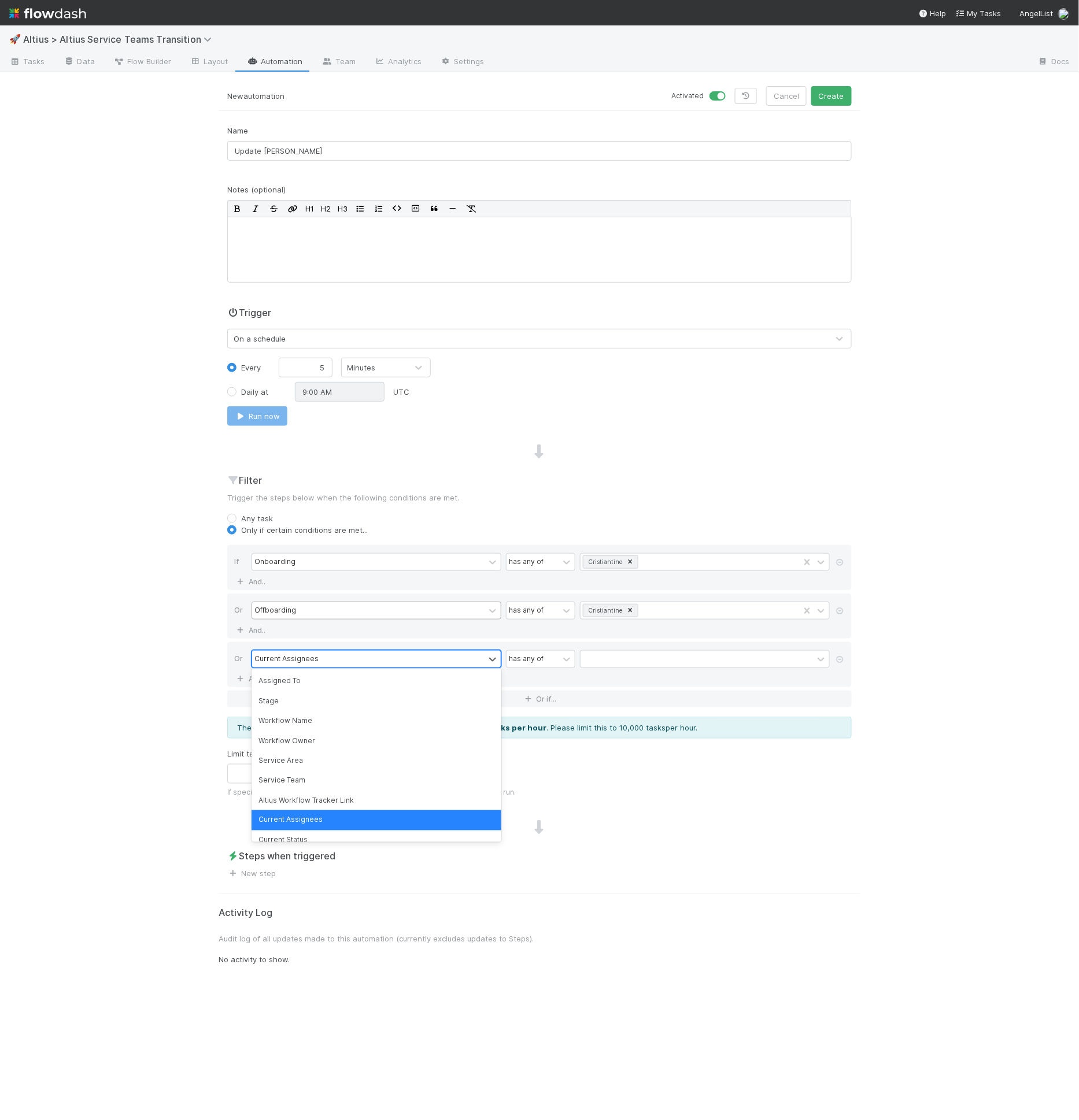
click at [471, 660] on div "Current Assignees" at bounding box center [368, 659] width 232 height 17
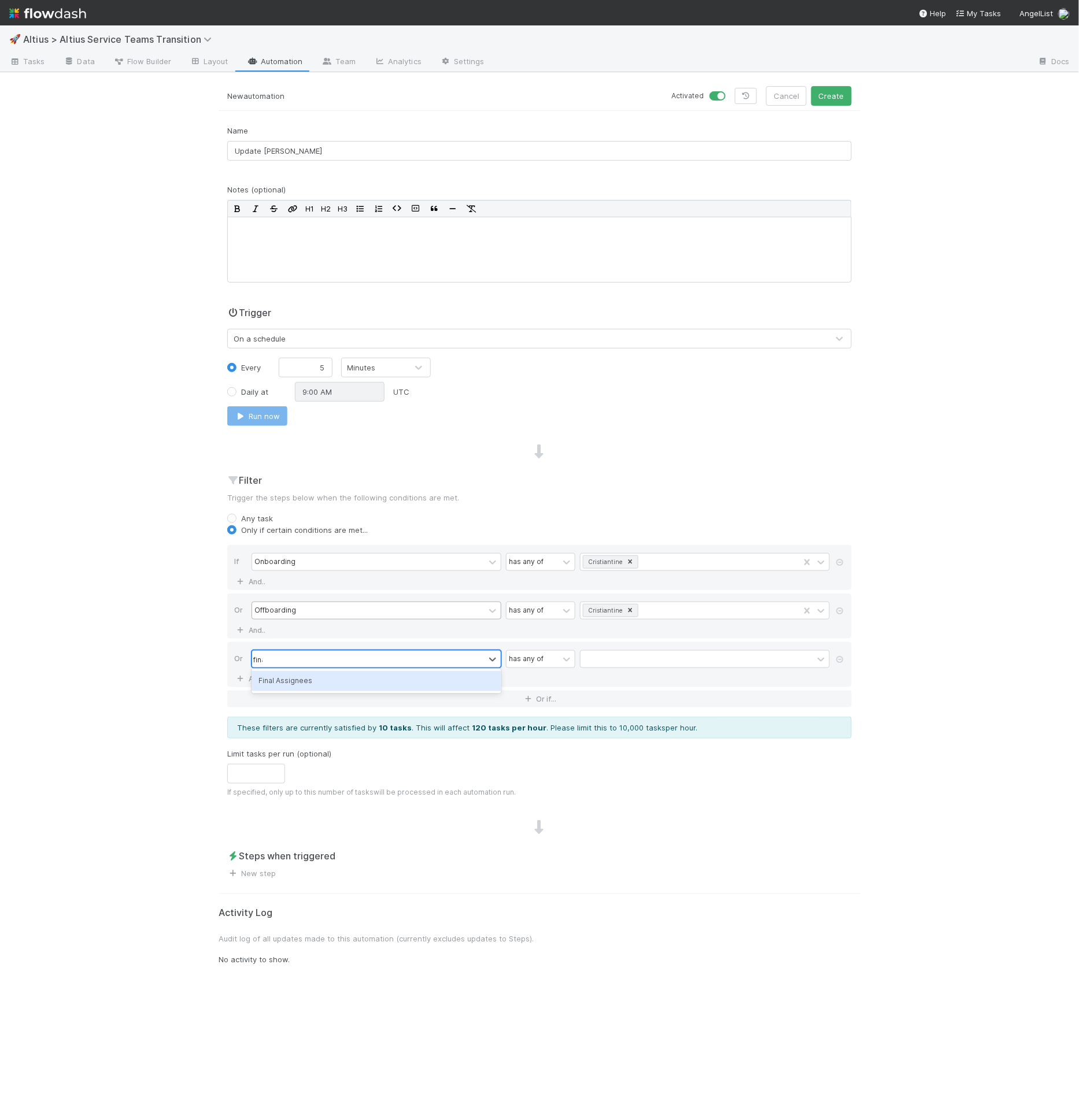
type input "final"
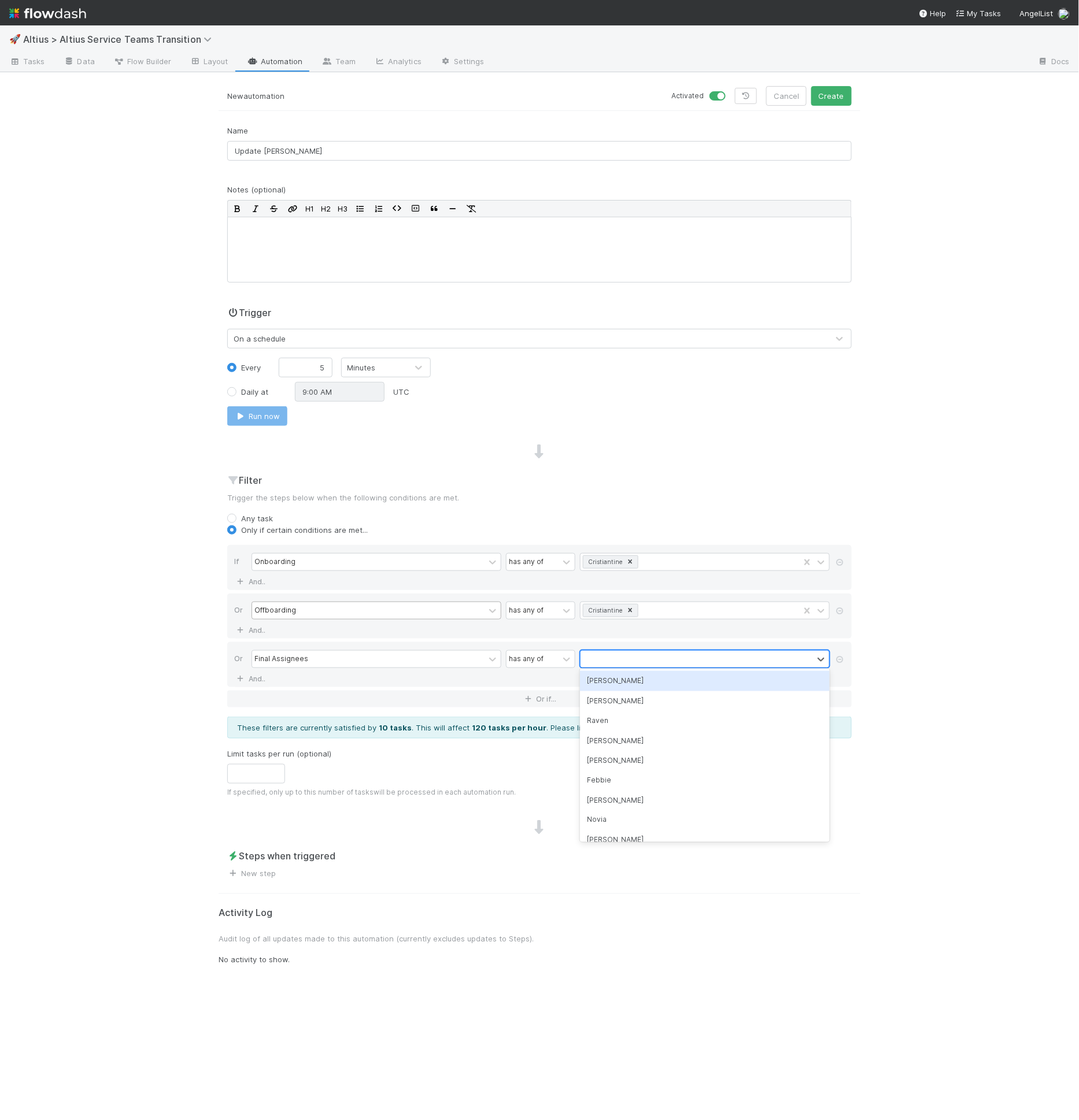
click at [618, 655] on div at bounding box center [696, 659] width 232 height 17
type input "cr"
click at [618, 679] on div "Cristiantine" at bounding box center [705, 680] width 250 height 19
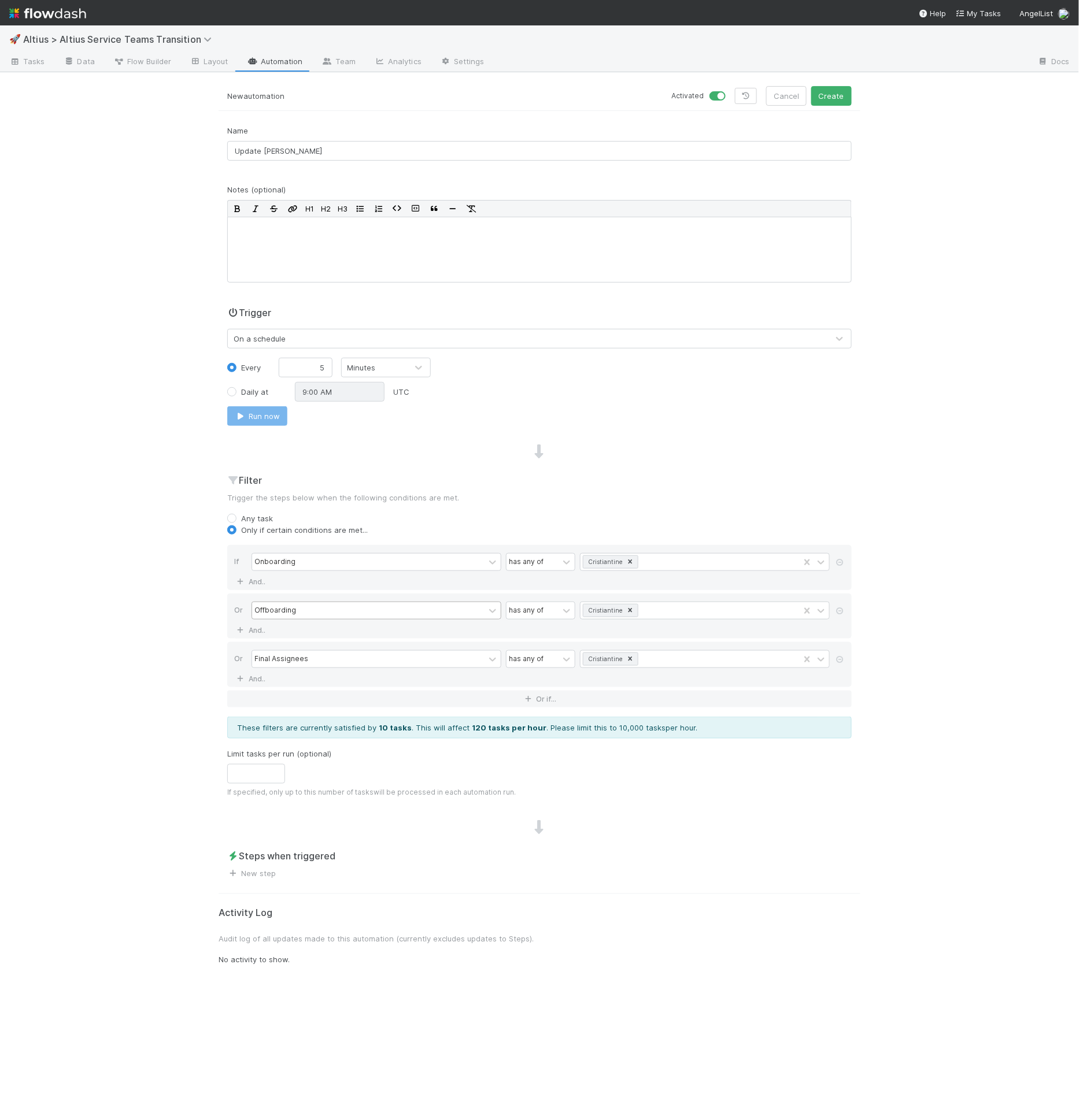
click at [278, 865] on div "Steps when triggered New step" at bounding box center [539, 865] width 641 height 30
click at [274, 869] on link "New step" at bounding box center [251, 873] width 48 height 9
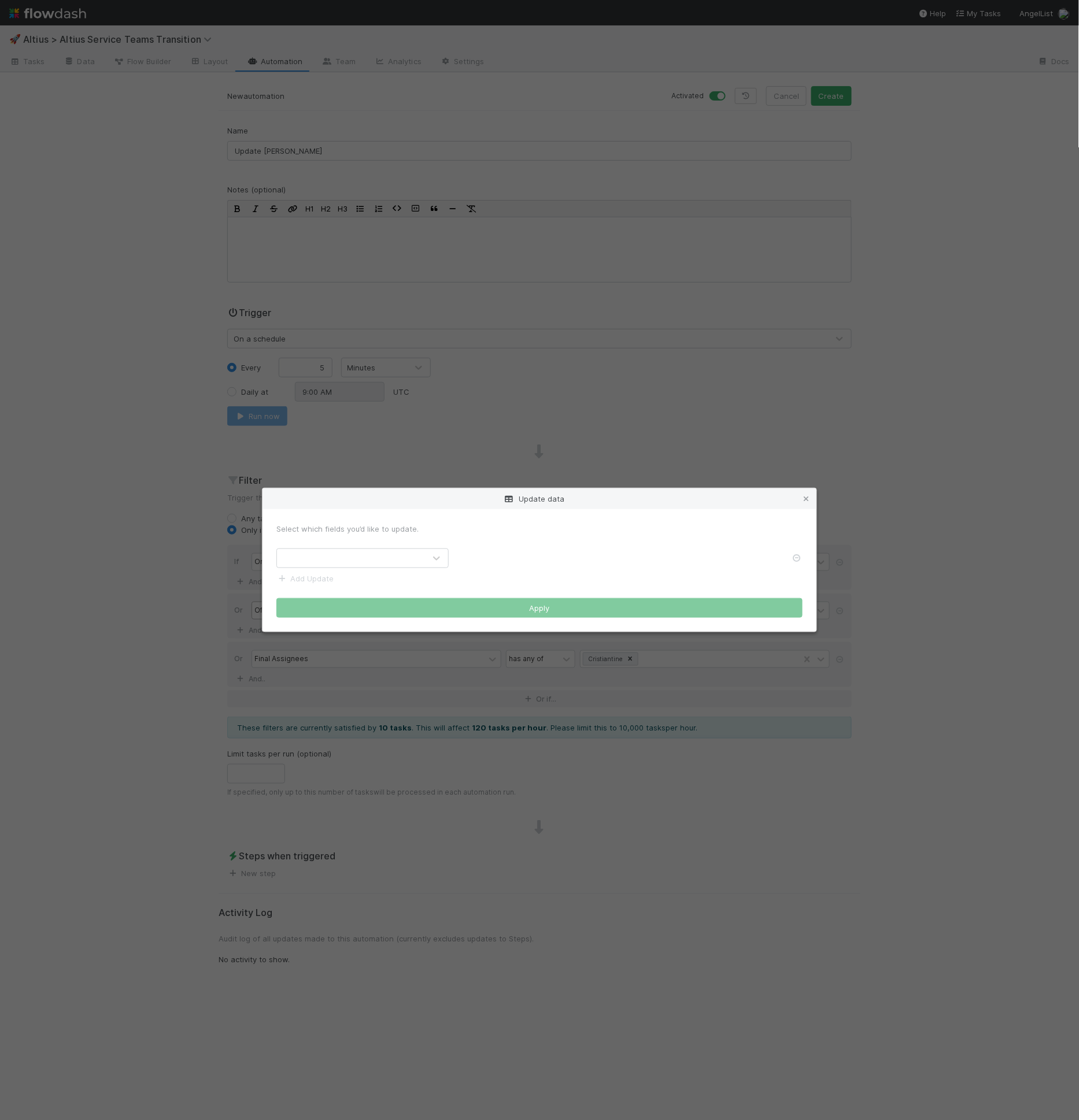
click at [376, 552] on div at bounding box center [351, 558] width 148 height 19
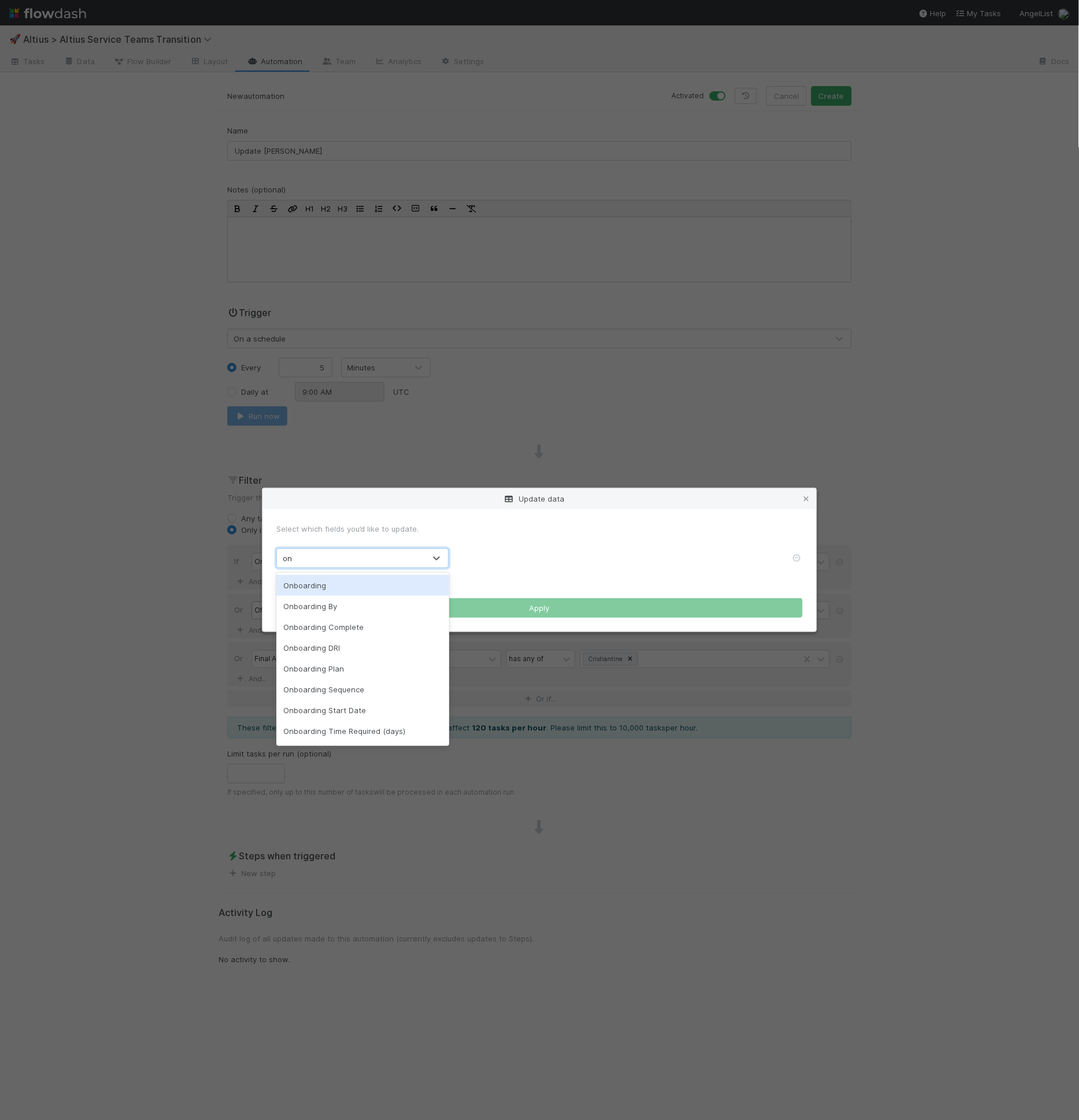
type input "onbo"
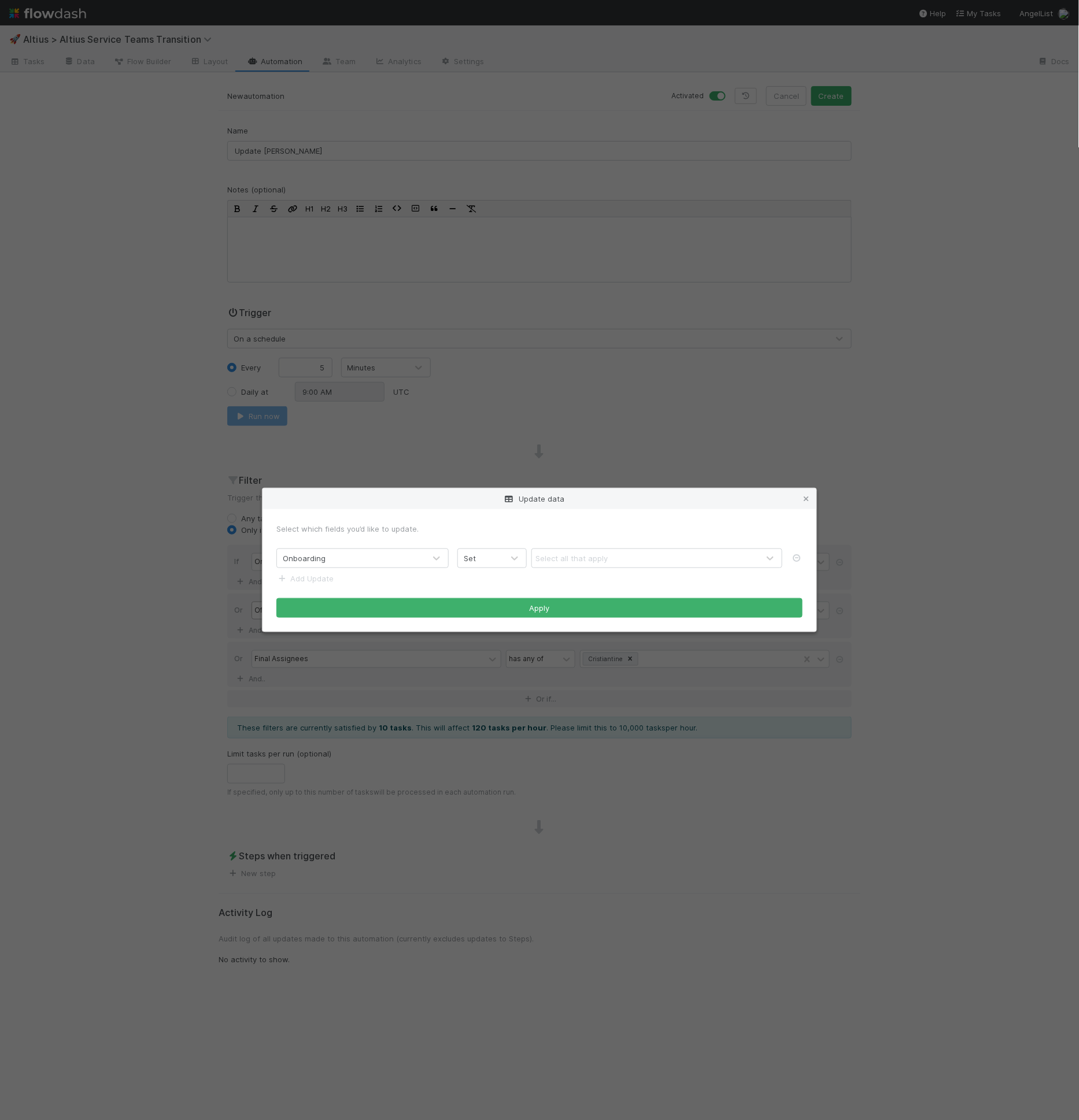
click at [334, 575] on form "Select which fields you’d like to update. Onboarding Set Select all that apply …" at bounding box center [539, 570] width 526 height 95
click at [329, 575] on link "Add Update" at bounding box center [305, 578] width 57 height 9
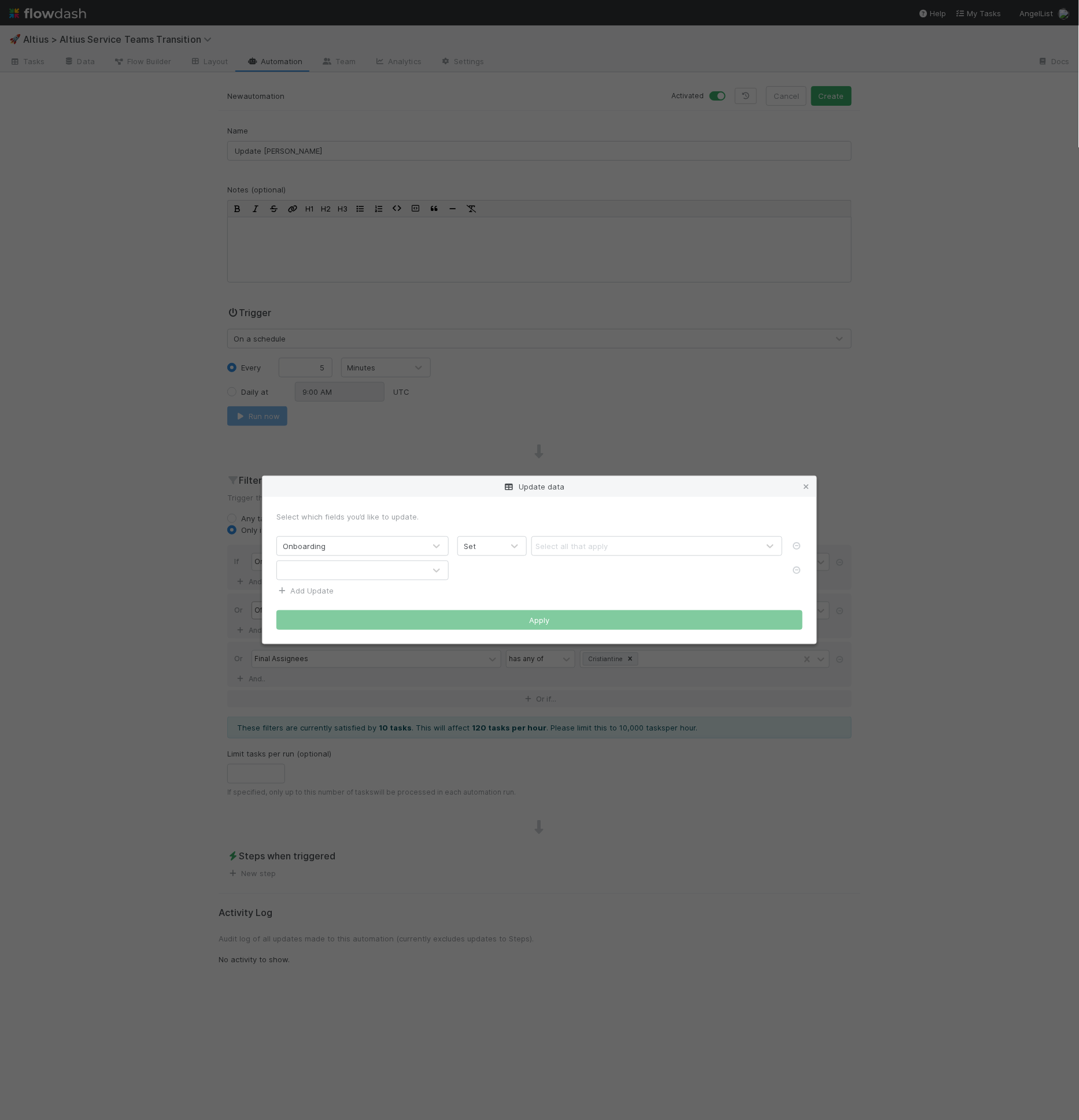
click at [329, 575] on div at bounding box center [351, 570] width 148 height 19
type input "curre"
click at [319, 586] on link "Add Update" at bounding box center [305, 590] width 57 height 9
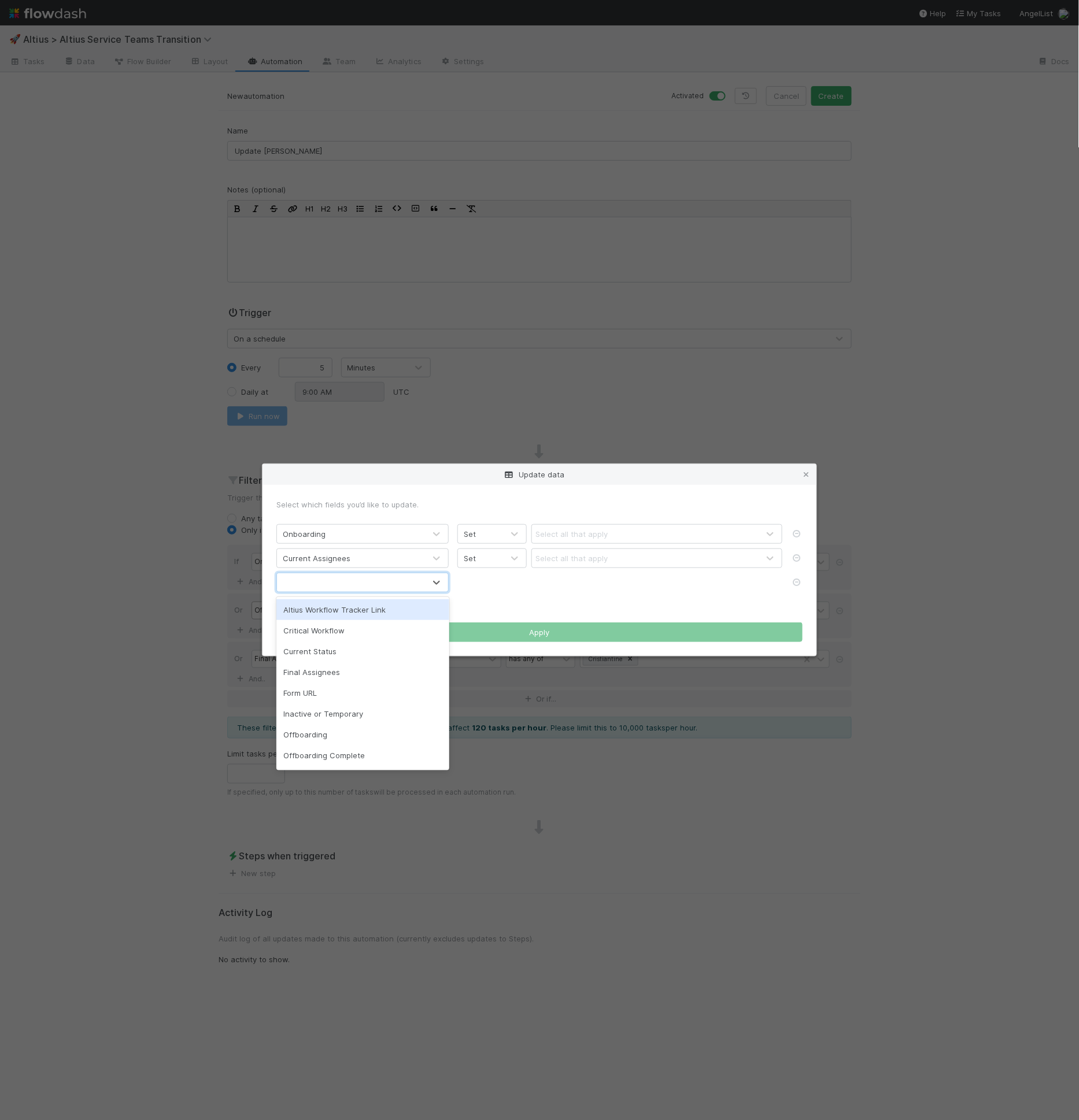
click at [319, 590] on div at bounding box center [351, 583] width 148 height 19
type input "fin"
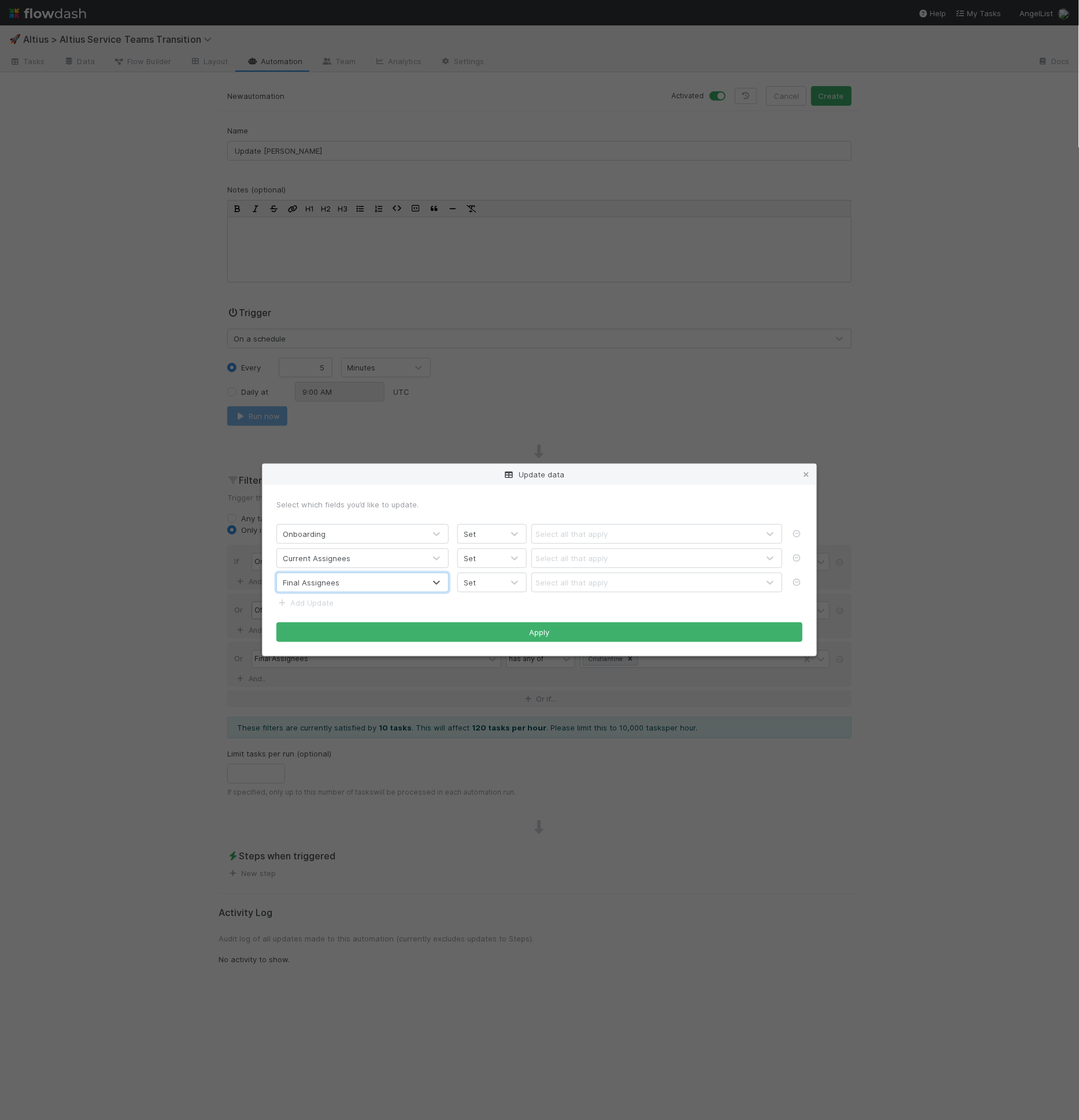
click at [479, 520] on form "Select which fields you’d like to update. Onboarding Set Select all that apply …" at bounding box center [539, 570] width 526 height 144
drag, startPoint x: 482, startPoint y: 527, endPoint x: 485, endPoint y: 554, distance: 27.2
click at [482, 528] on div "Set" at bounding box center [480, 534] width 45 height 19
click at [482, 575] on div "Add" at bounding box center [493, 582] width 69 height 21
click at [489, 559] on div "Set" at bounding box center [480, 558] width 45 height 19
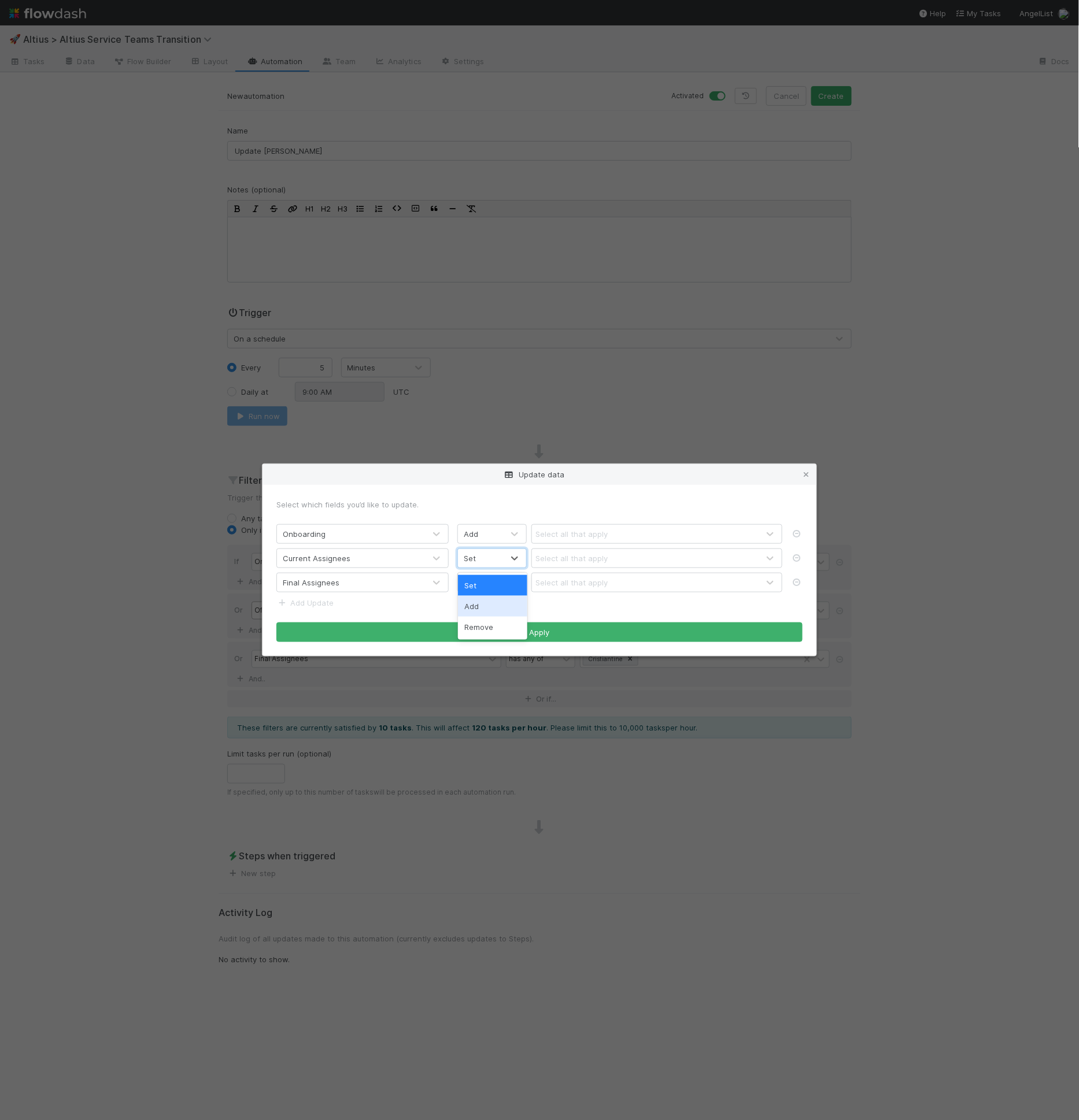
click at [487, 601] on div "Add" at bounding box center [493, 606] width 69 height 21
click at [493, 584] on div "Set" at bounding box center [480, 583] width 45 height 19
drag, startPoint x: 493, startPoint y: 627, endPoint x: 561, endPoint y: 553, distance: 100.5
click at [493, 626] on div "Add" at bounding box center [493, 630] width 69 height 21
click at [579, 529] on div "Select all that apply" at bounding box center [572, 534] width 73 height 12
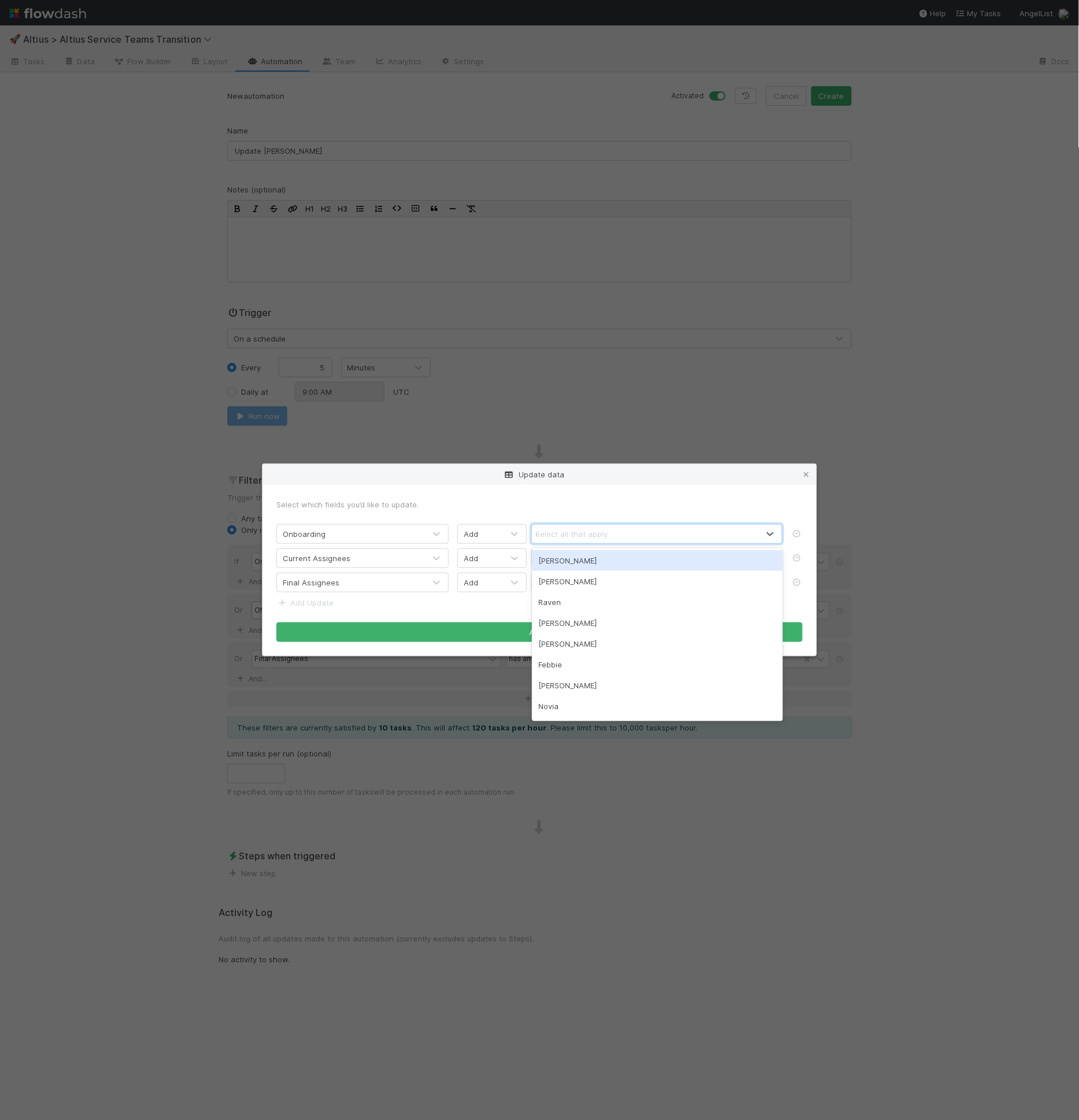
type input "cr"
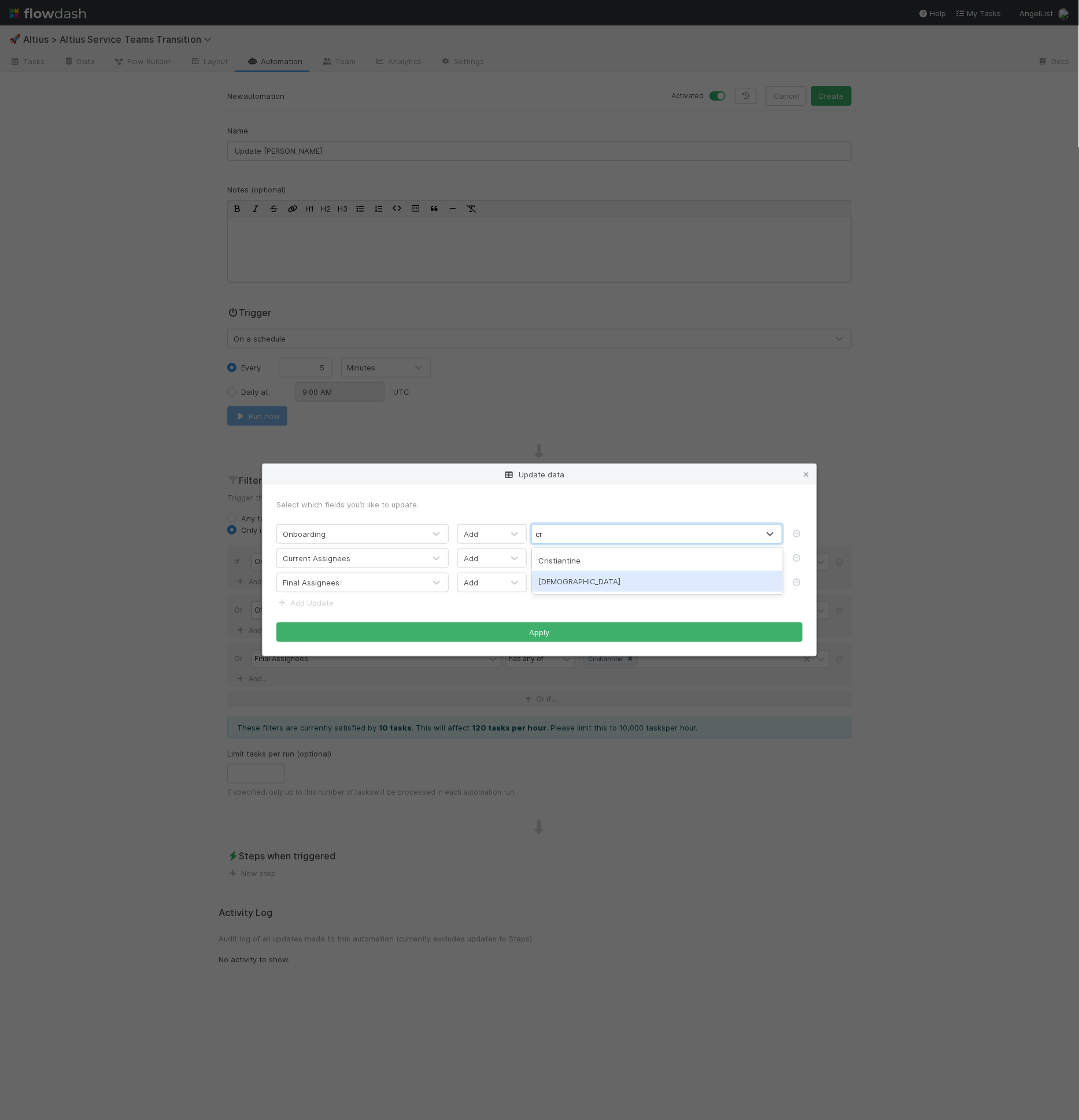
click at [574, 577] on div "Cristan" at bounding box center [657, 581] width 251 height 21
click at [580, 559] on div "Select all that apply" at bounding box center [572, 558] width 73 height 12
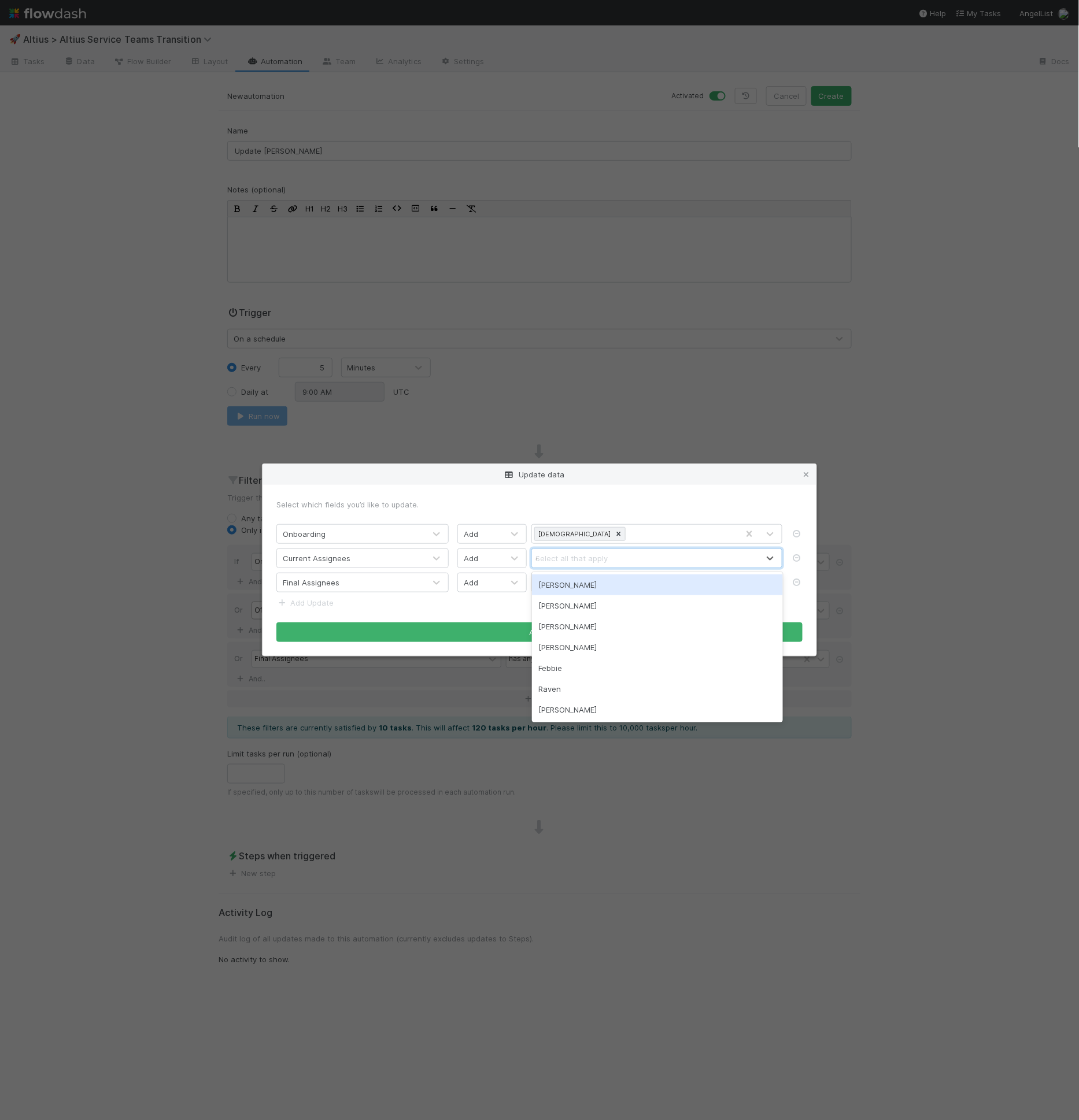
type input "cr"
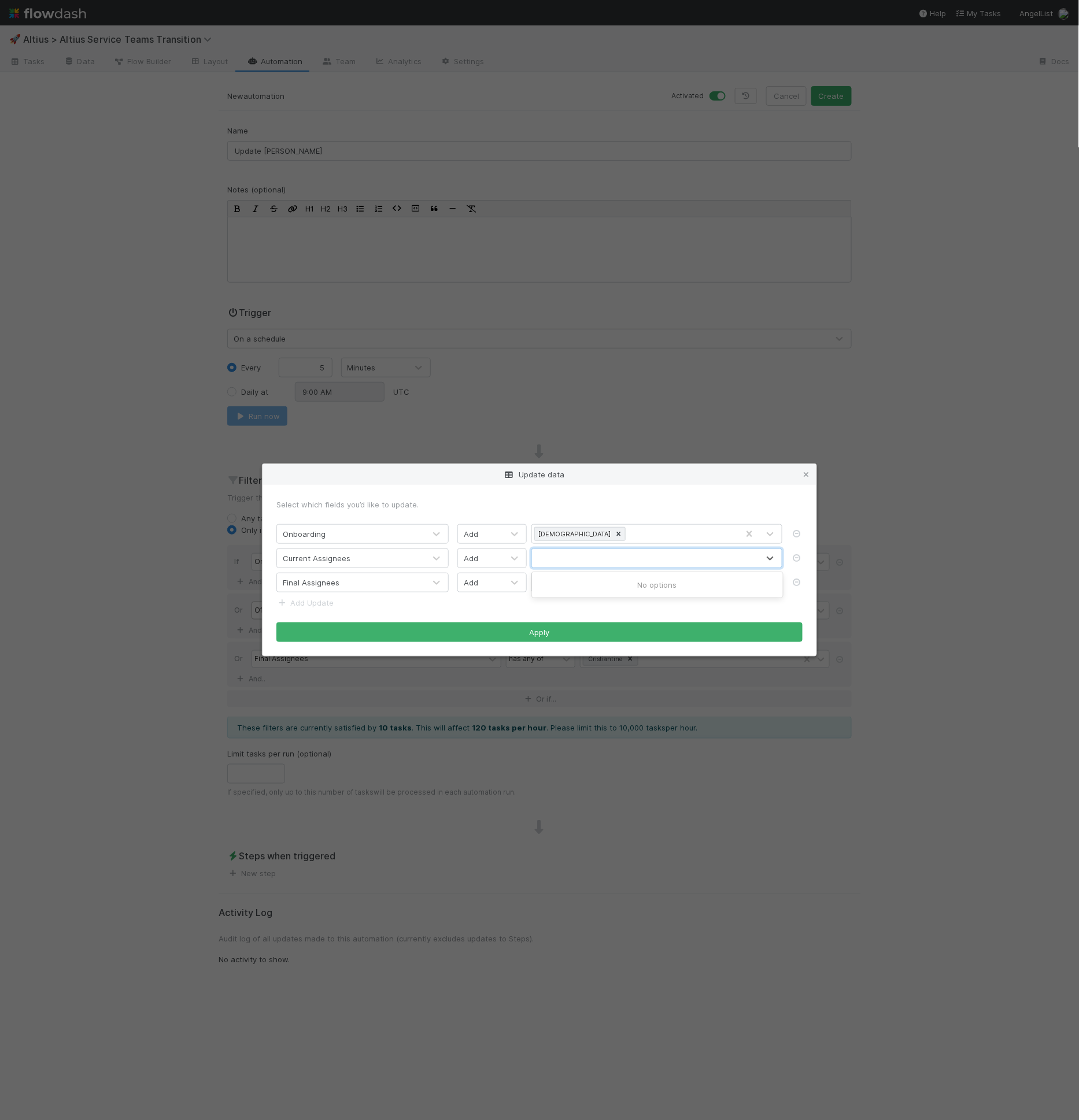
click at [579, 550] on div "cr" at bounding box center [645, 558] width 226 height 19
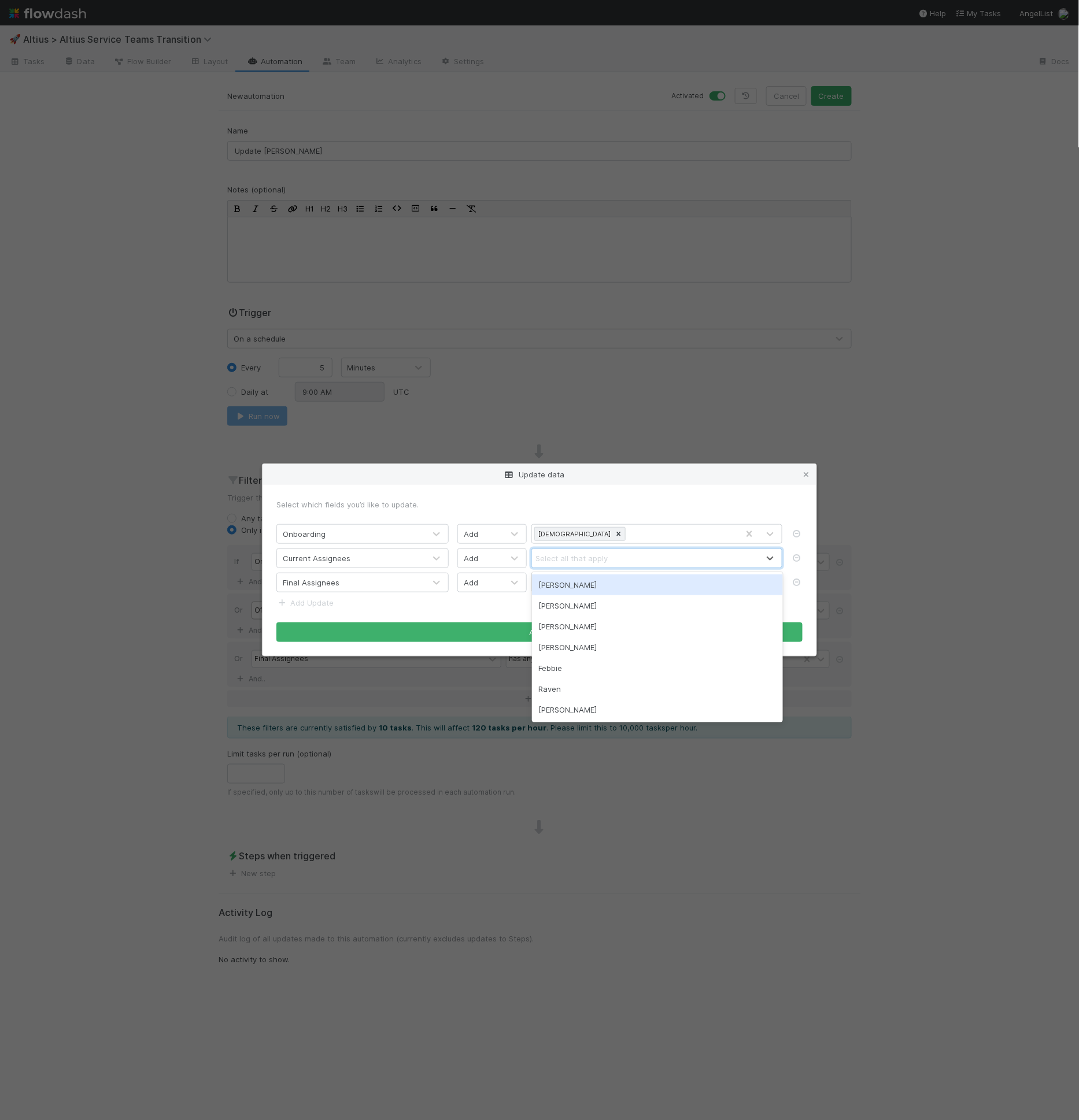
click at [580, 557] on div "Select all that apply" at bounding box center [572, 558] width 73 height 12
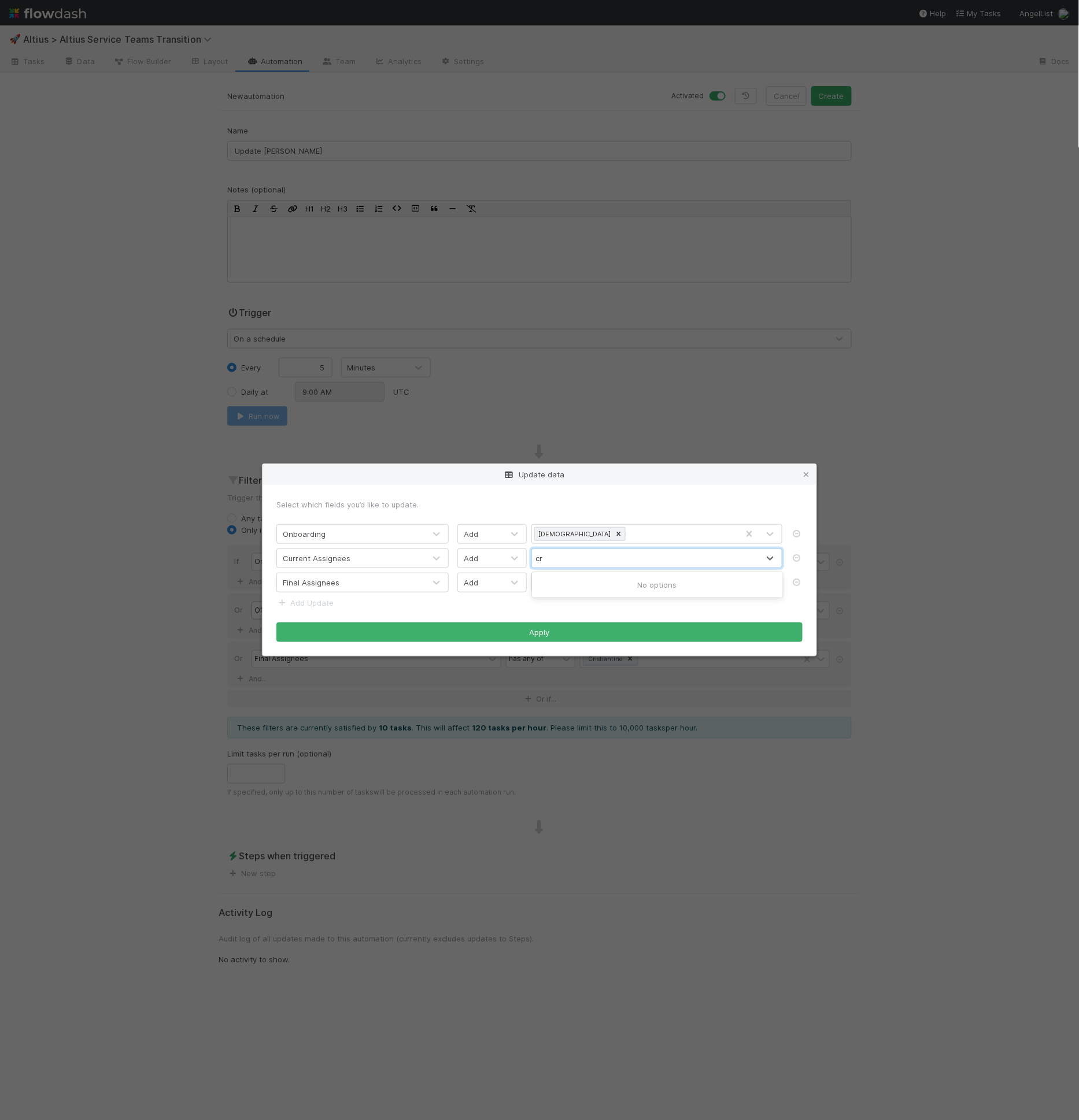
type input "cr"
click at [536, 608] on form "Select which fields you’d like to update. Onboarding Add Cristan Current Assign…" at bounding box center [539, 570] width 526 height 144
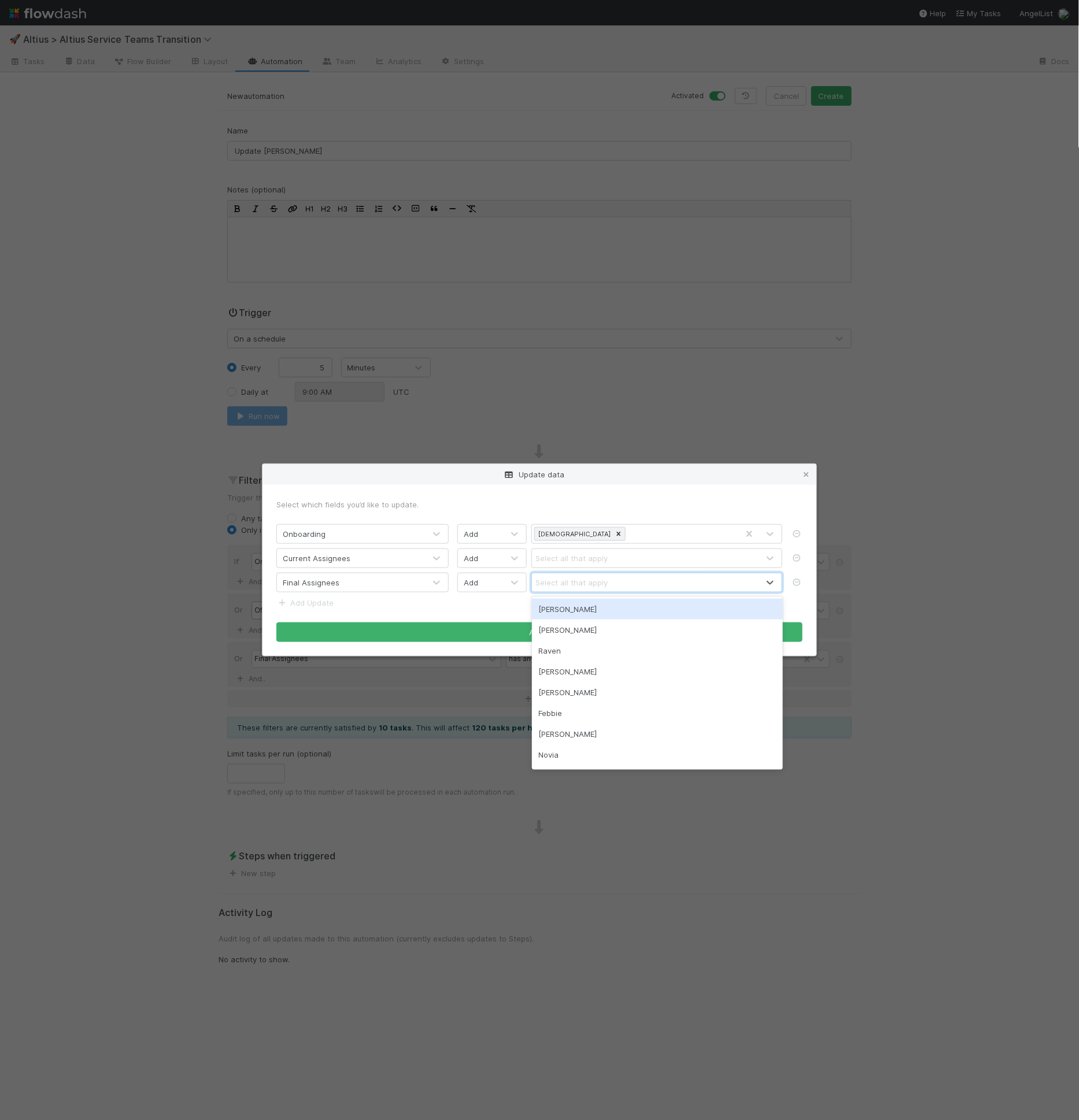
click at [566, 575] on div "Select all that apply" at bounding box center [645, 583] width 226 height 19
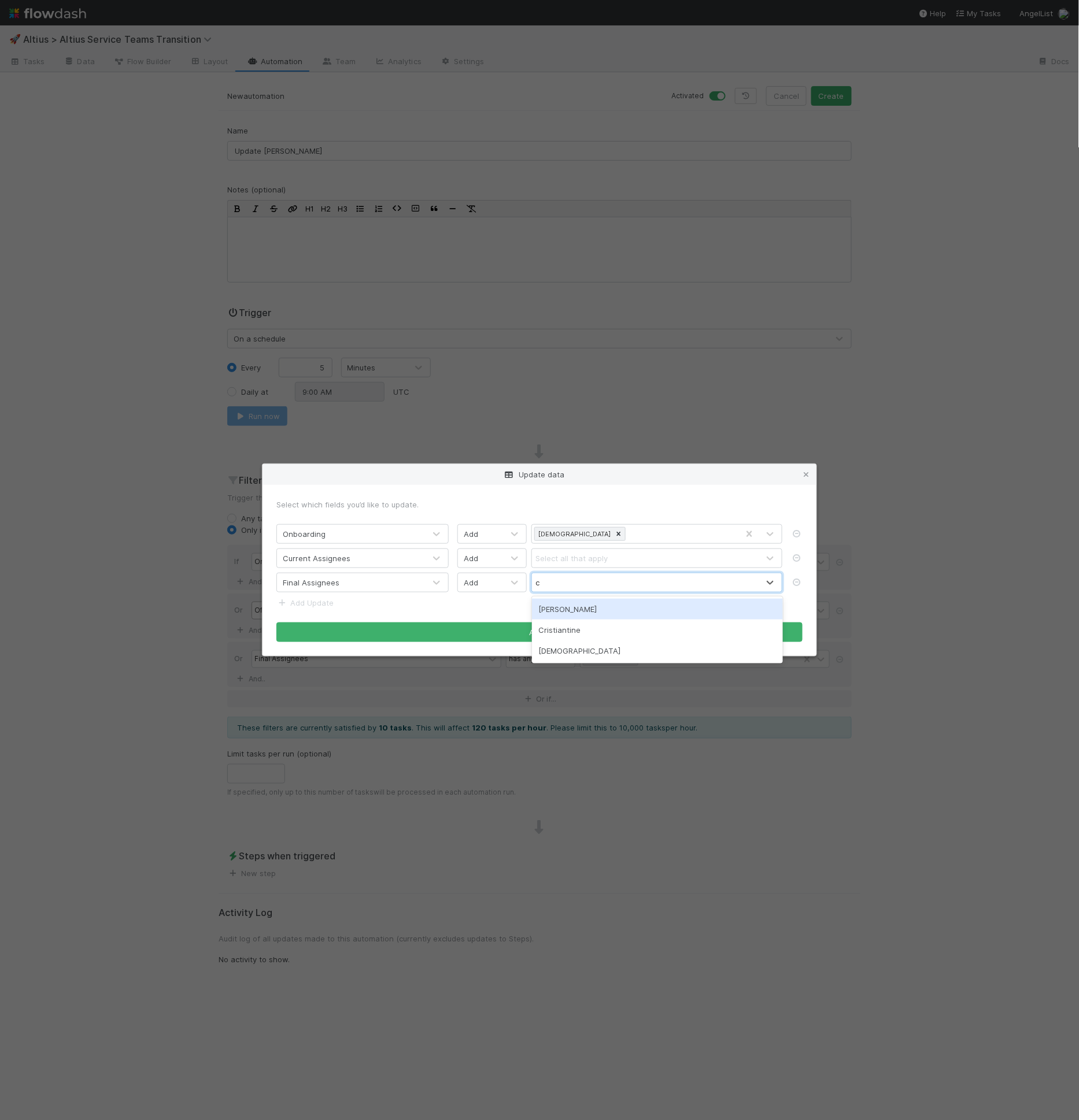
type input "cr"
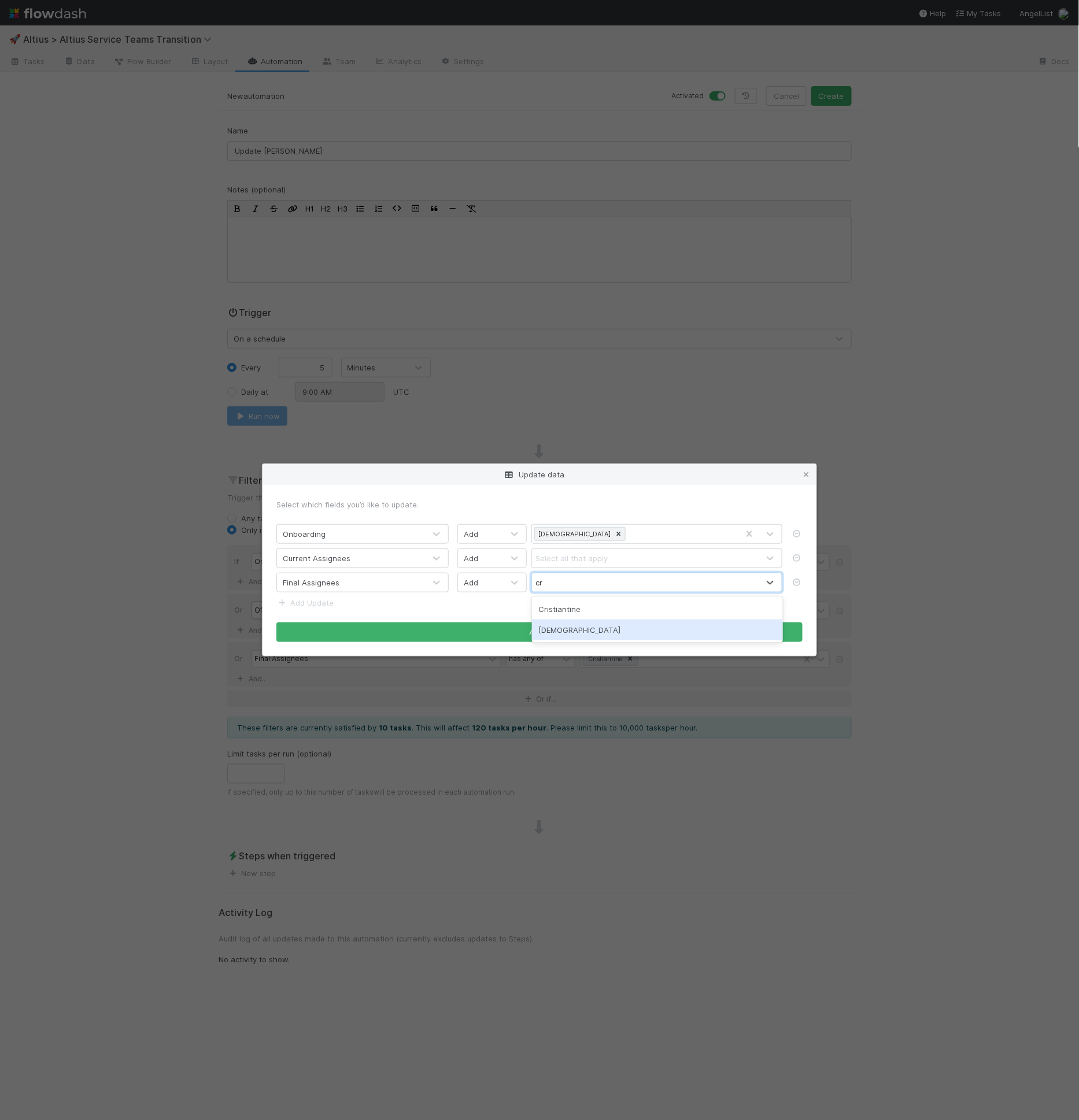
click at [563, 625] on div "Cristan" at bounding box center [657, 629] width 251 height 21
click at [442, 558] on icon at bounding box center [437, 558] width 12 height 12
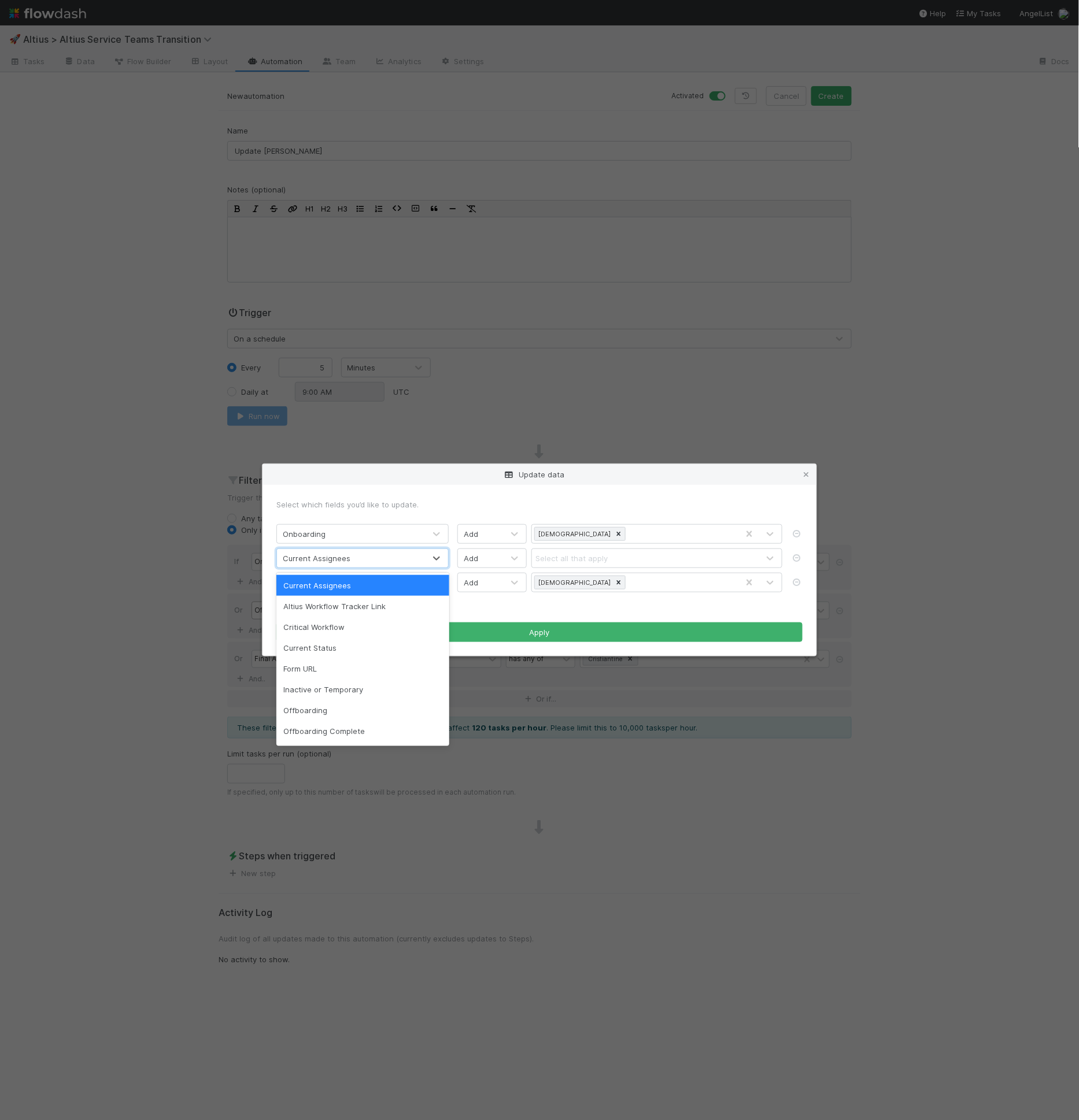
click at [805, 559] on div at bounding box center [801, 558] width 20 height 12
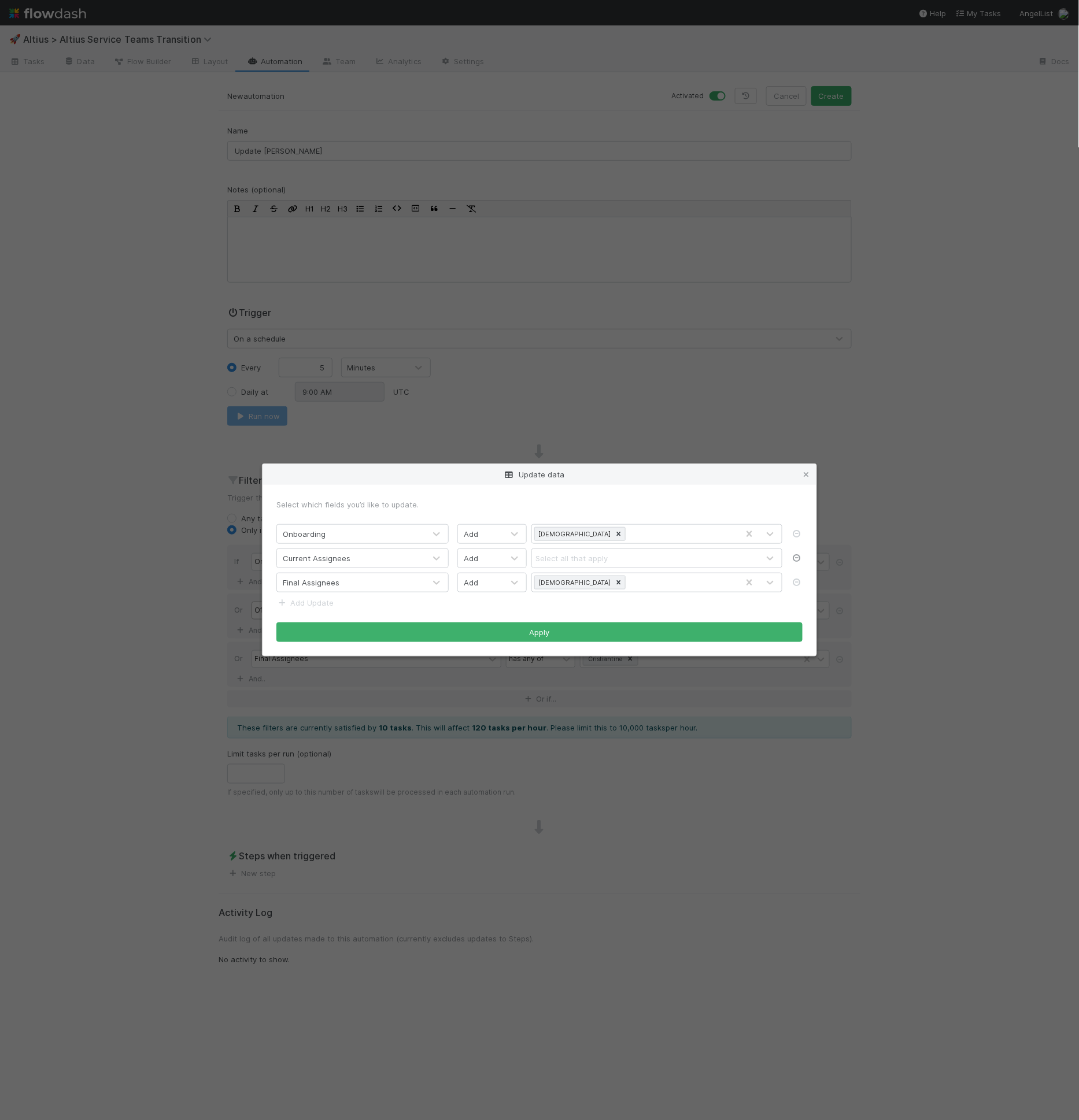
click at [802, 560] on icon at bounding box center [797, 557] width 12 height 8
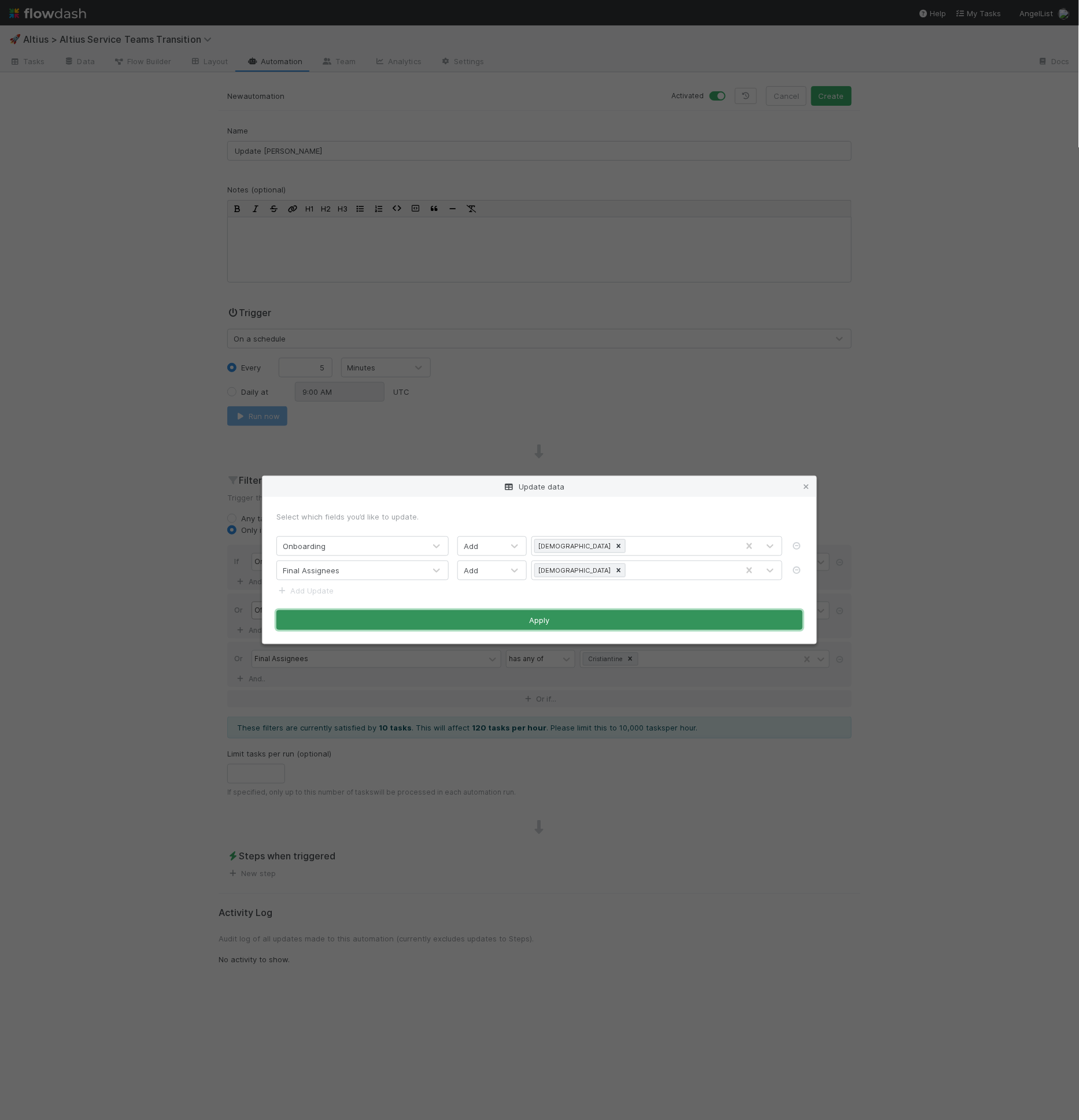
click at [675, 616] on button "Apply" at bounding box center [539, 619] width 526 height 19
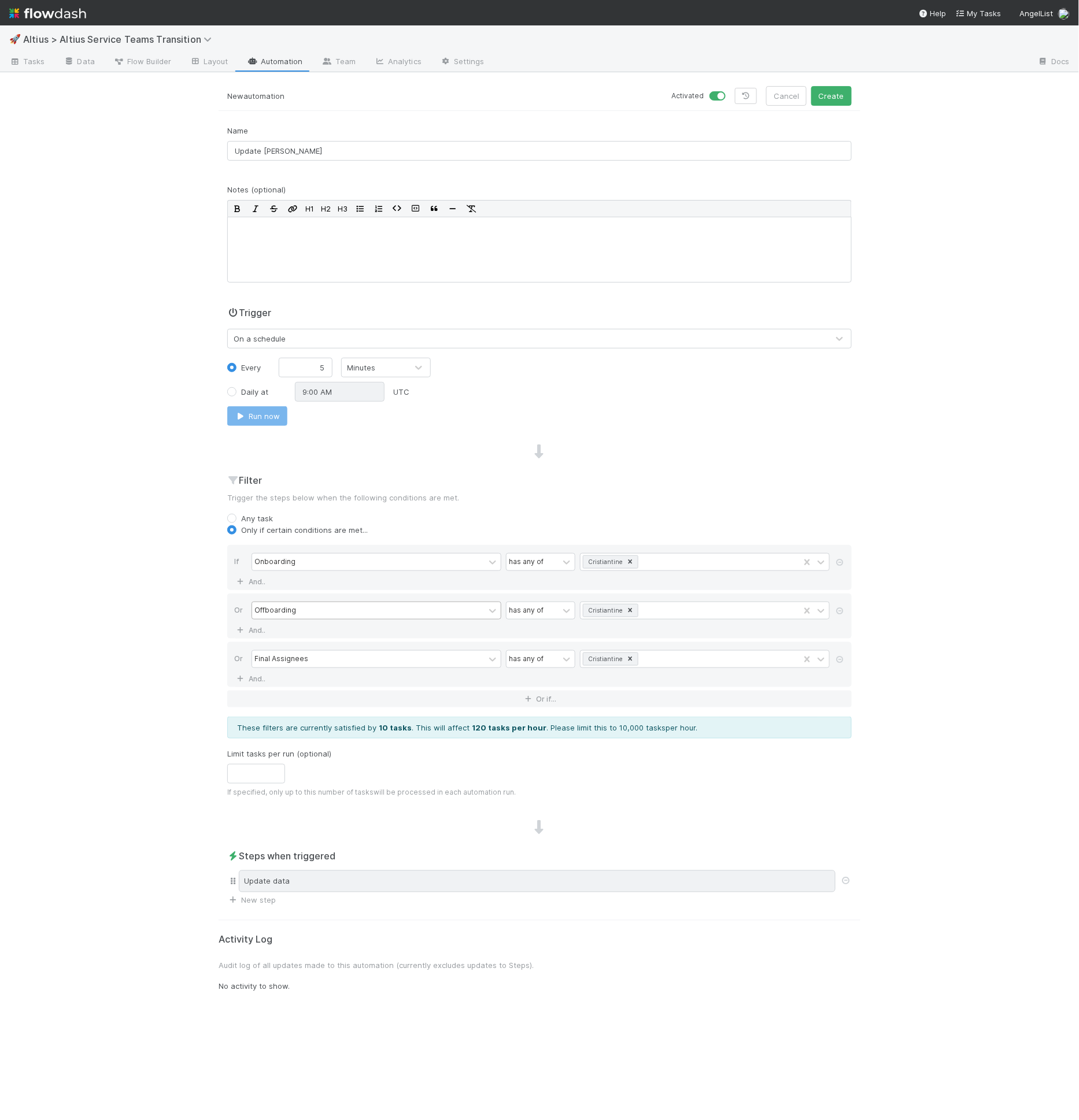
click at [346, 878] on div "Update data" at bounding box center [537, 881] width 597 height 22
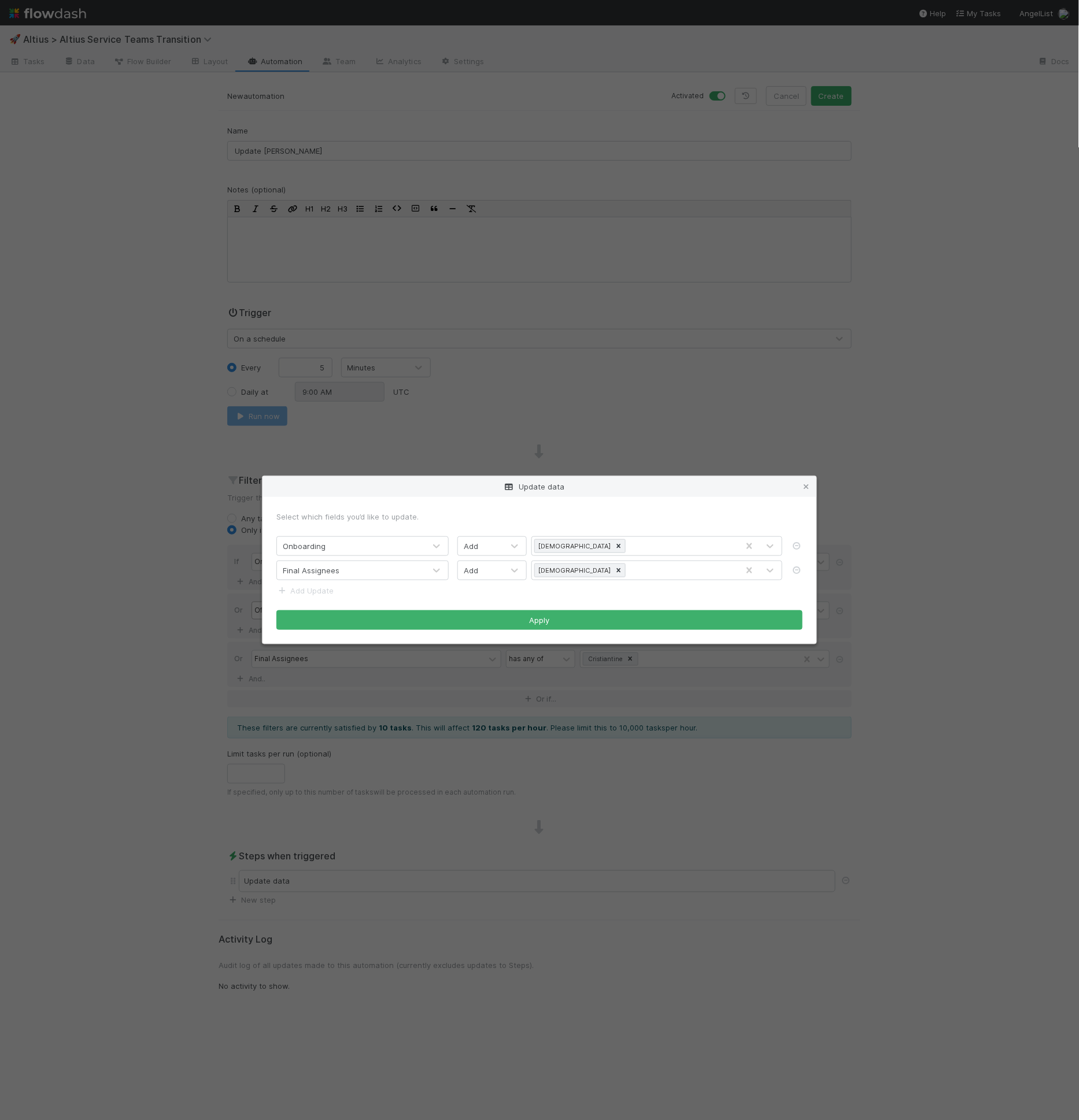
click at [327, 596] on form "Select which fields you’d like to update. Onboarding Add Cristan Final Assignee…" at bounding box center [539, 570] width 526 height 119
click at [329, 594] on link "Add Update" at bounding box center [305, 590] width 57 height 9
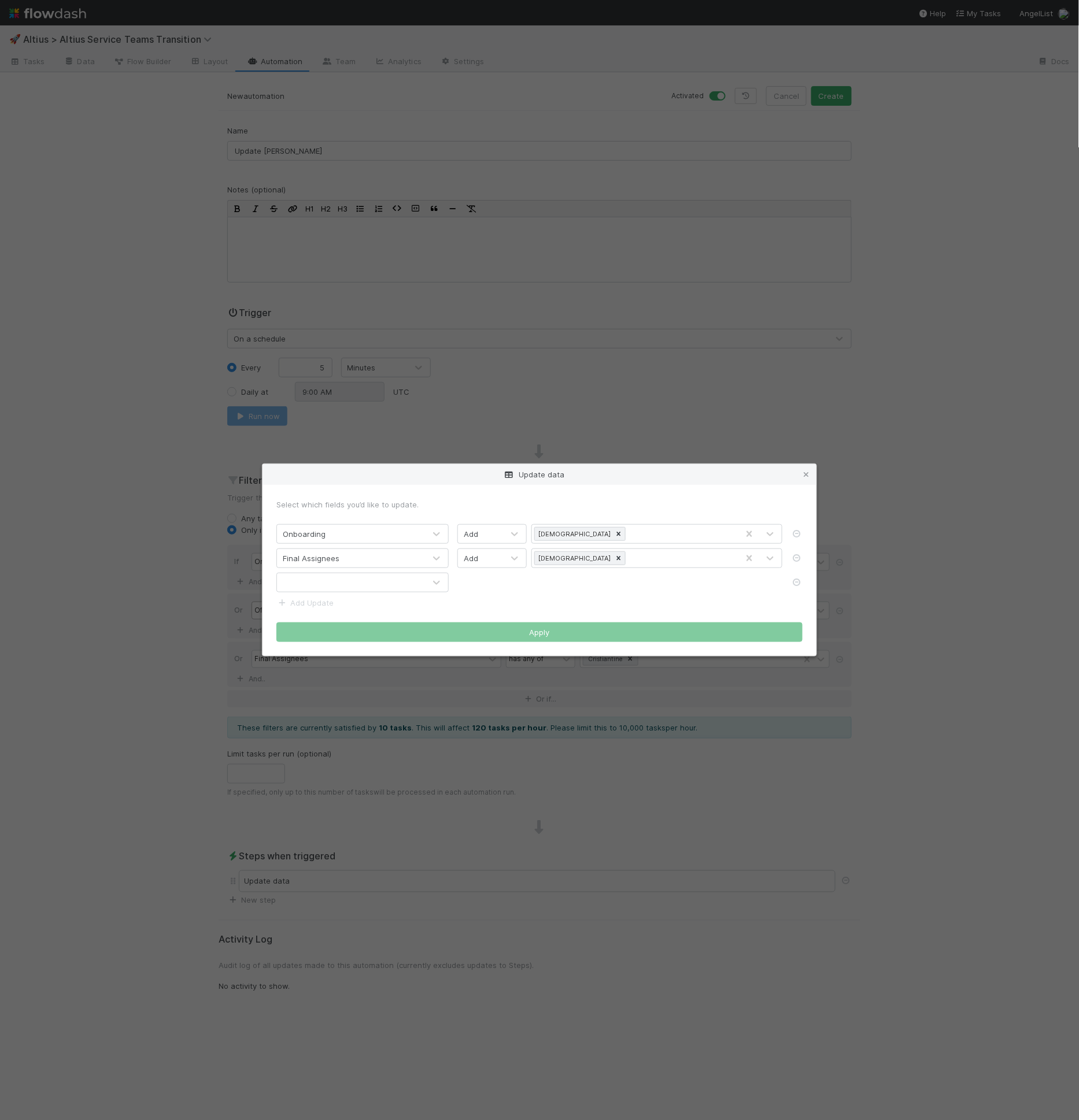
click at [332, 592] on div at bounding box center [351, 583] width 148 height 19
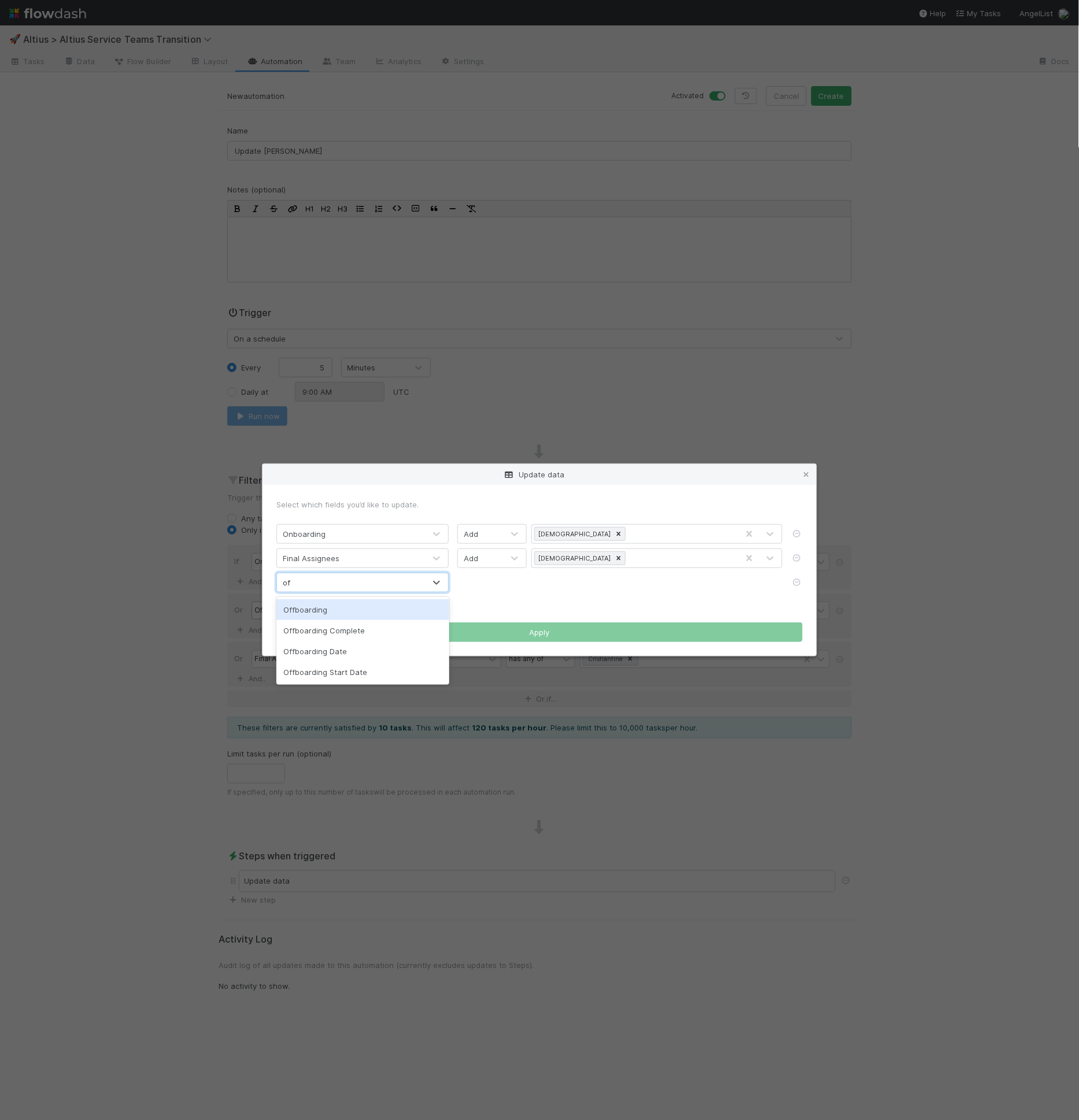
type input "offb"
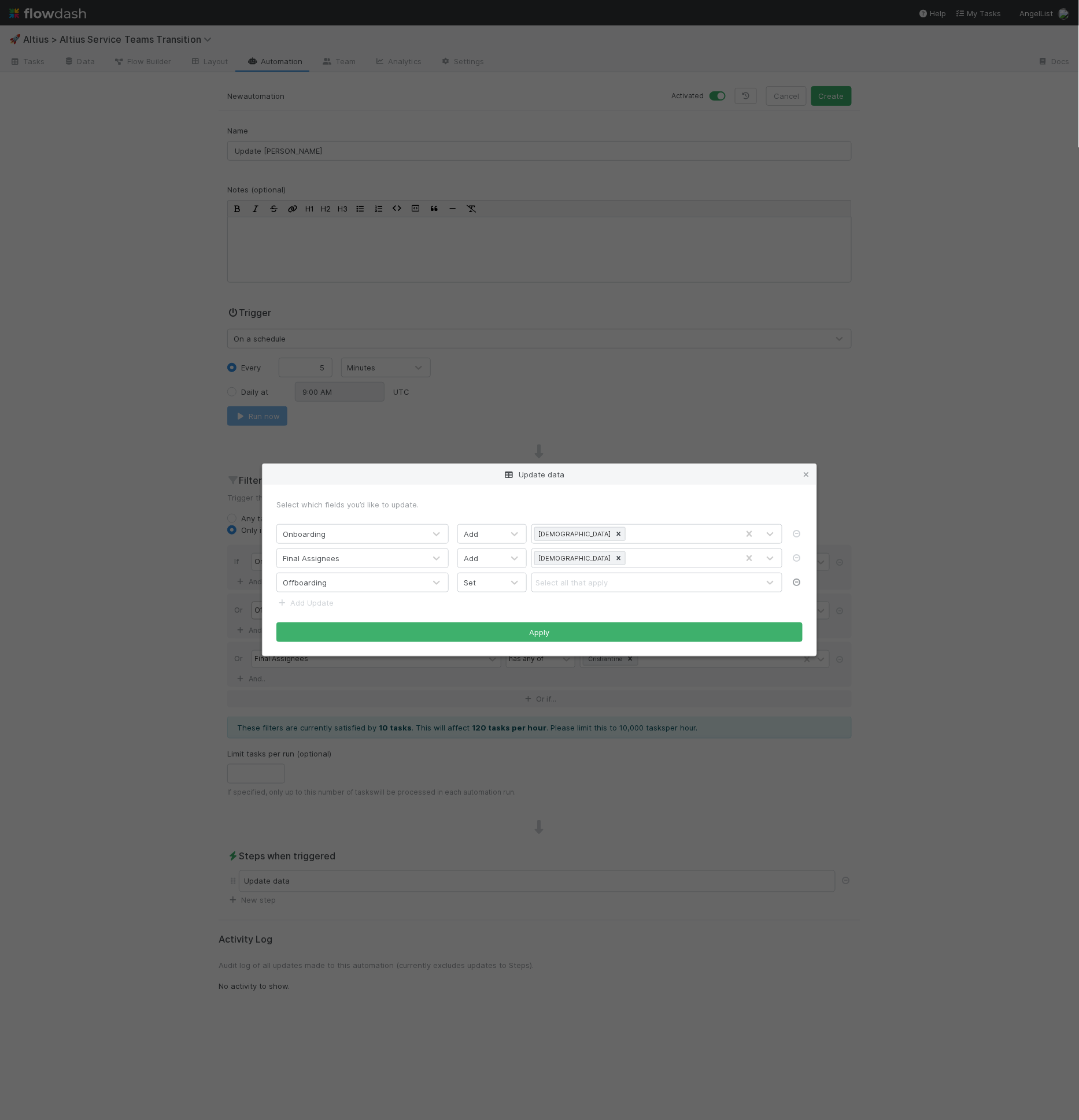
click at [793, 582] on icon at bounding box center [797, 582] width 12 height 8
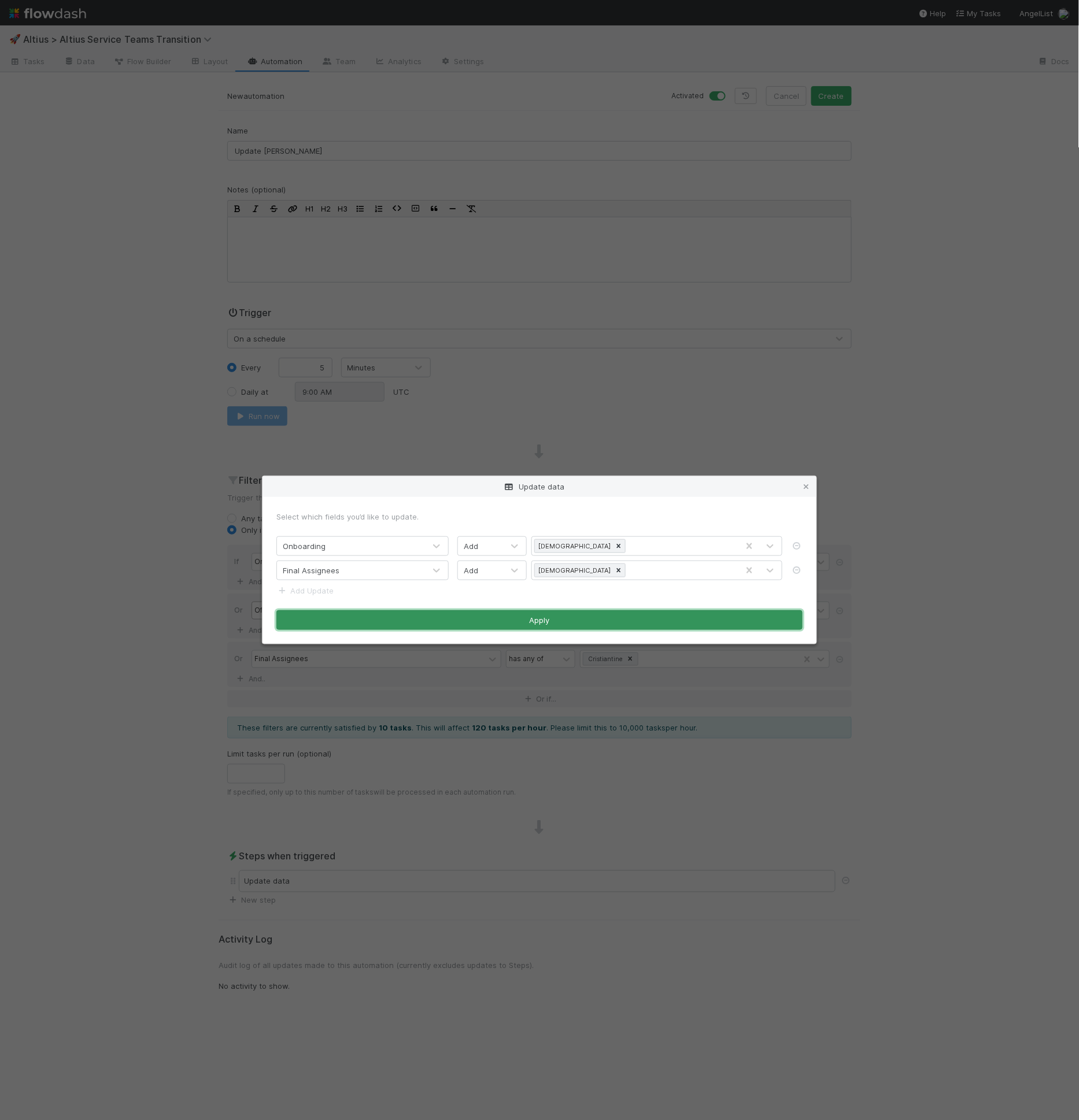
click at [660, 619] on button "Apply" at bounding box center [539, 619] width 526 height 19
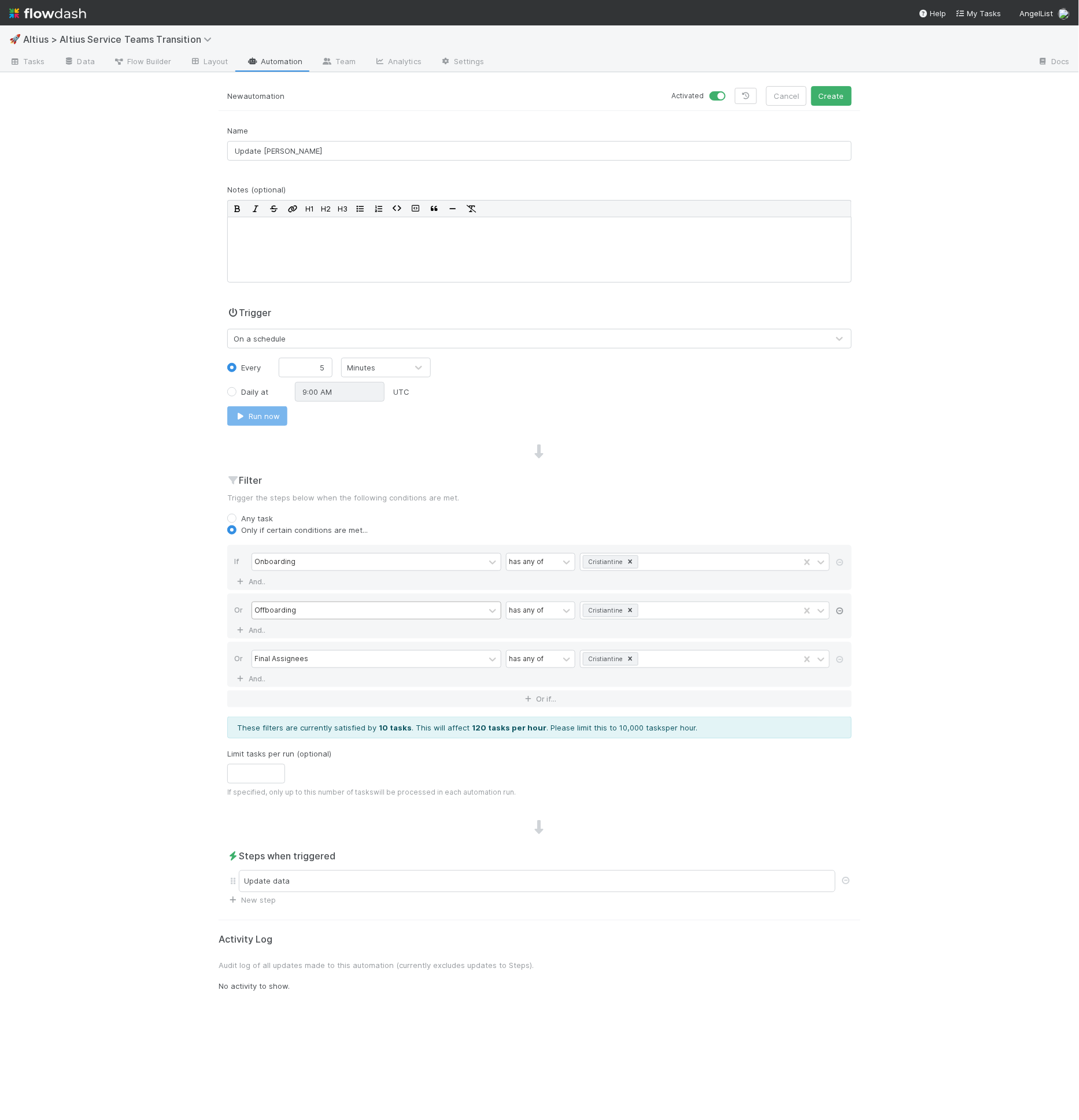
click at [839, 609] on icon at bounding box center [840, 611] width 12 height 7
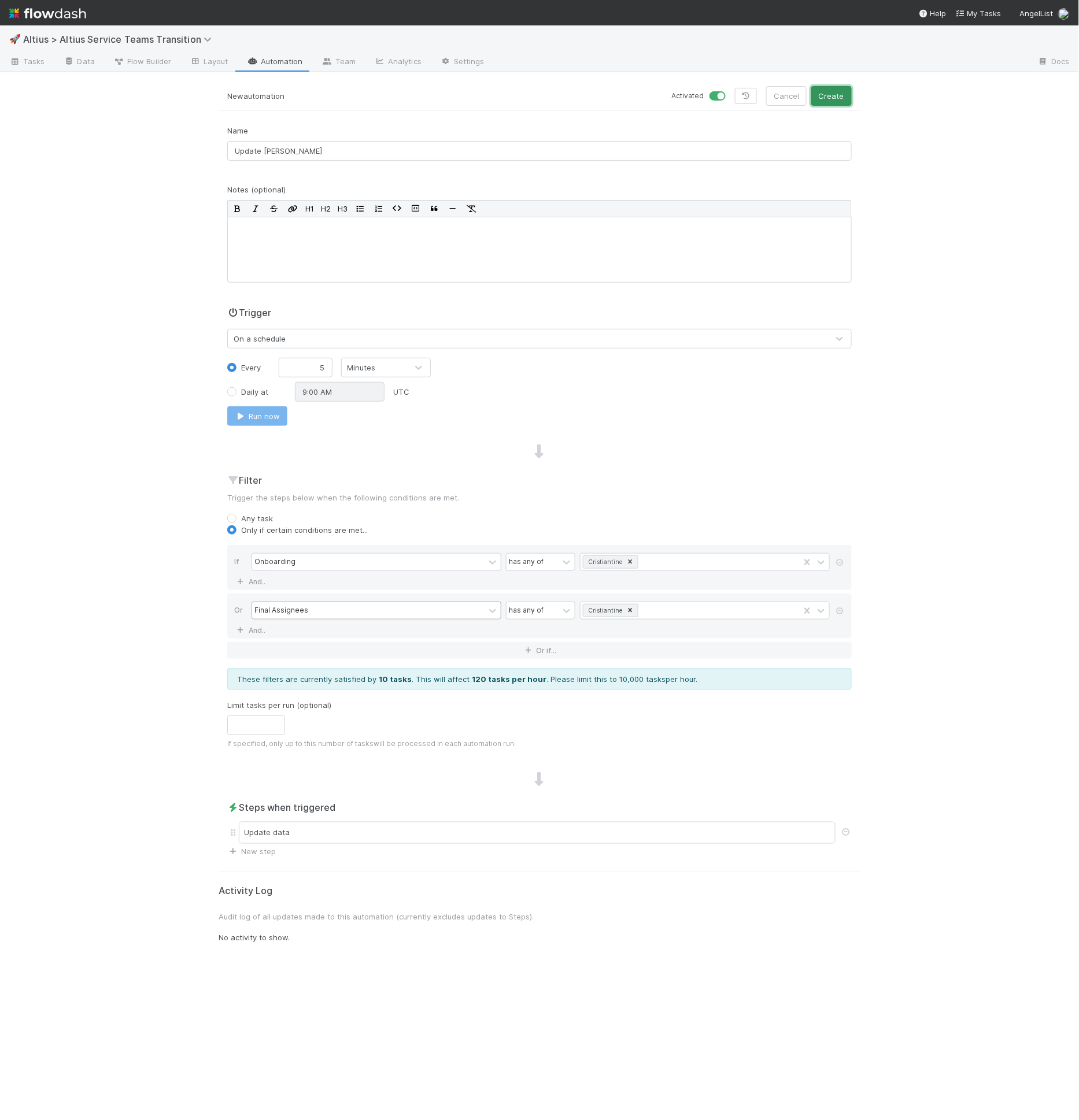
click at [842, 101] on button "Create" at bounding box center [831, 95] width 41 height 19
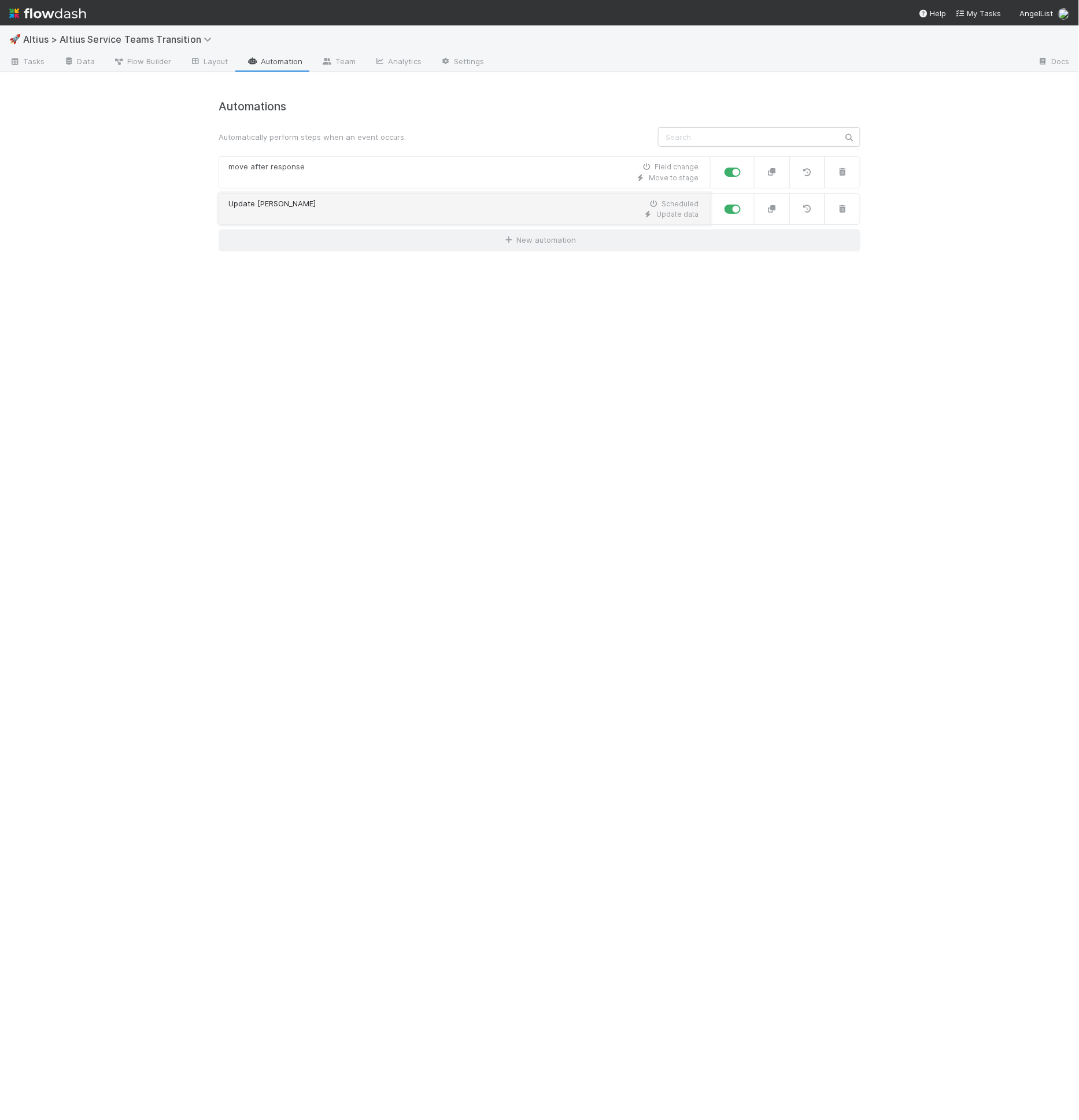
click at [416, 220] on link "Update Cristan Scheduled Update data" at bounding box center [465, 209] width 492 height 32
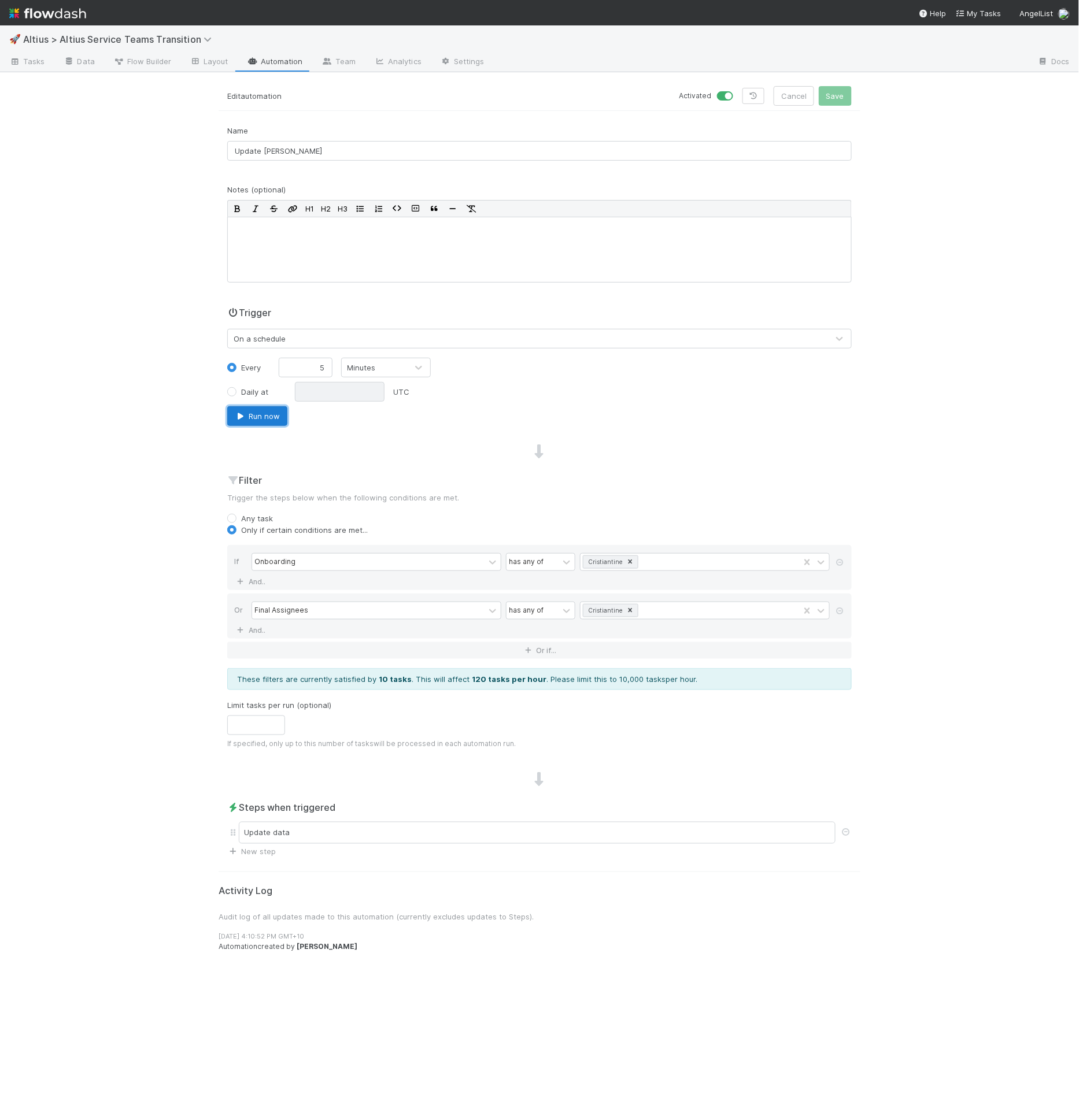
click at [253, 410] on button "Run now" at bounding box center [257, 416] width 60 height 19
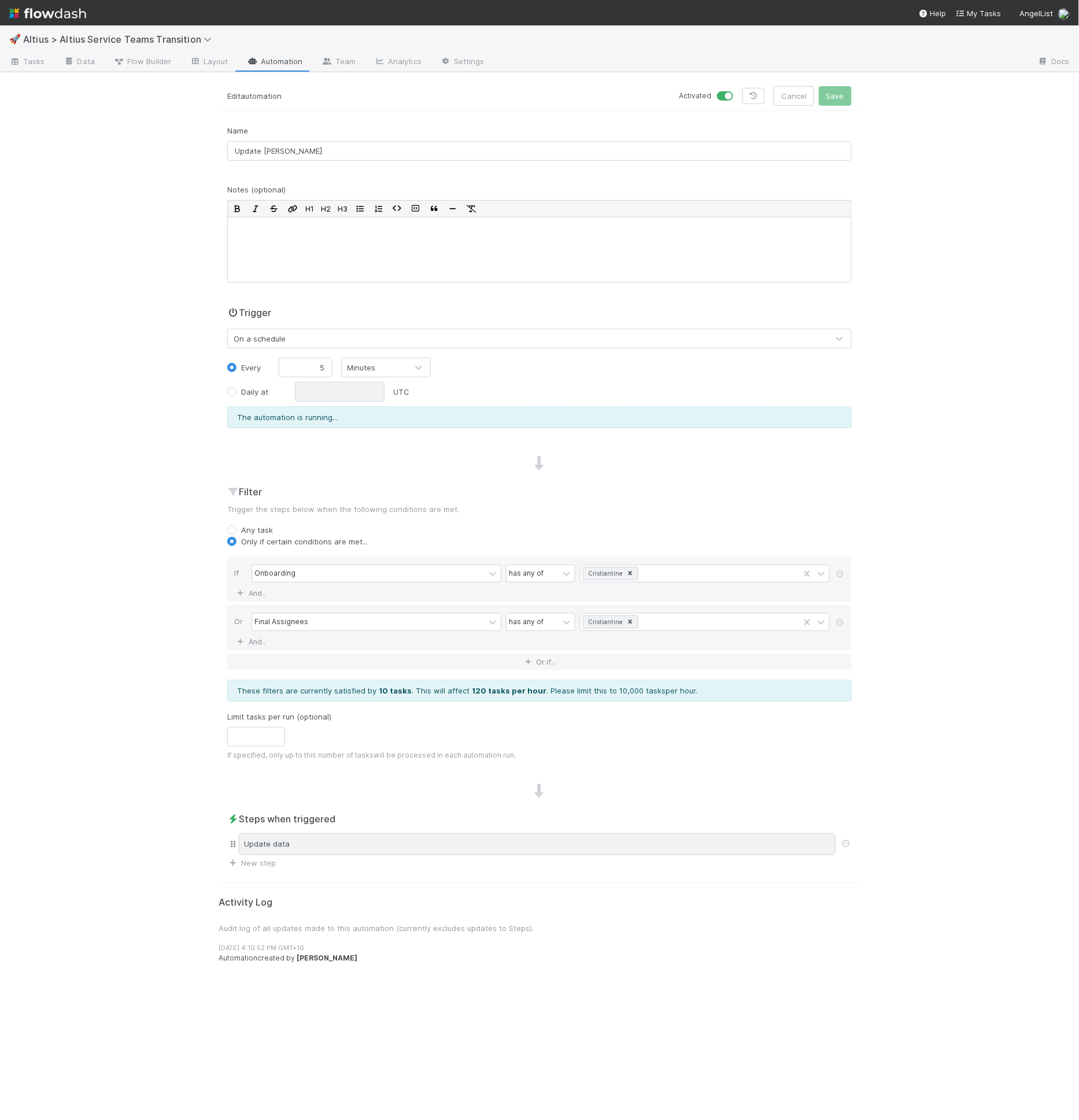
click at [440, 834] on div "Update data" at bounding box center [537, 845] width 597 height 22
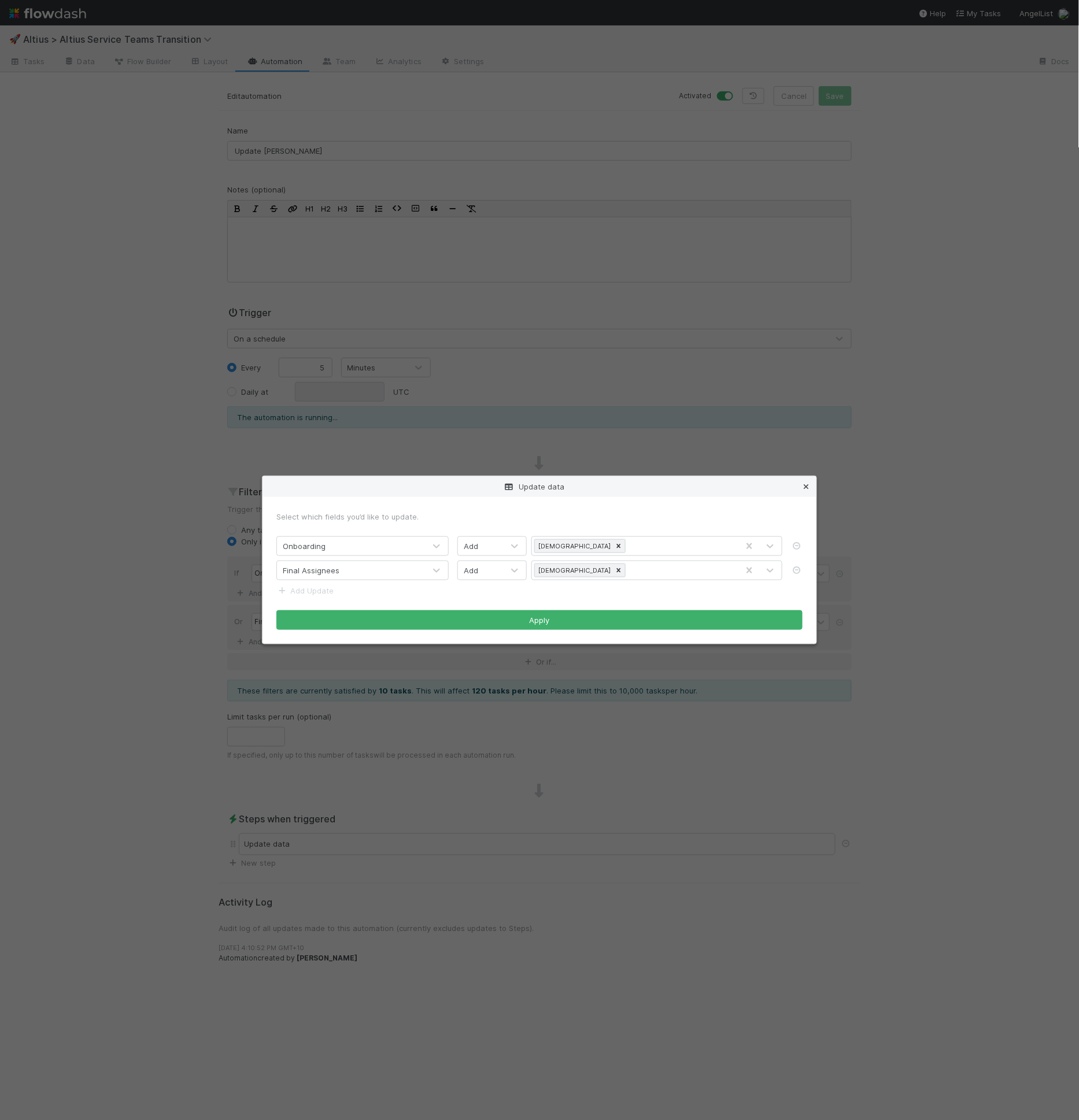
click at [808, 484] on icon at bounding box center [806, 487] width 12 height 8
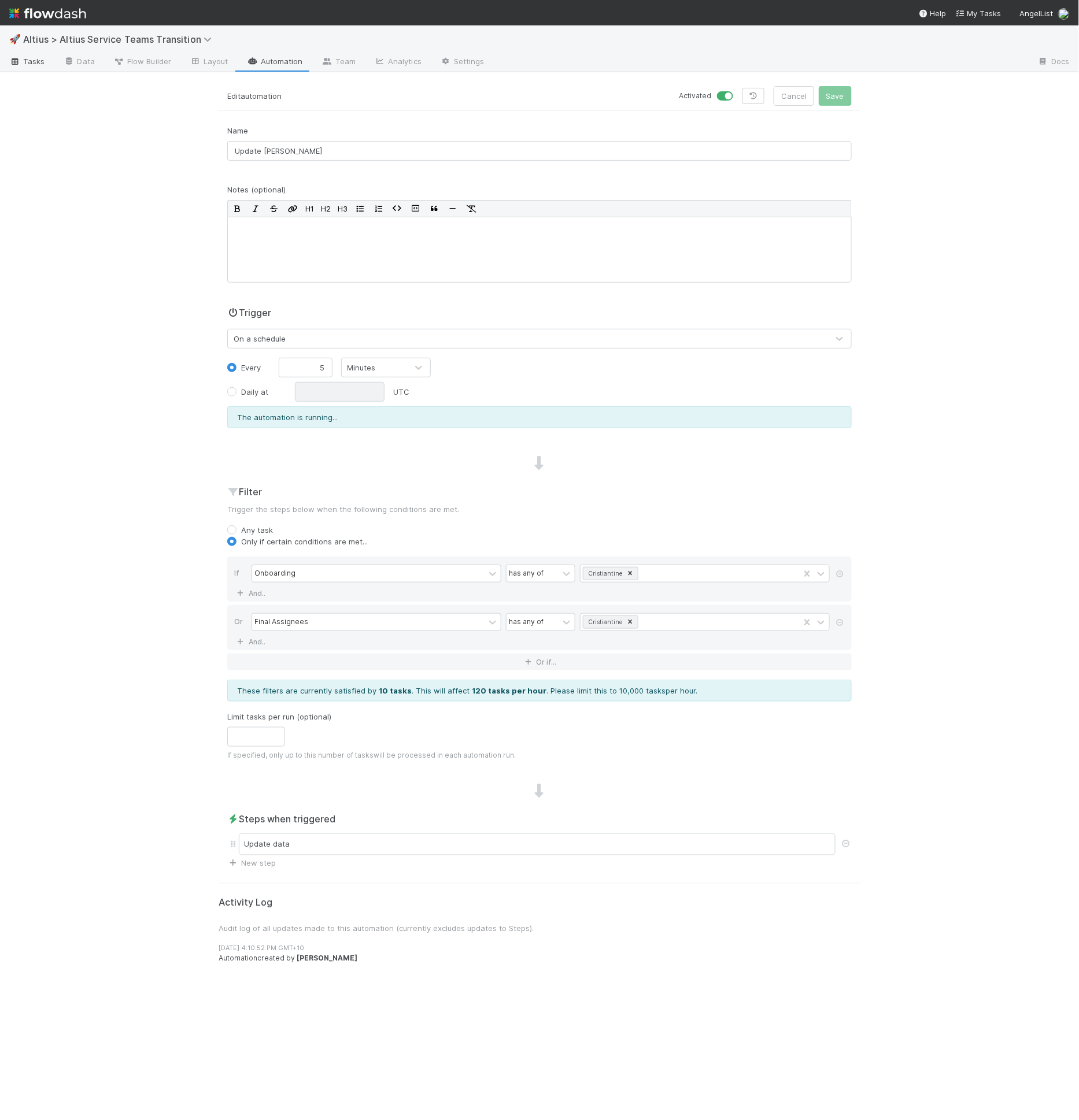
click at [30, 59] on span "Tasks" at bounding box center [27, 62] width 35 height 12
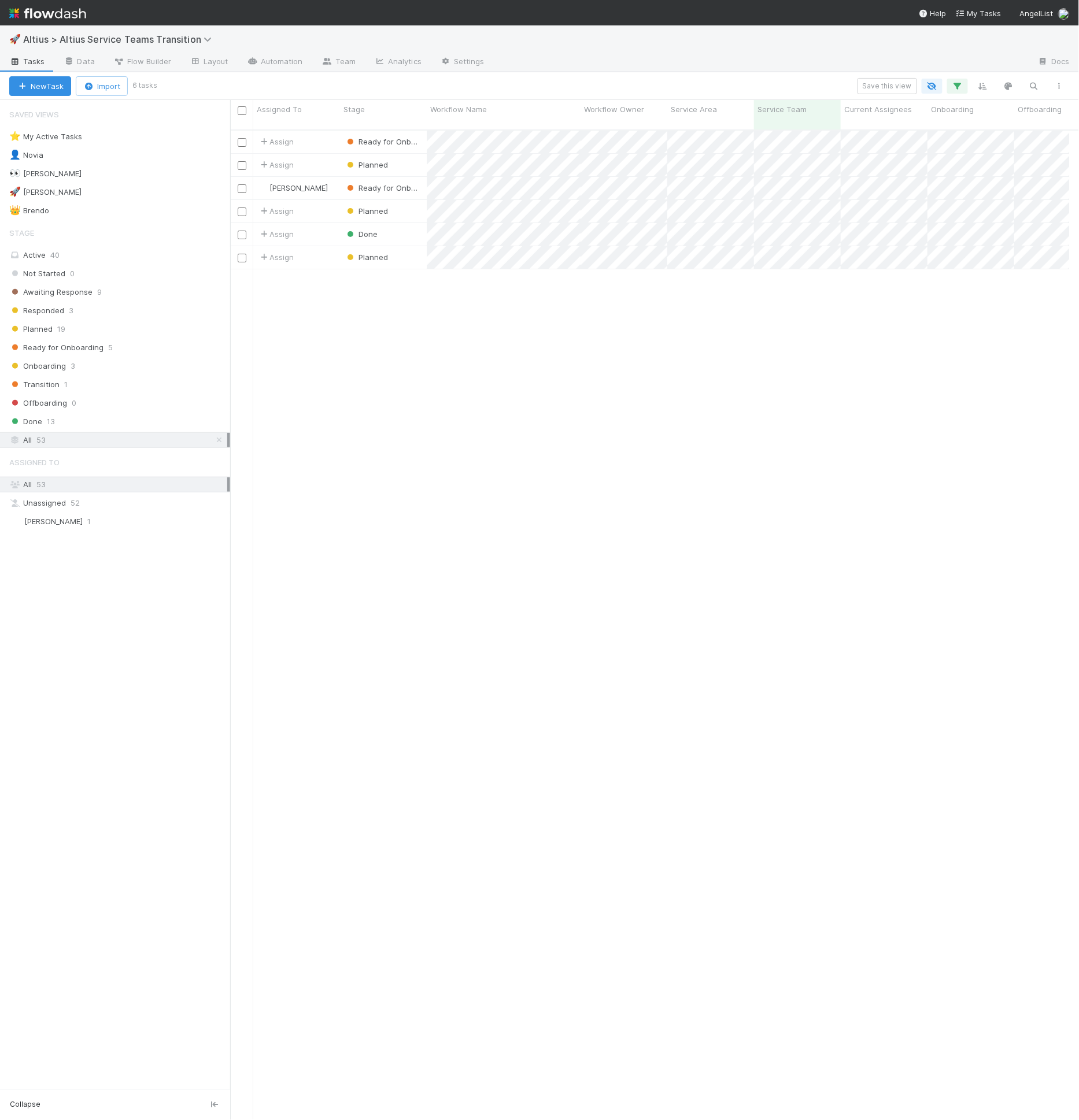
scroll to position [990, 830]
click at [840, 347] on div at bounding box center [539, 560] width 1079 height 1120
click at [826, 314] on div at bounding box center [539, 560] width 1079 height 1120
click at [855, 338] on div at bounding box center [539, 560] width 1079 height 1120
click at [857, 297] on div at bounding box center [539, 560] width 1079 height 1120
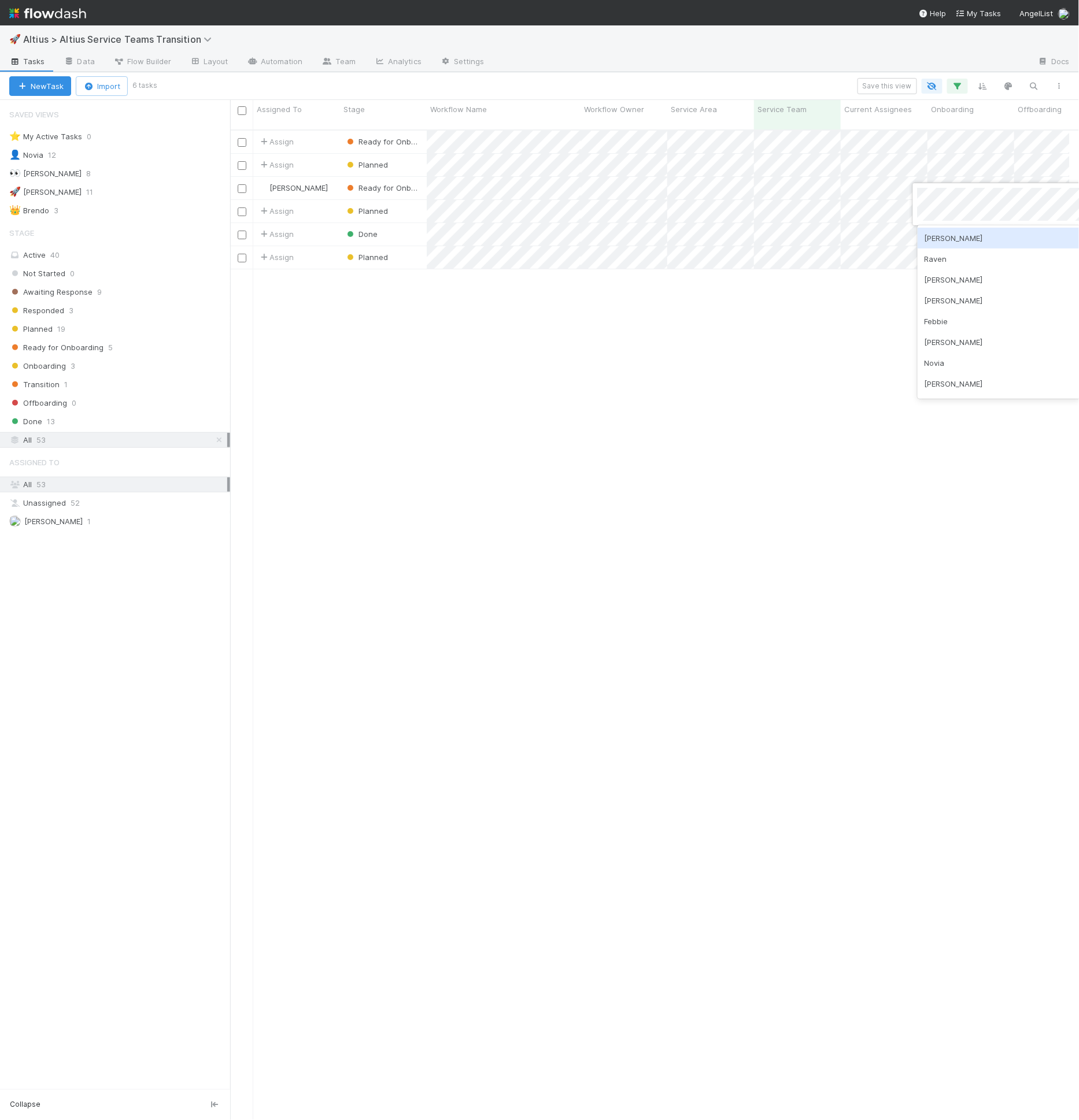
click at [842, 316] on div at bounding box center [539, 560] width 1079 height 1120
click at [865, 307] on div at bounding box center [539, 560] width 1079 height 1120
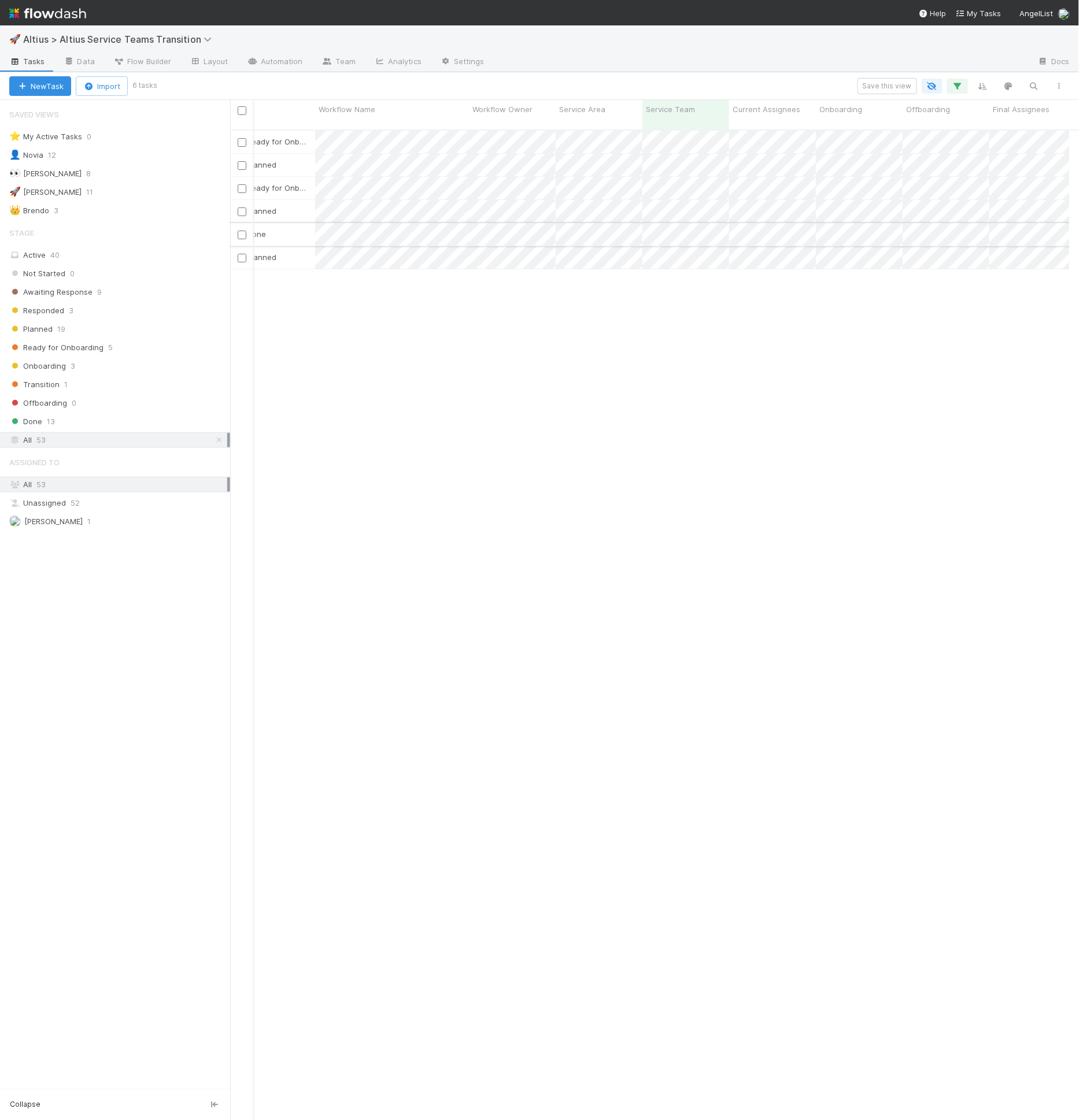
scroll to position [0, 117]
click at [959, 89] on icon "button" at bounding box center [957, 86] width 12 height 10
click at [879, 147] on icon at bounding box center [880, 146] width 8 height 8
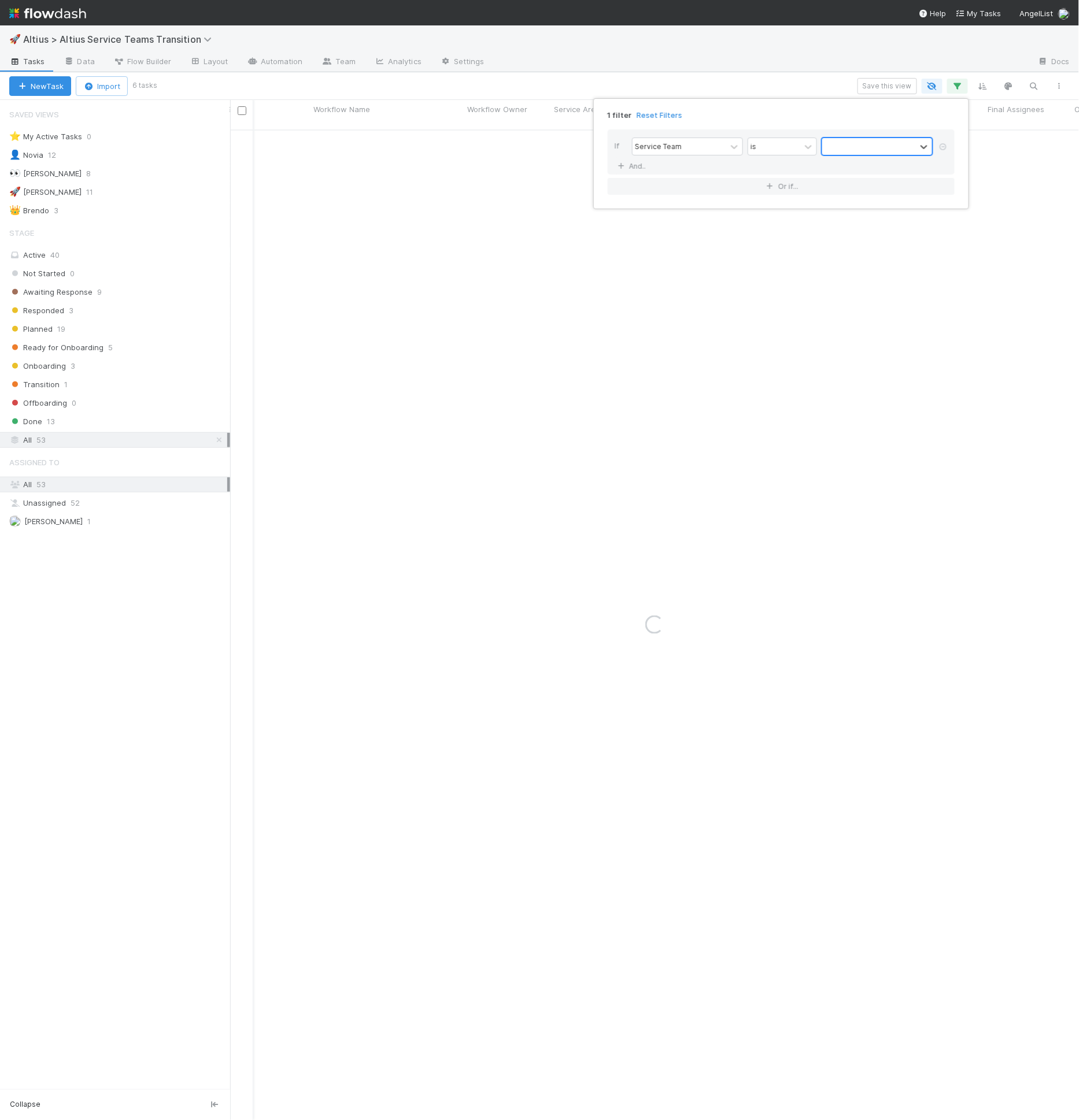
click at [877, 146] on div at bounding box center [869, 147] width 94 height 17
click at [874, 170] on div "Deployments" at bounding box center [876, 171] width 111 height 19
click at [890, 147] on div "Deployments" at bounding box center [862, 147] width 79 height 17
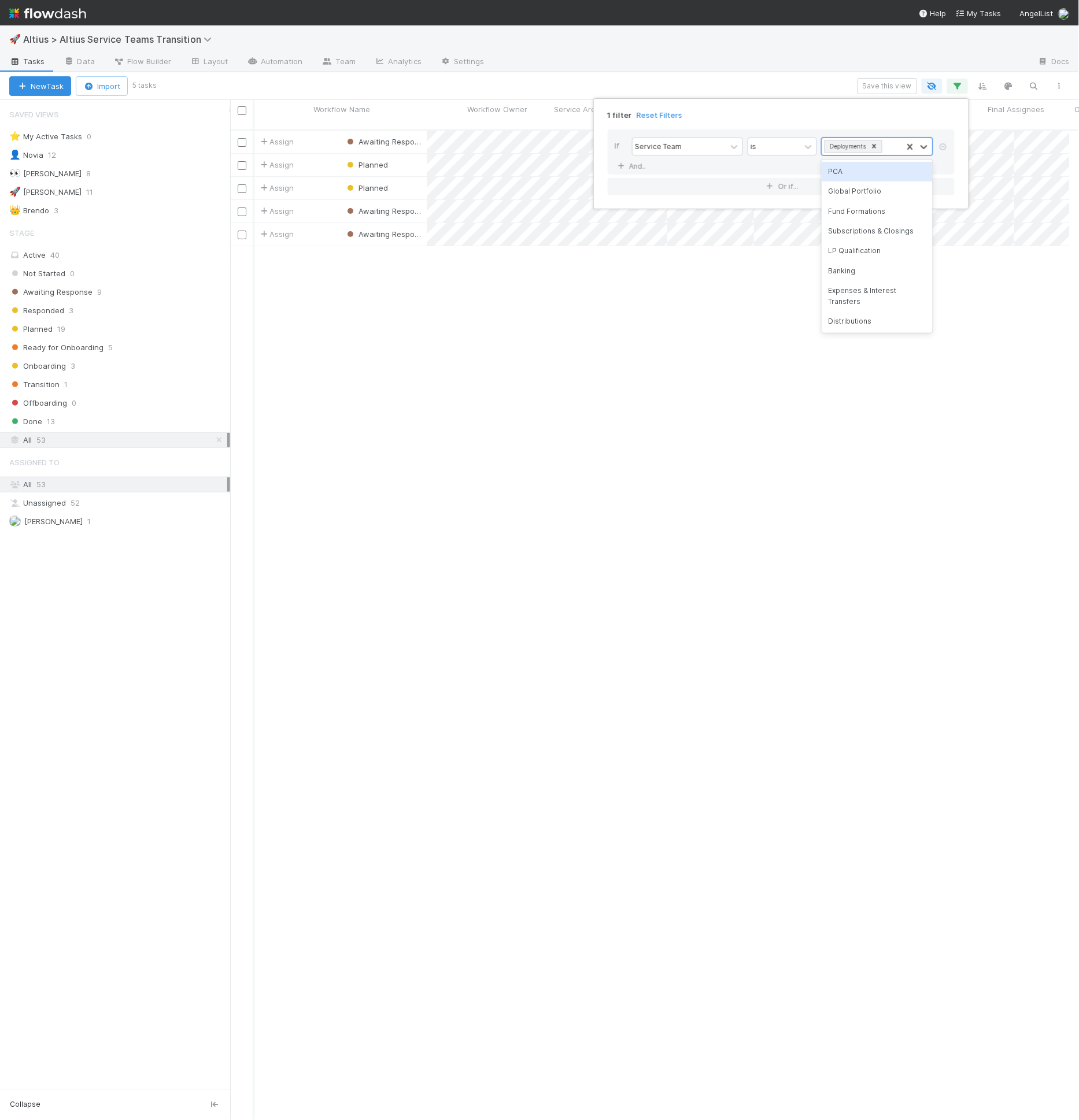
scroll to position [990, 830]
click at [880, 174] on div "PCA" at bounding box center [876, 171] width 111 height 19
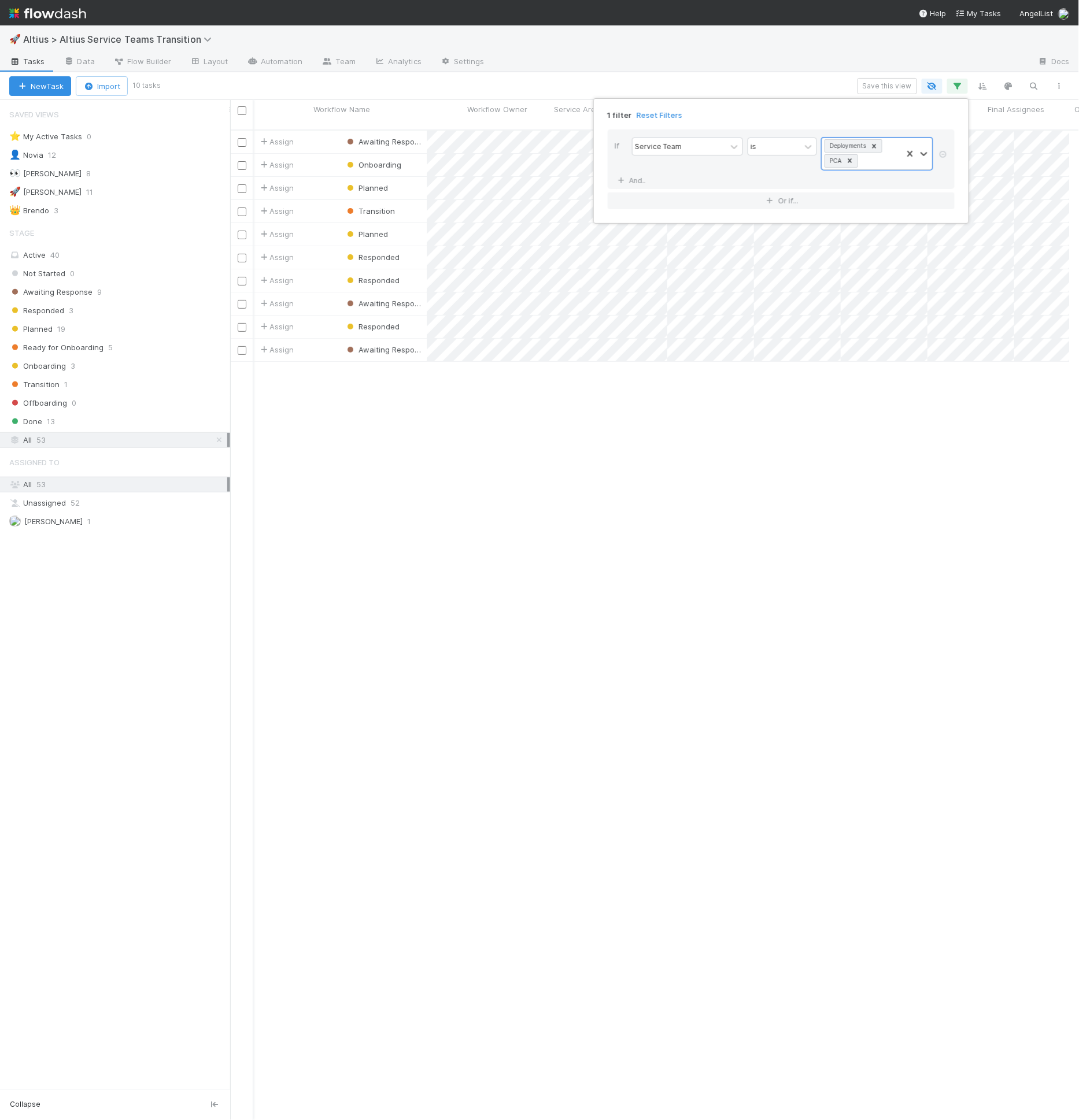
scroll to position [0, 0]
click at [789, 484] on div "1 filter Reset Filters If Service Team is option PCA, selected. 0 results avail…" at bounding box center [539, 560] width 1079 height 1120
click at [245, 110] on input "checkbox" at bounding box center [242, 111] width 8 height 8
checkbox input "true"
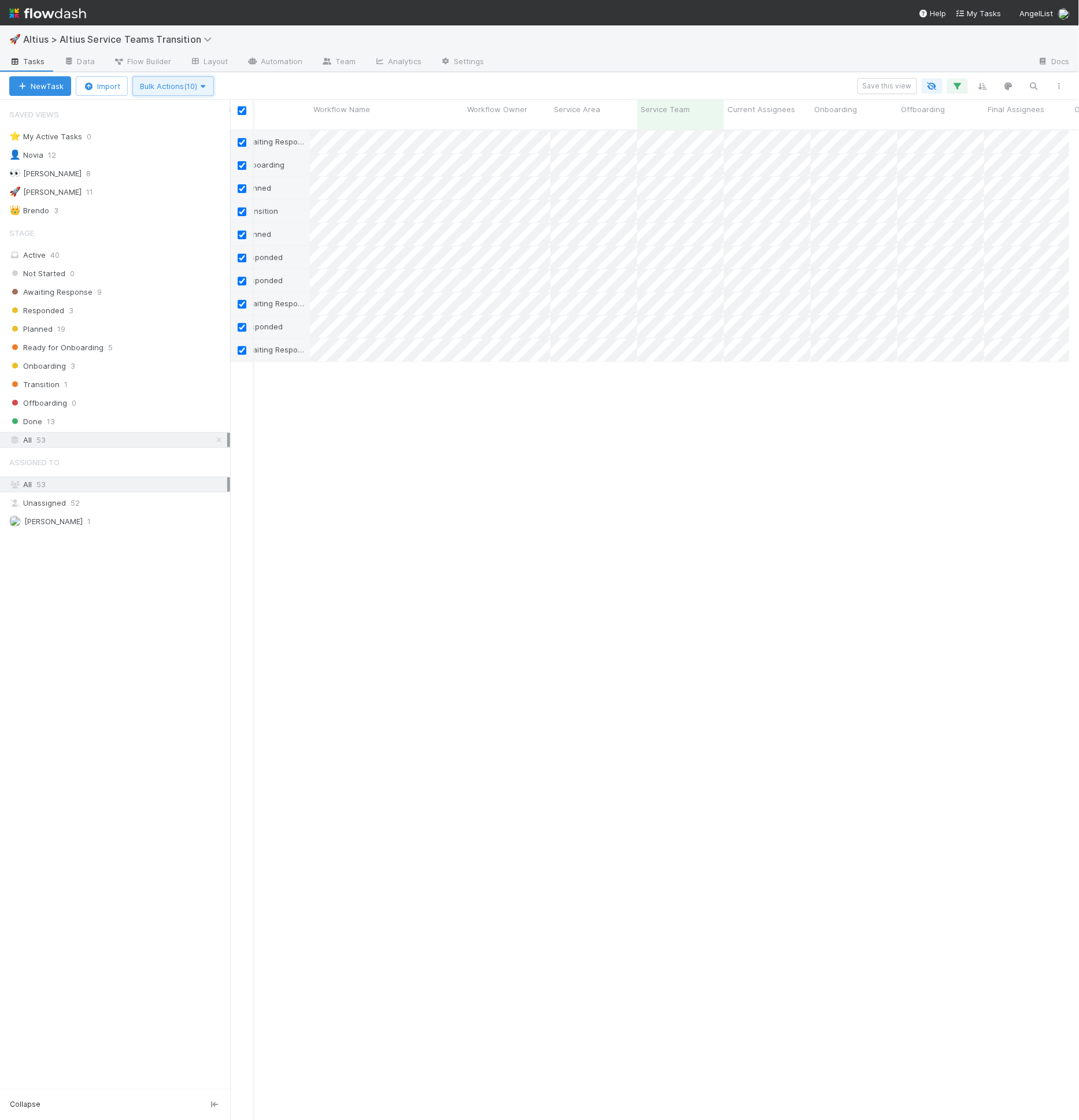
click at [199, 92] on button "Bulk Actions (10)" at bounding box center [173, 85] width 81 height 19
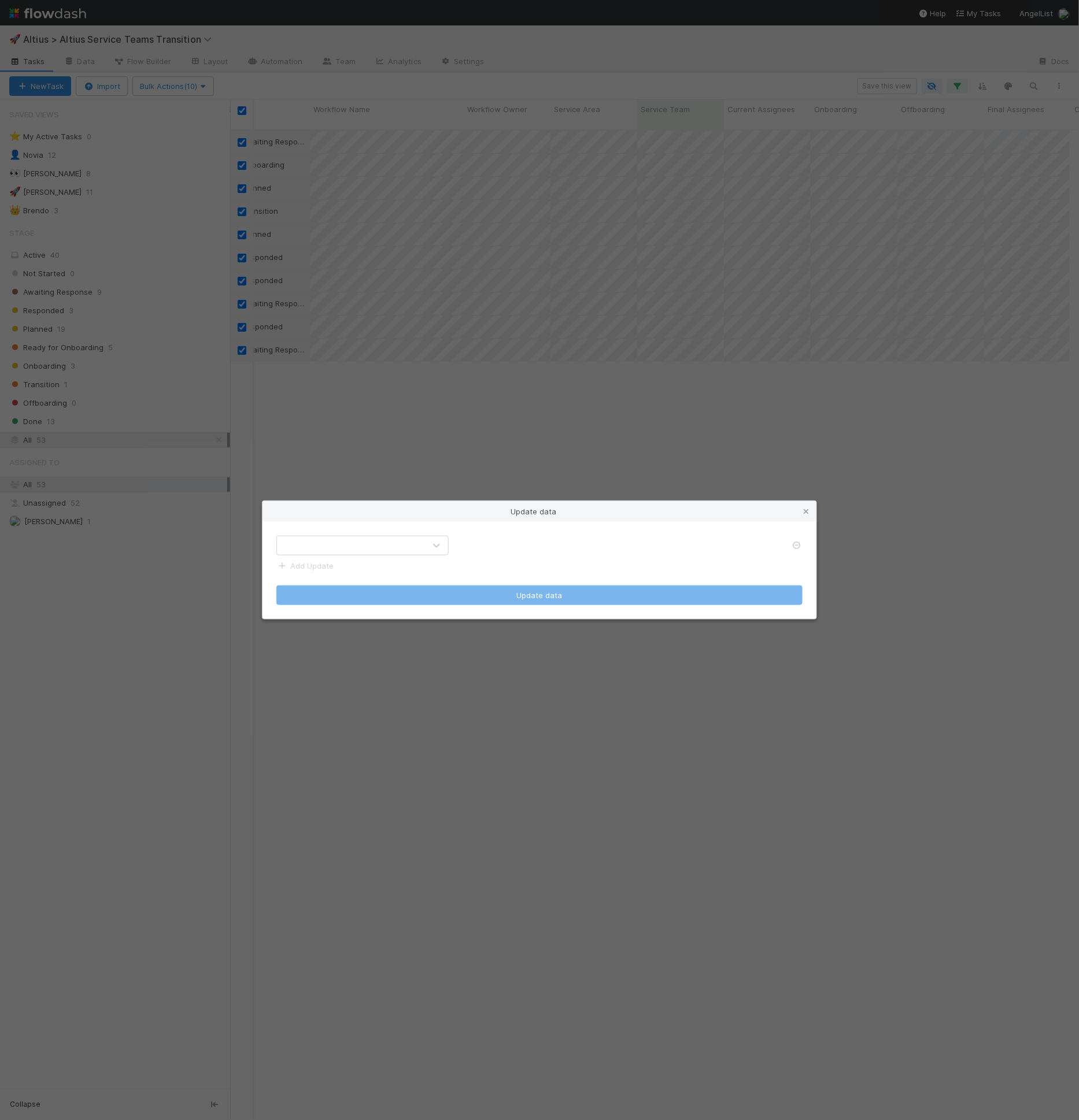
click at [381, 556] on form "Add Update Update data" at bounding box center [539, 570] width 526 height 69
click at [383, 552] on div at bounding box center [351, 546] width 148 height 19
type input "area"
drag, startPoint x: 394, startPoint y: 576, endPoint x: 403, endPoint y: 572, distance: 9.8
click at [395, 576] on div "Service Area" at bounding box center [362, 573] width 173 height 21
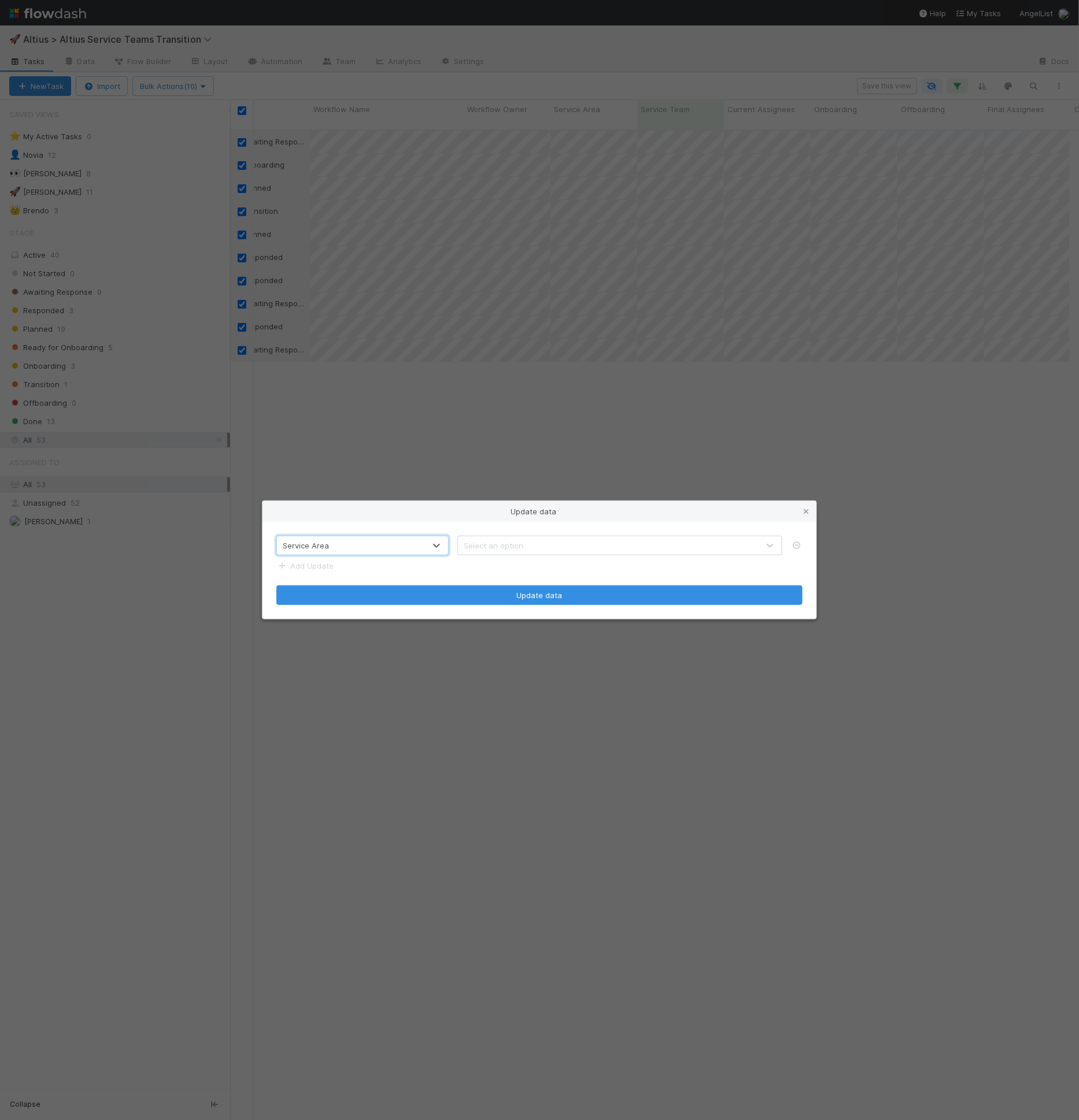
click at [504, 549] on div "Select an option" at bounding box center [493, 546] width 59 height 12
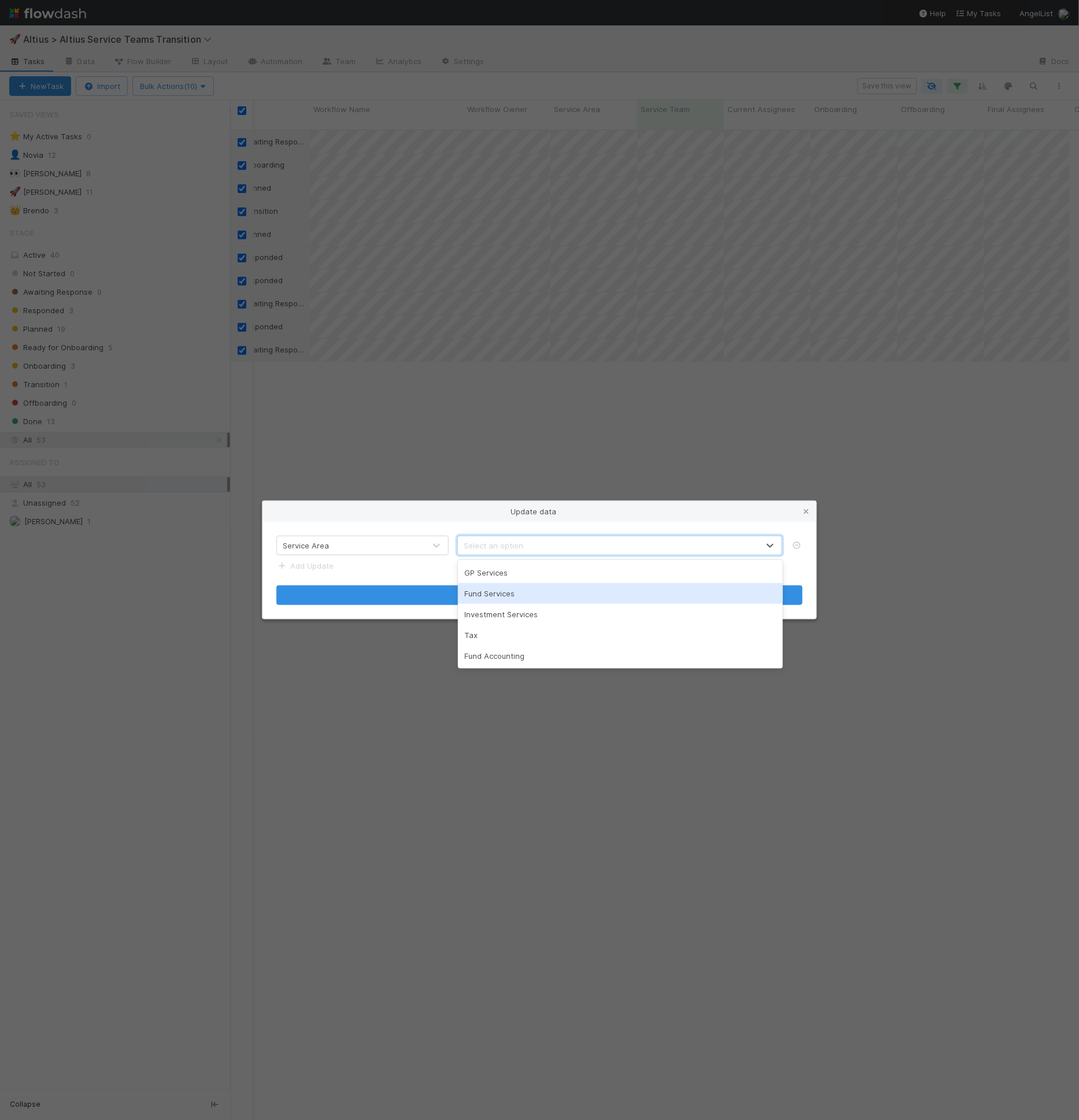
click at [513, 587] on div "Fund Services" at bounding box center [620, 593] width 325 height 21
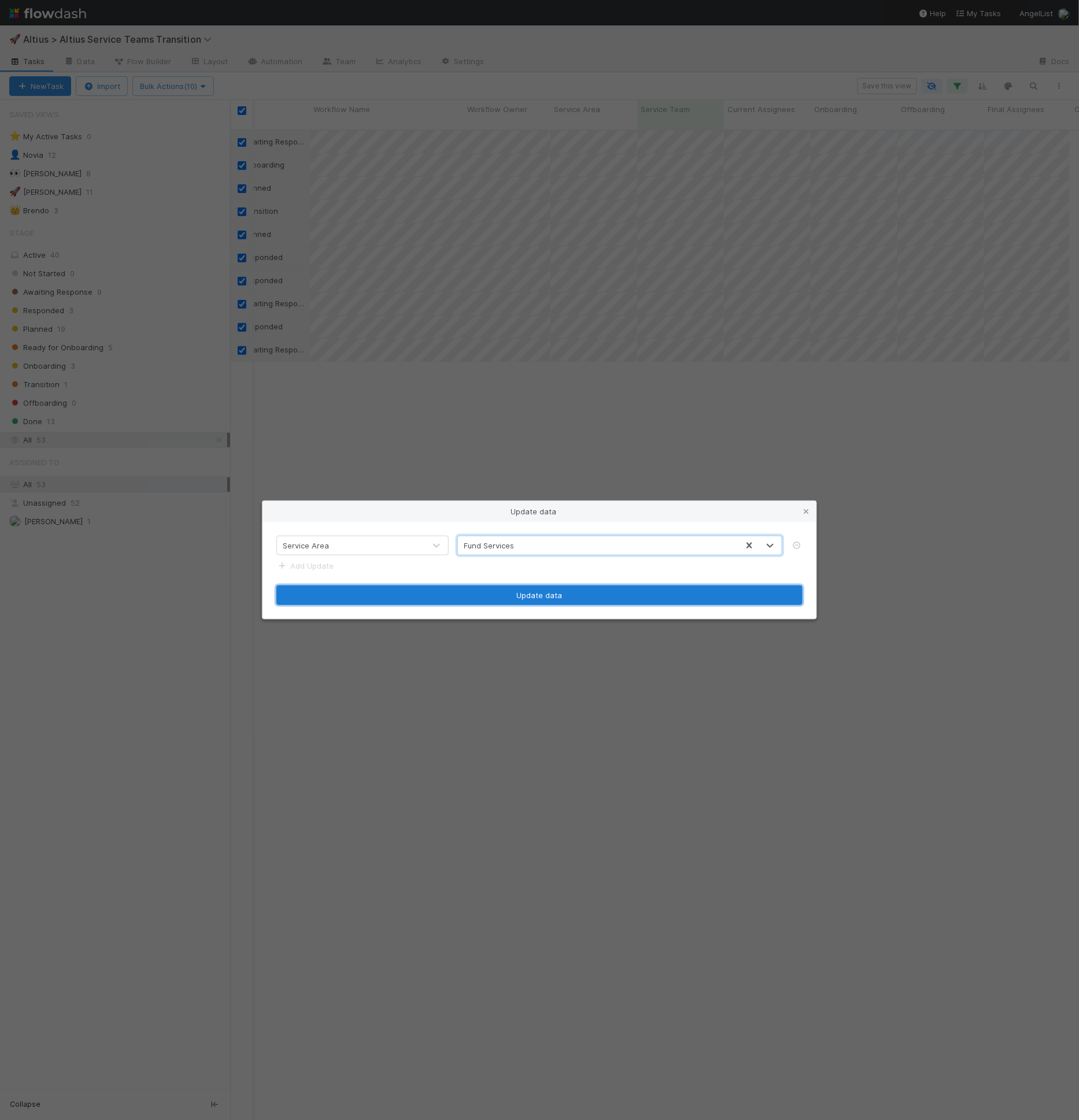
click at [539, 596] on button "Update data" at bounding box center [539, 595] width 526 height 19
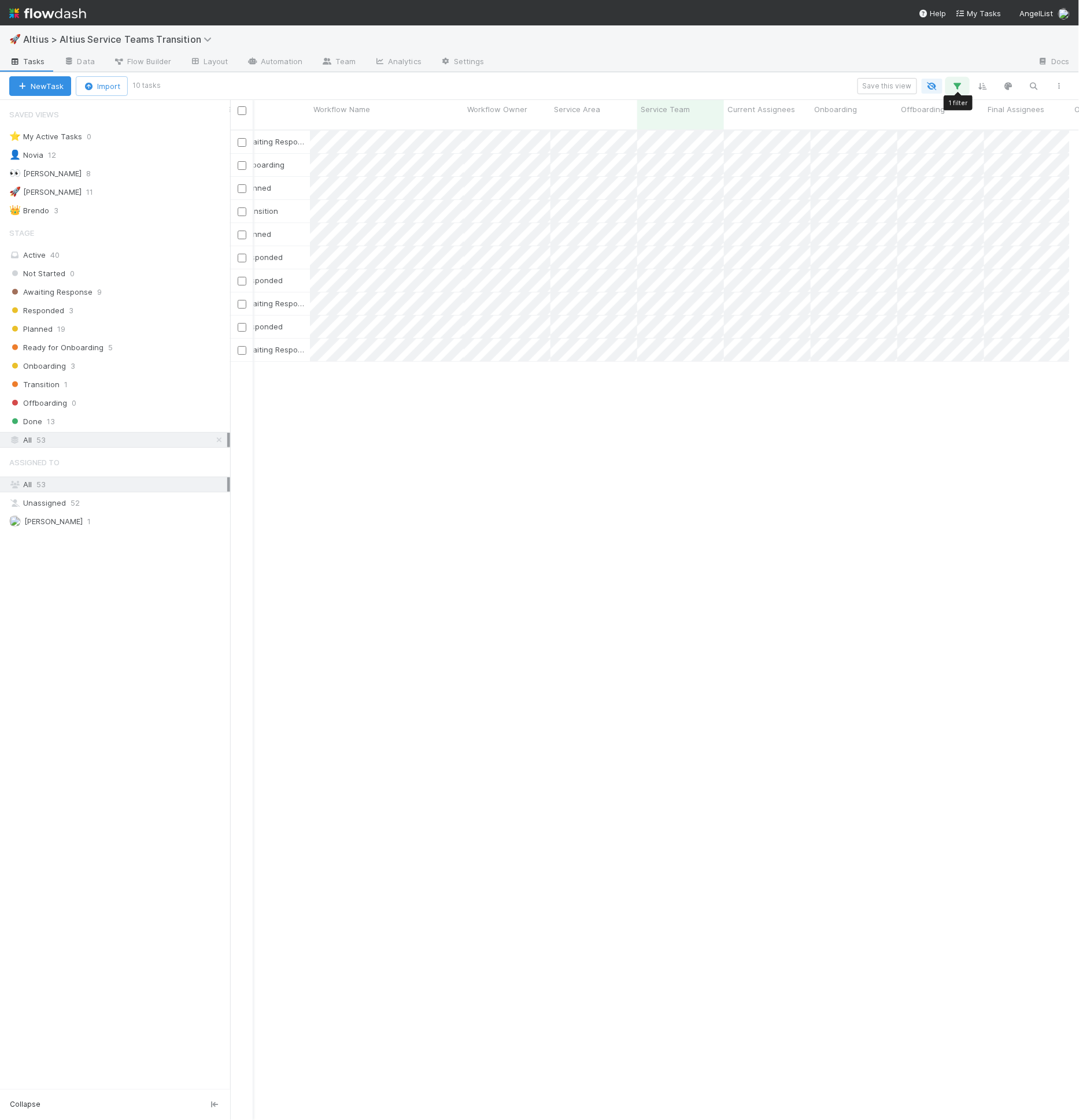
click at [958, 88] on icon "button" at bounding box center [957, 86] width 12 height 10
click at [738, 145] on icon at bounding box center [734, 147] width 12 height 12
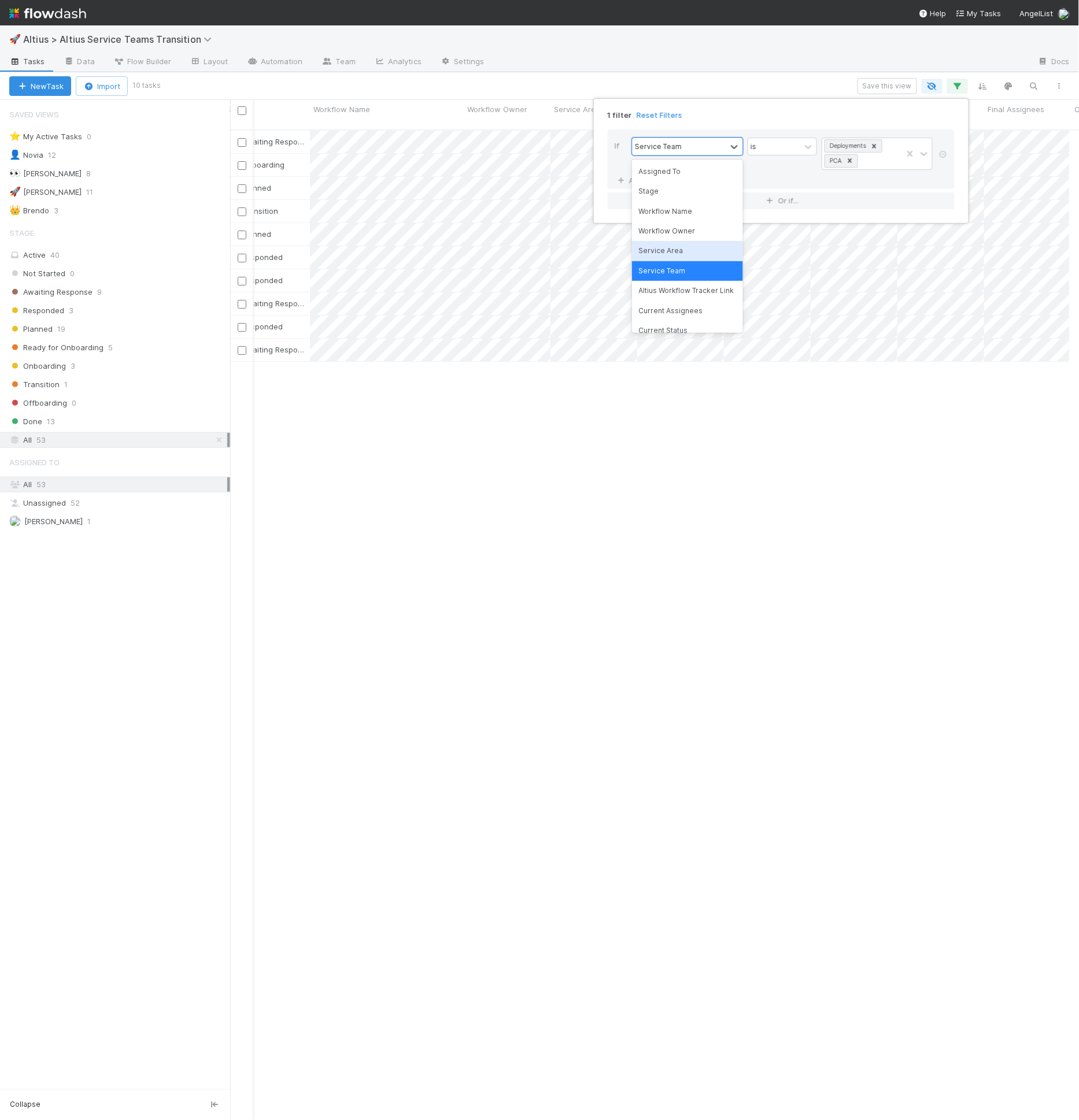
click at [697, 248] on div "Service Area" at bounding box center [687, 250] width 111 height 19
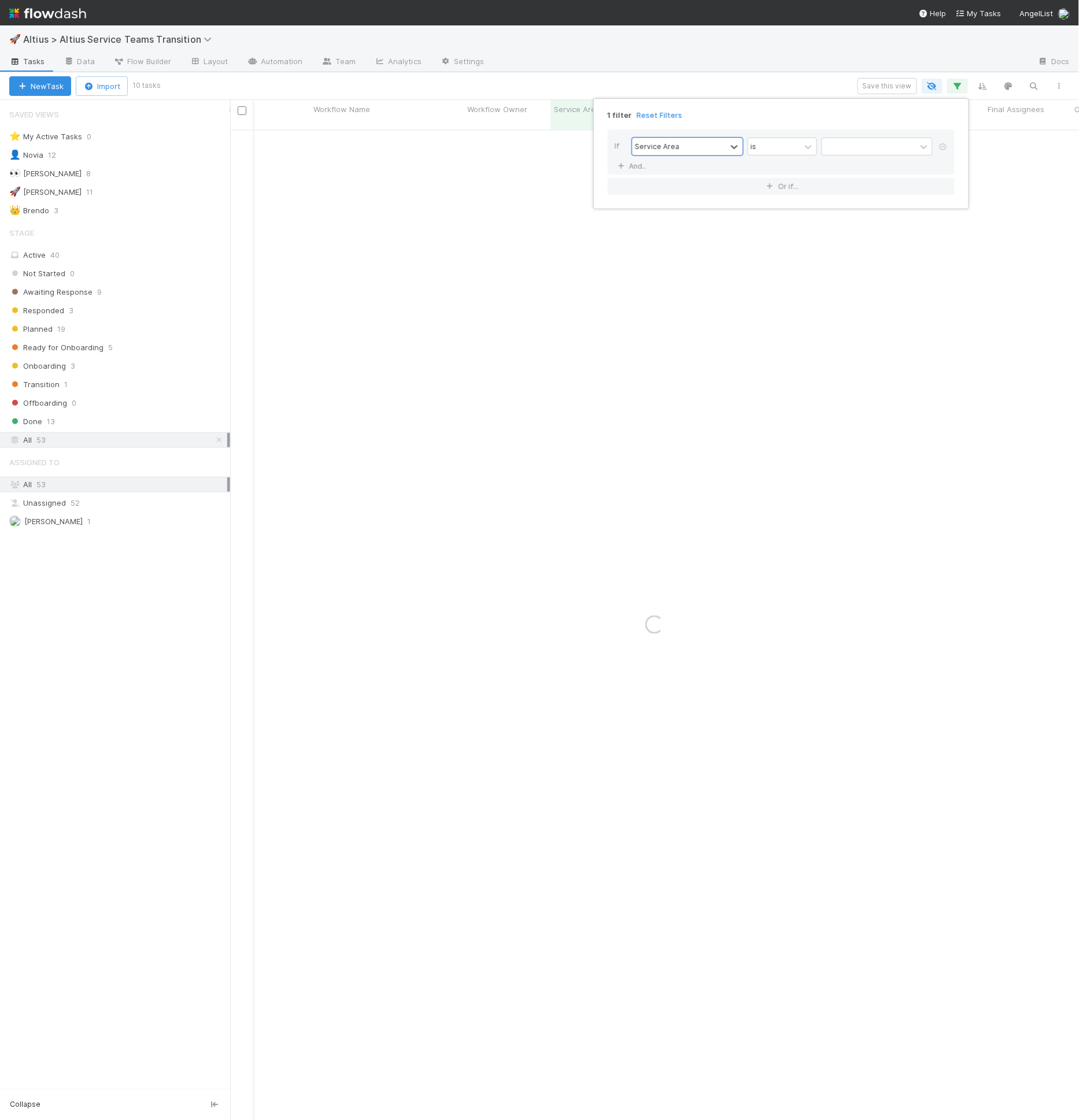
click at [867, 122] on div "If option Service Area, selected. 0 results available. Select is focused ,type …" at bounding box center [781, 161] width 365 height 84
click at [869, 144] on div at bounding box center [869, 147] width 94 height 17
click at [852, 205] on div "GP Services Fund Services Investment Services Tax Fund Accounting" at bounding box center [876, 211] width 111 height 104
click at [852, 205] on div "Investment Services" at bounding box center [876, 211] width 111 height 19
click at [892, 145] on icon at bounding box center [892, 145] width 4 height 4
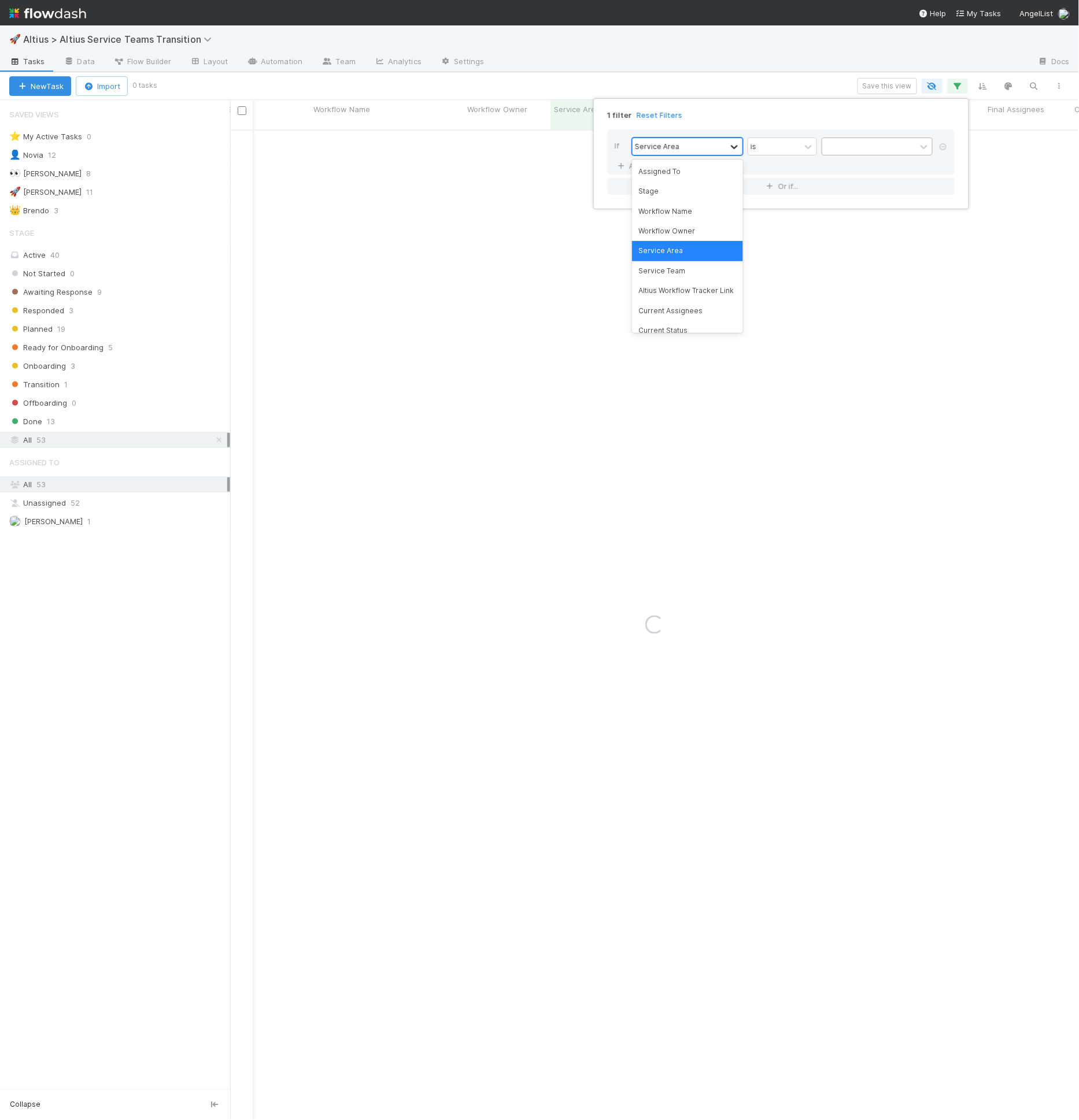
click at [732, 145] on icon at bounding box center [734, 147] width 7 height 4
click at [706, 267] on div "Service Team" at bounding box center [687, 270] width 111 height 19
click at [857, 149] on div at bounding box center [869, 147] width 94 height 17
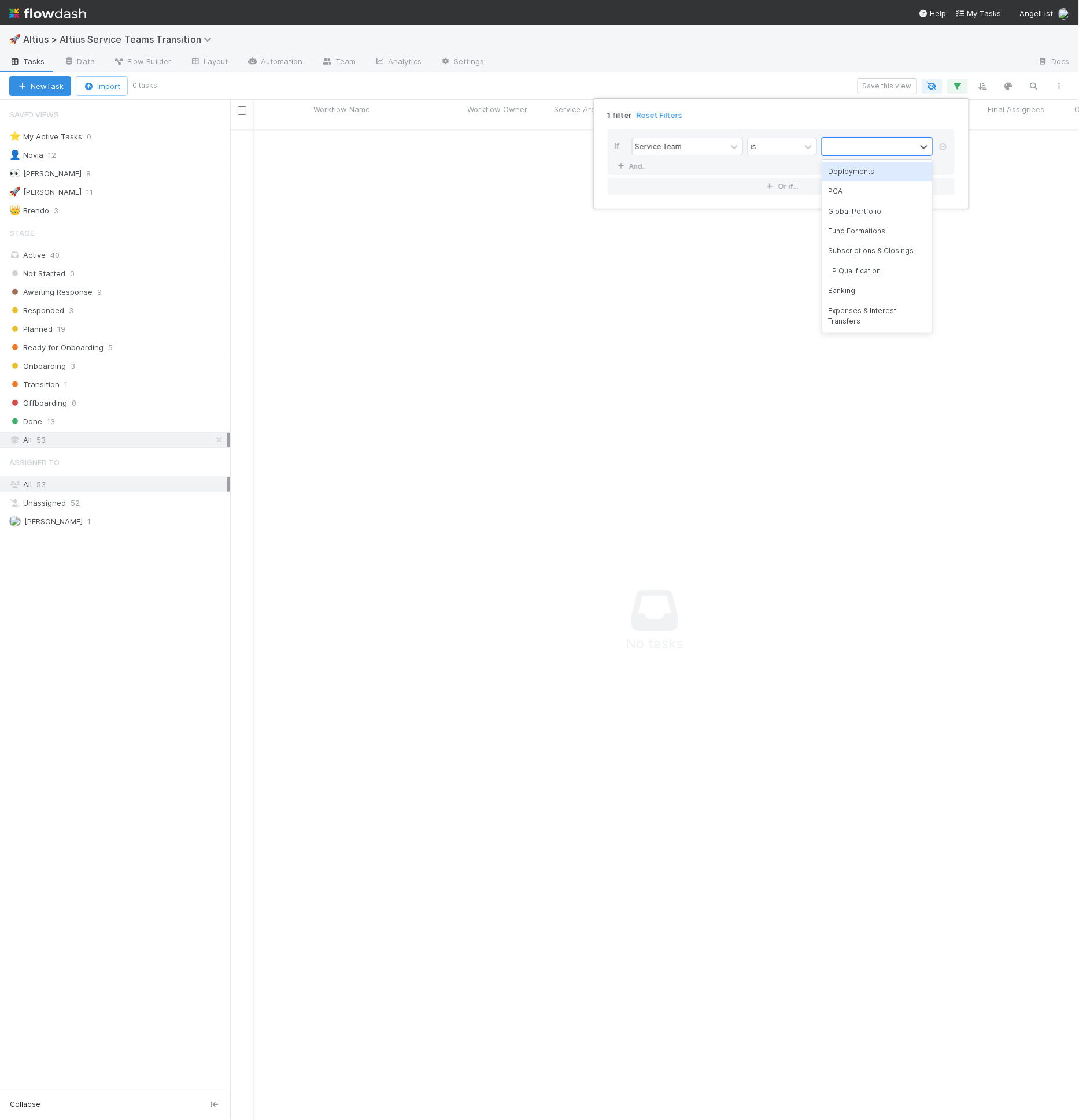
click at [876, 171] on div "Deployments" at bounding box center [876, 171] width 111 height 19
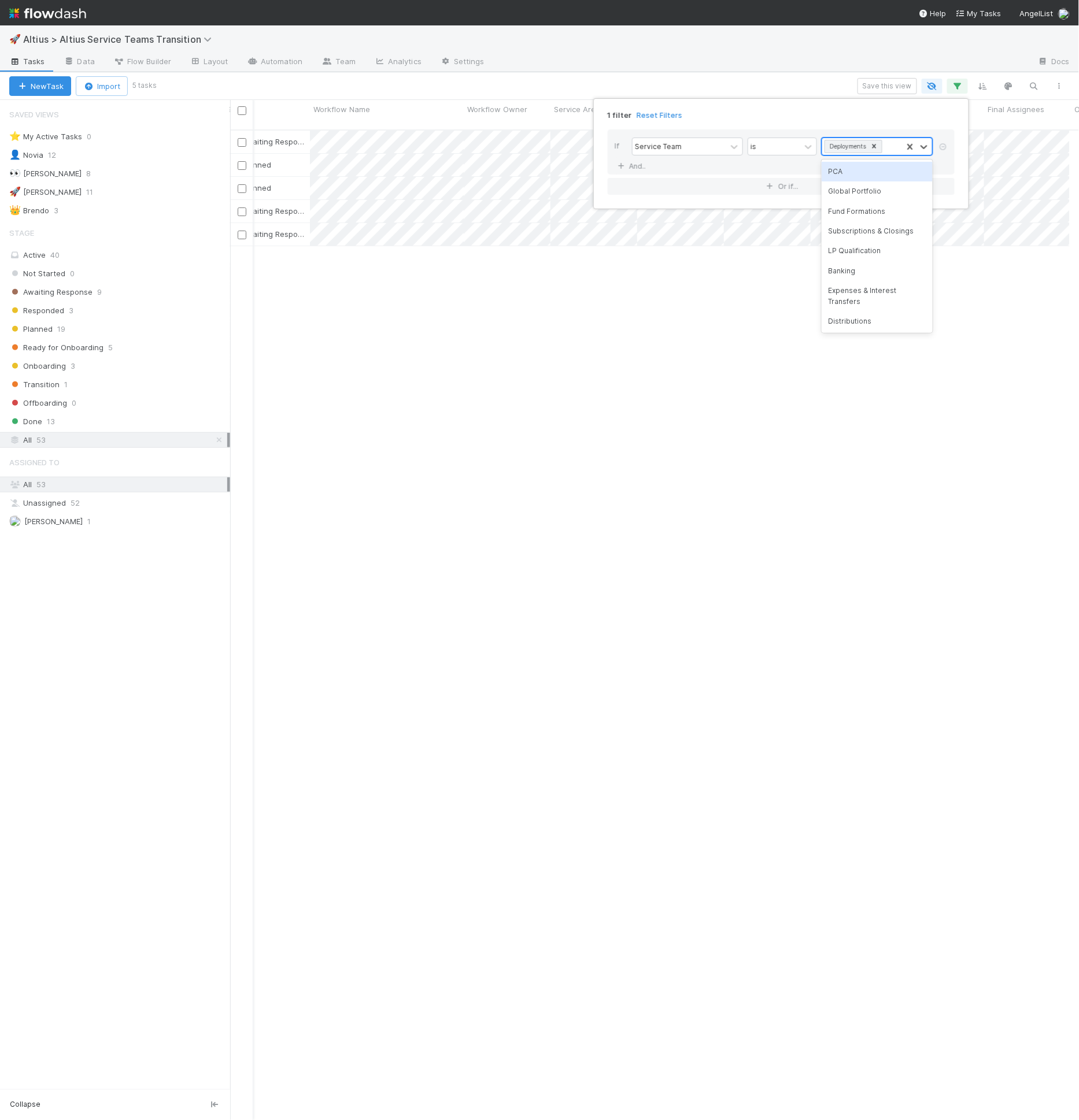
click at [901, 144] on div "Deployments" at bounding box center [862, 147] width 79 height 17
click at [880, 173] on div "PCA" at bounding box center [876, 171] width 111 height 19
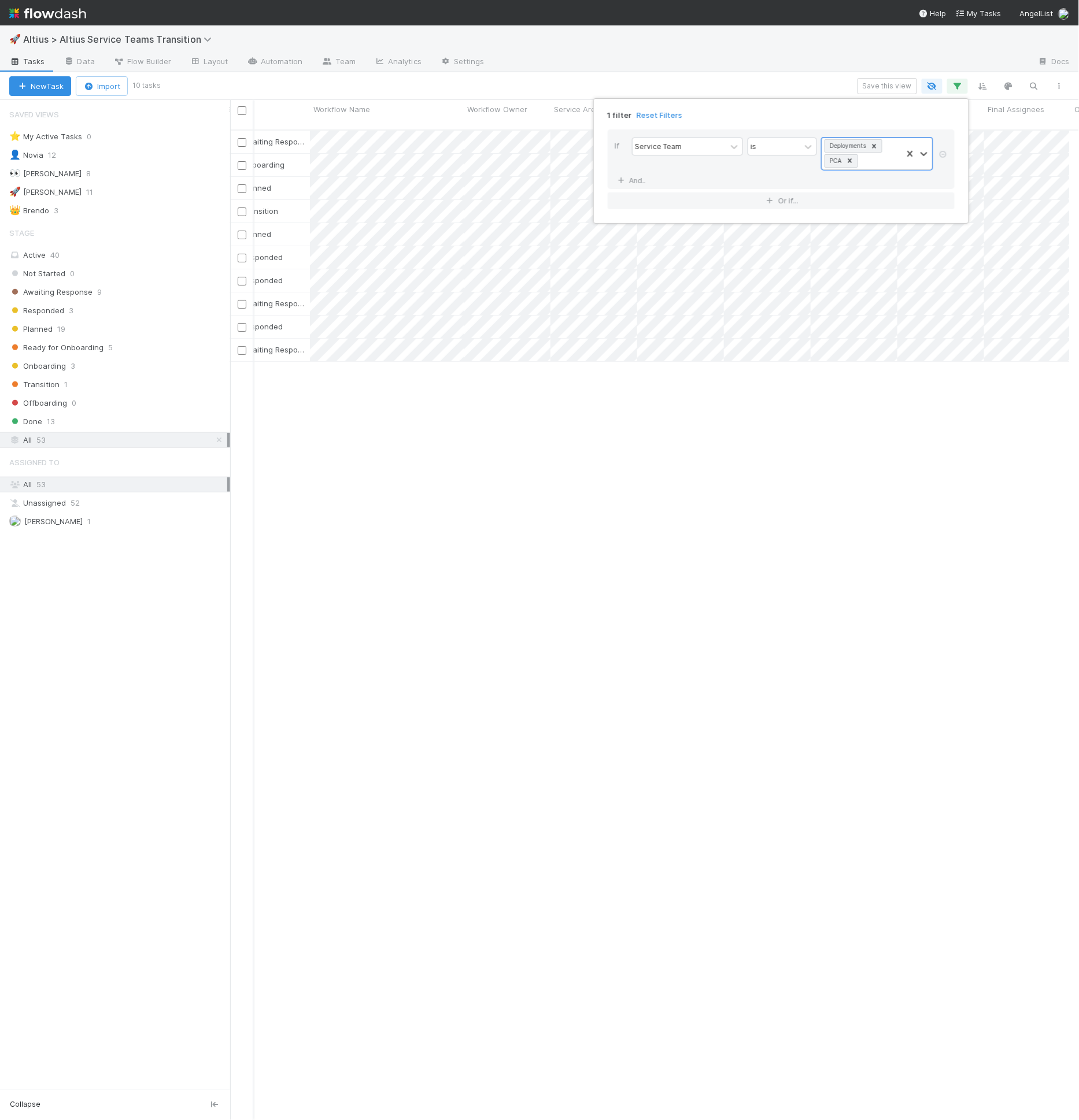
click at [820, 73] on div "1 filter Reset Filters If Service Team is option PCA, selected. 0 results avail…" at bounding box center [539, 560] width 1079 height 1120
click at [821, 89] on div "Save this view" at bounding box center [614, 85] width 913 height 16
click at [855, 400] on div at bounding box center [539, 560] width 1079 height 1120
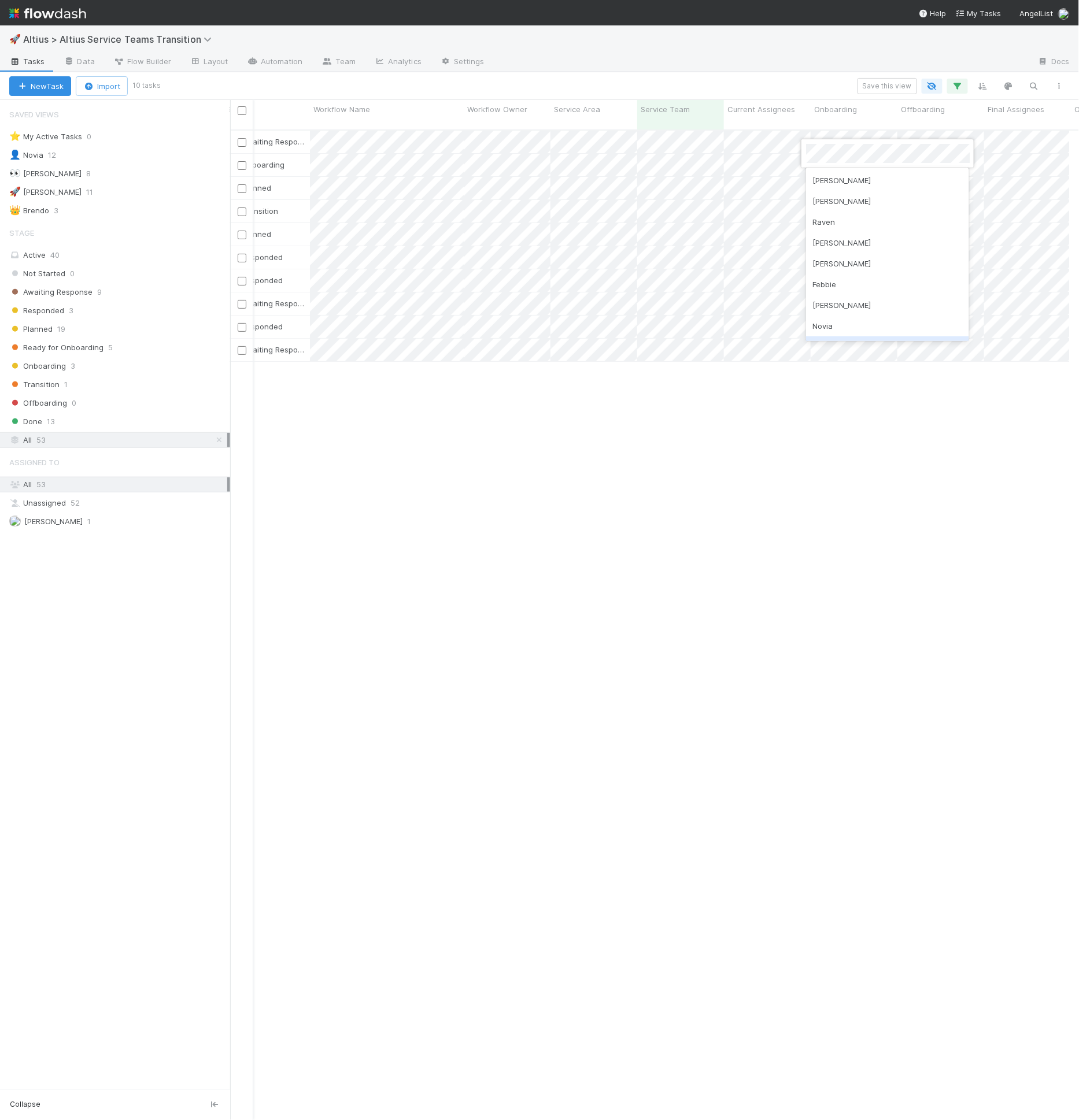
click at [886, 413] on div at bounding box center [539, 560] width 1079 height 1120
click at [873, 410] on div at bounding box center [539, 560] width 1079 height 1120
click at [865, 403] on div at bounding box center [539, 560] width 1079 height 1120
click at [826, 372] on div at bounding box center [539, 560] width 1079 height 1120
